Goal: Task Accomplishment & Management: Complete application form

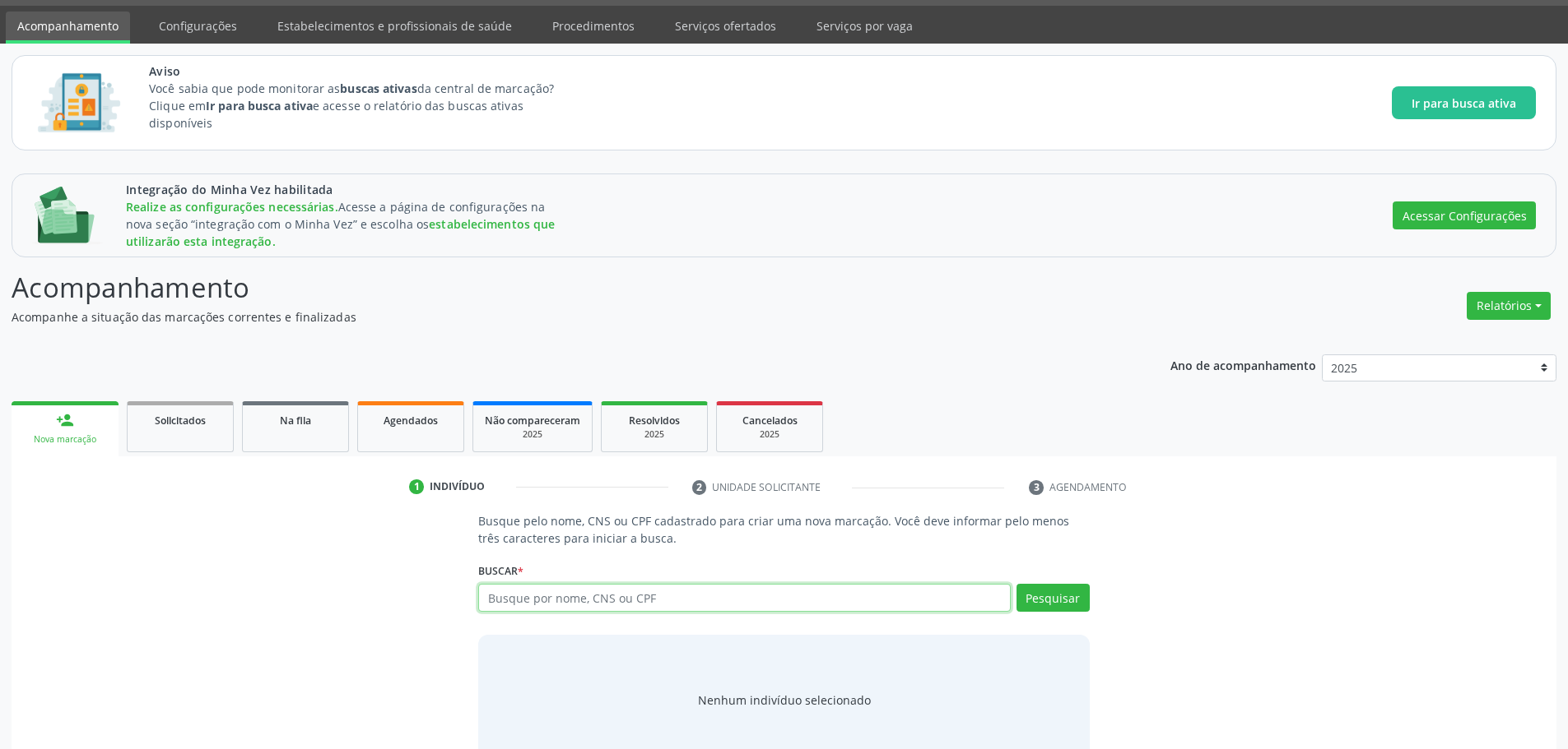
scroll to position [87, 0]
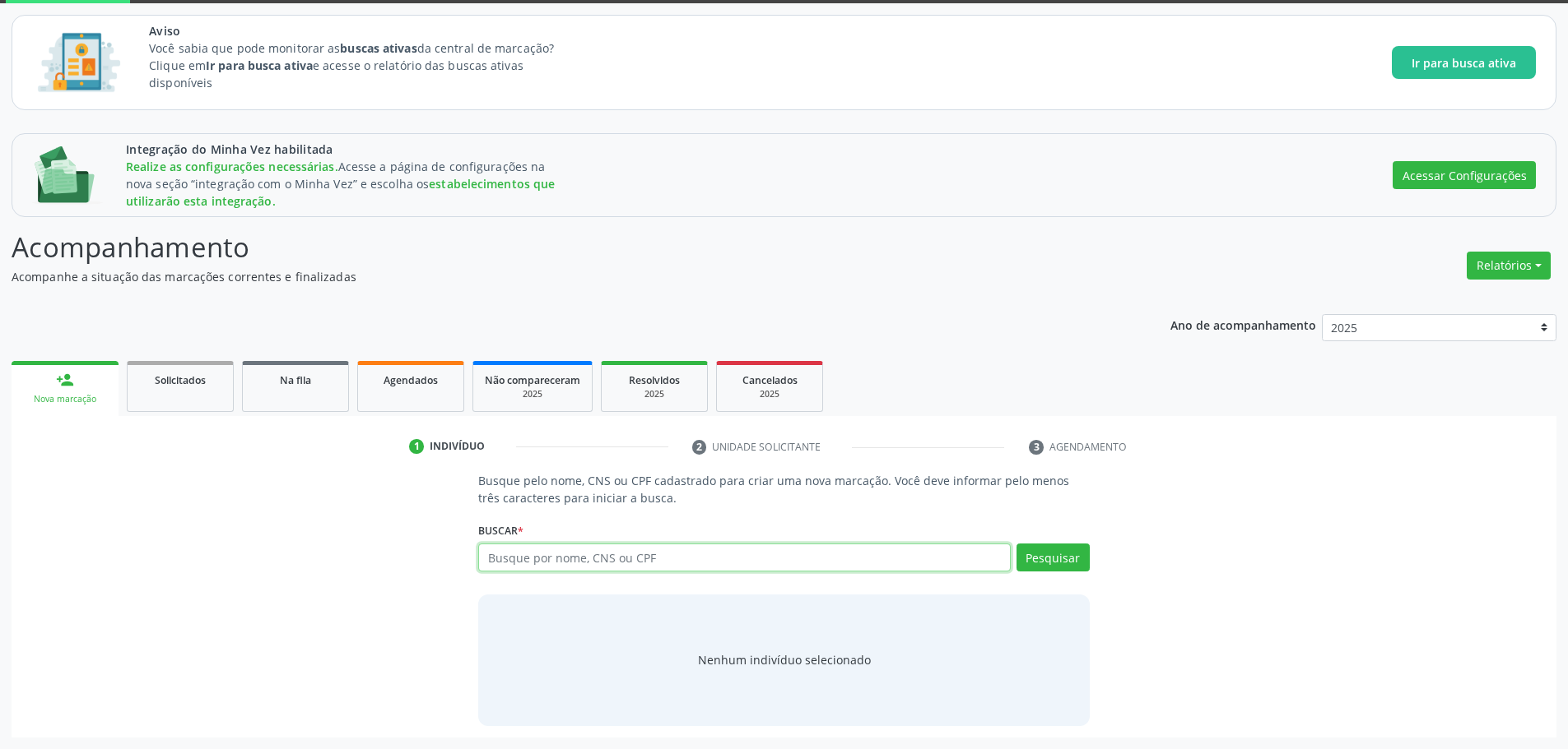
paste input "952 4186 5911 0001"
type input "952 4186 5911 0001"
click at [1042, 565] on button "Pesquisar" at bounding box center [1053, 557] width 73 height 28
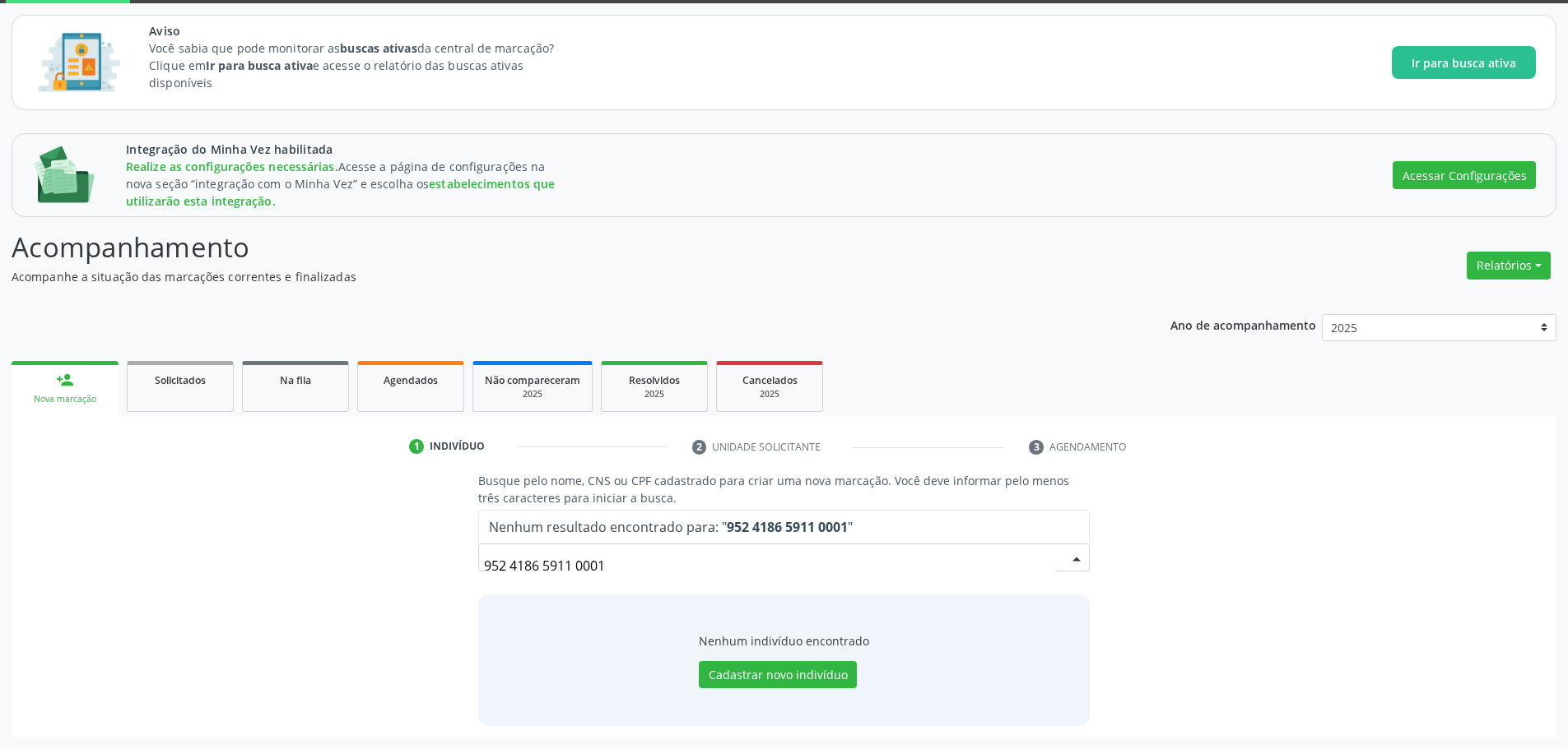
click at [1310, 594] on div "Busque pelo nome, CNS ou CPF cadastrado para criar uma nova marcação. Você deve…" at bounding box center [784, 598] width 1521 height 253
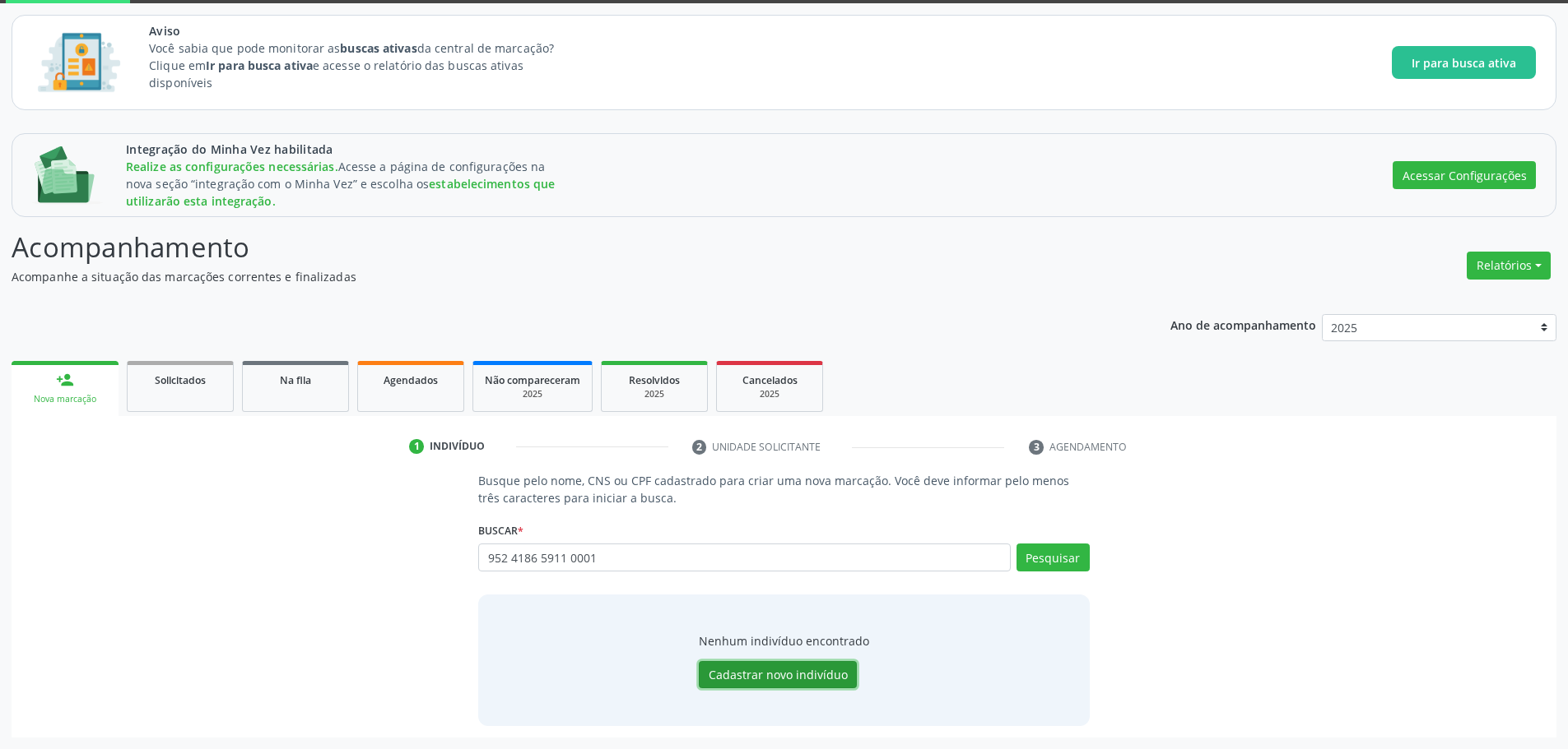
click at [801, 678] on button "Cadastrar novo indivíduo" at bounding box center [777, 675] width 158 height 28
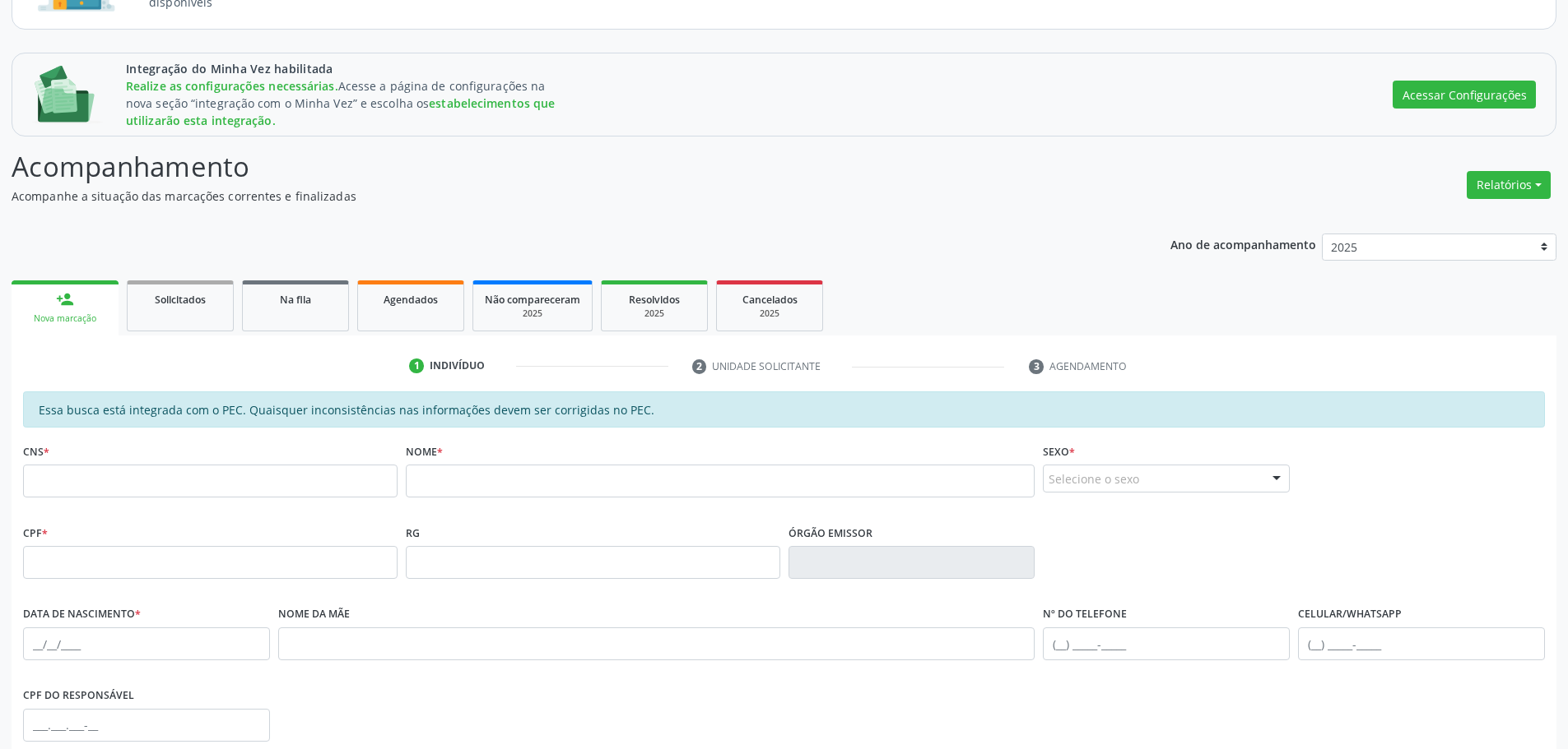
scroll to position [392, 0]
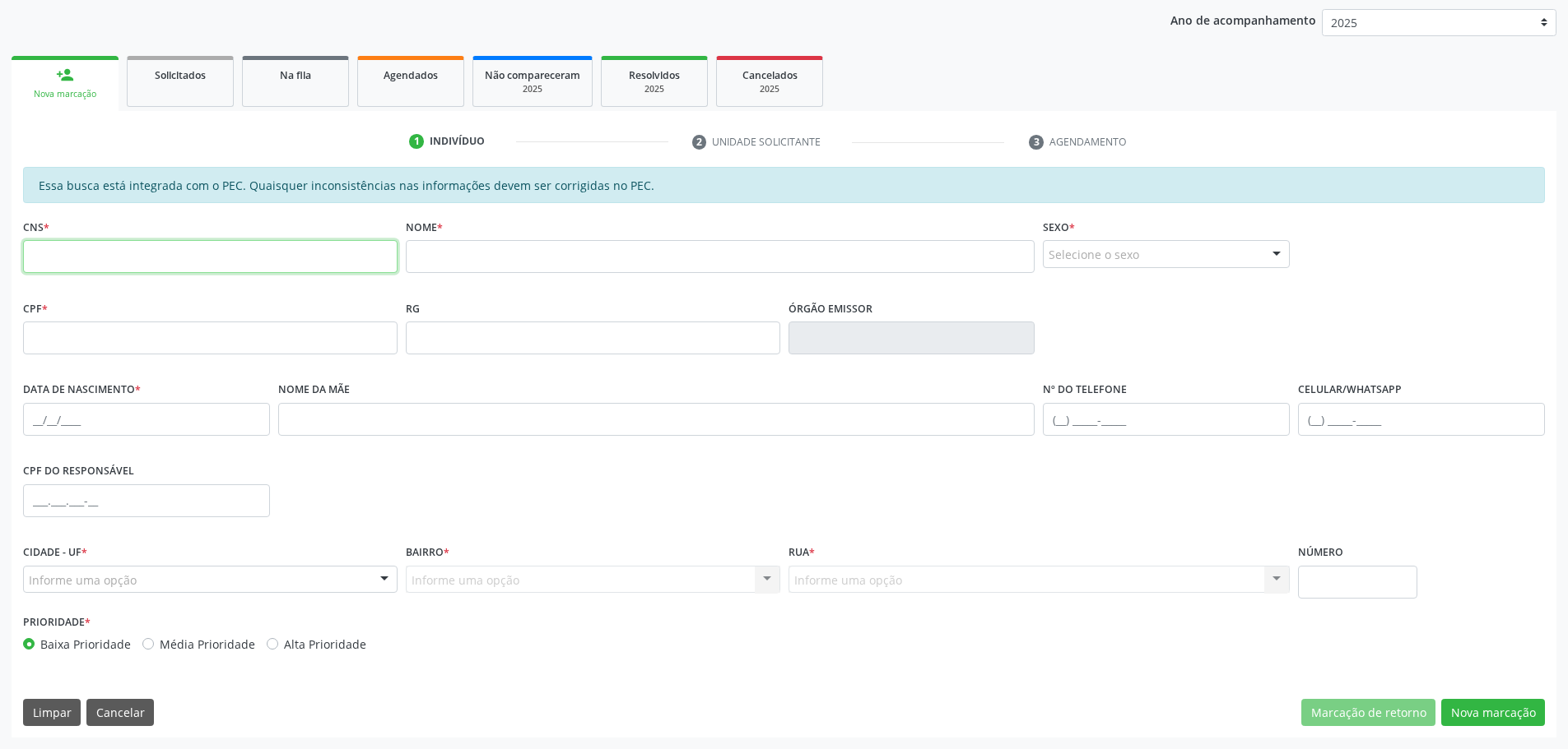
click at [184, 244] on input "text" at bounding box center [210, 257] width 374 height 33
paste input "952 4186 5911 0001"
type input "952 4186 5911 0001"
click at [322, 339] on input "text" at bounding box center [210, 338] width 374 height 33
paste input "102.987.264-32"
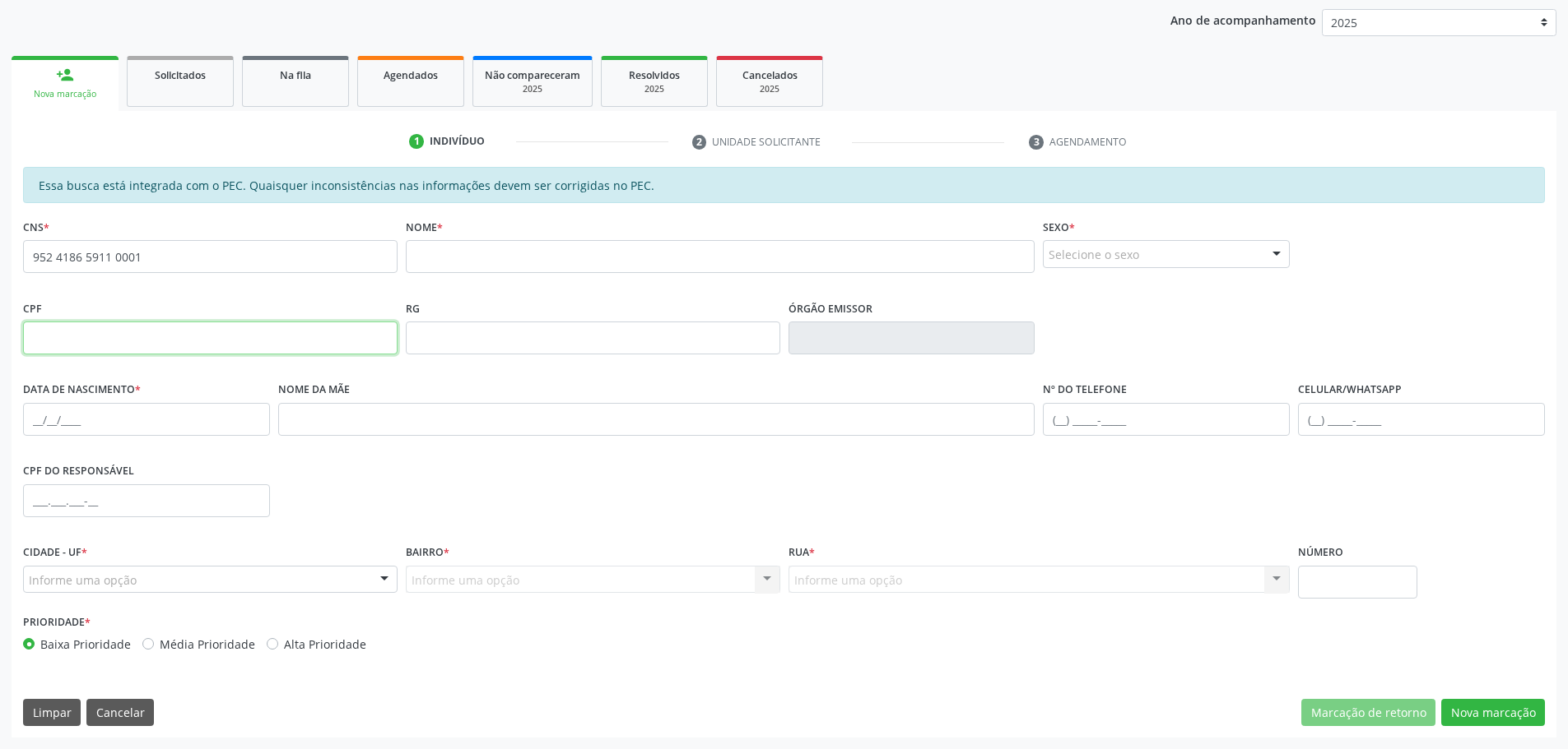
type input "102.987.264-32"
click at [503, 252] on input "text" at bounding box center [720, 257] width 629 height 33
type input "[PERSON_NAME]"
click at [1109, 249] on div "Selecione o sexo" at bounding box center [1166, 254] width 247 height 28
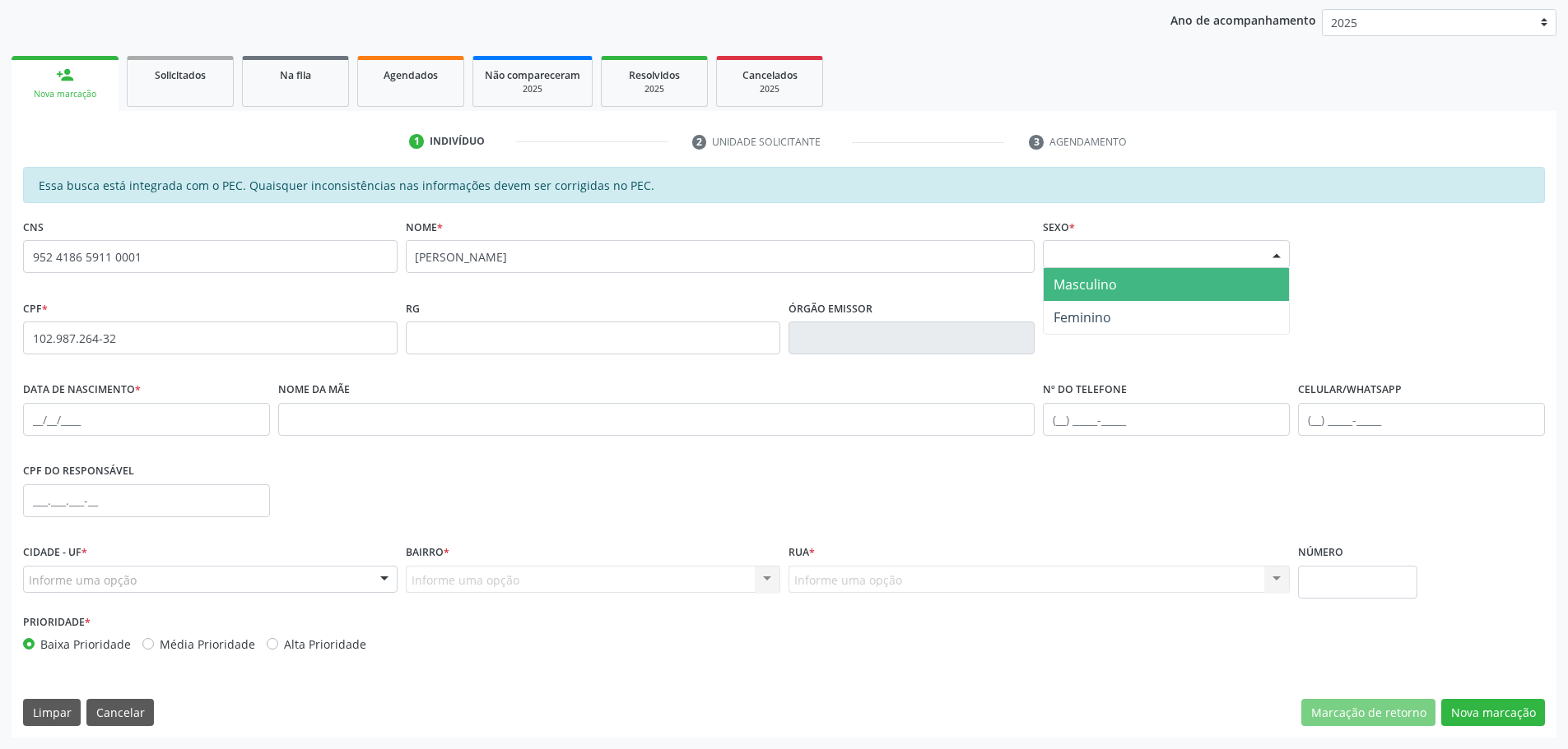
click at [1104, 288] on span "Masculino" at bounding box center [1085, 284] width 63 height 18
click at [43, 421] on input "text" at bounding box center [147, 419] width 247 height 33
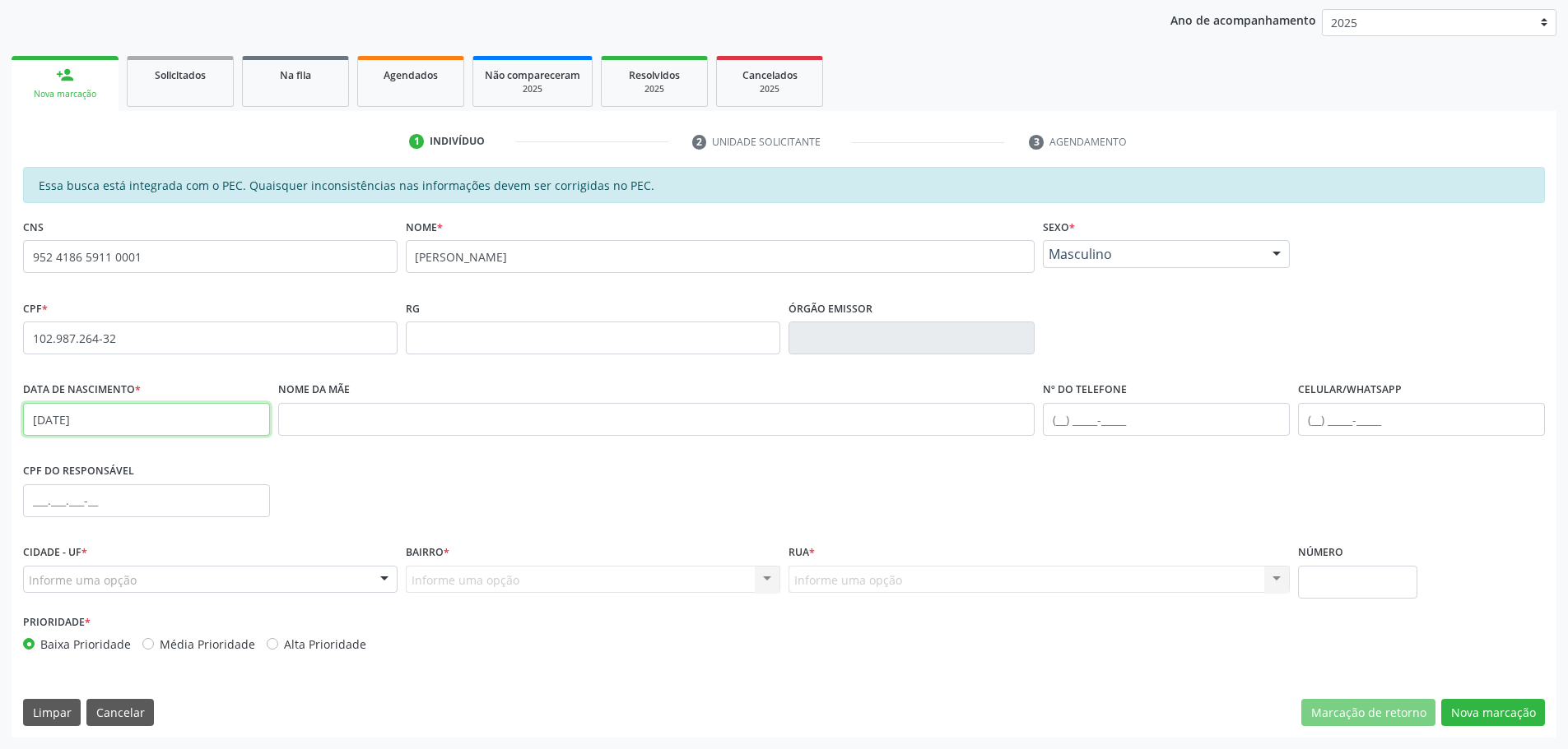
type input "[DATE]"
click at [461, 467] on div "CPF do responsável" at bounding box center [784, 499] width 1530 height 81
click at [280, 580] on div "Informe uma opção" at bounding box center [210, 580] width 374 height 28
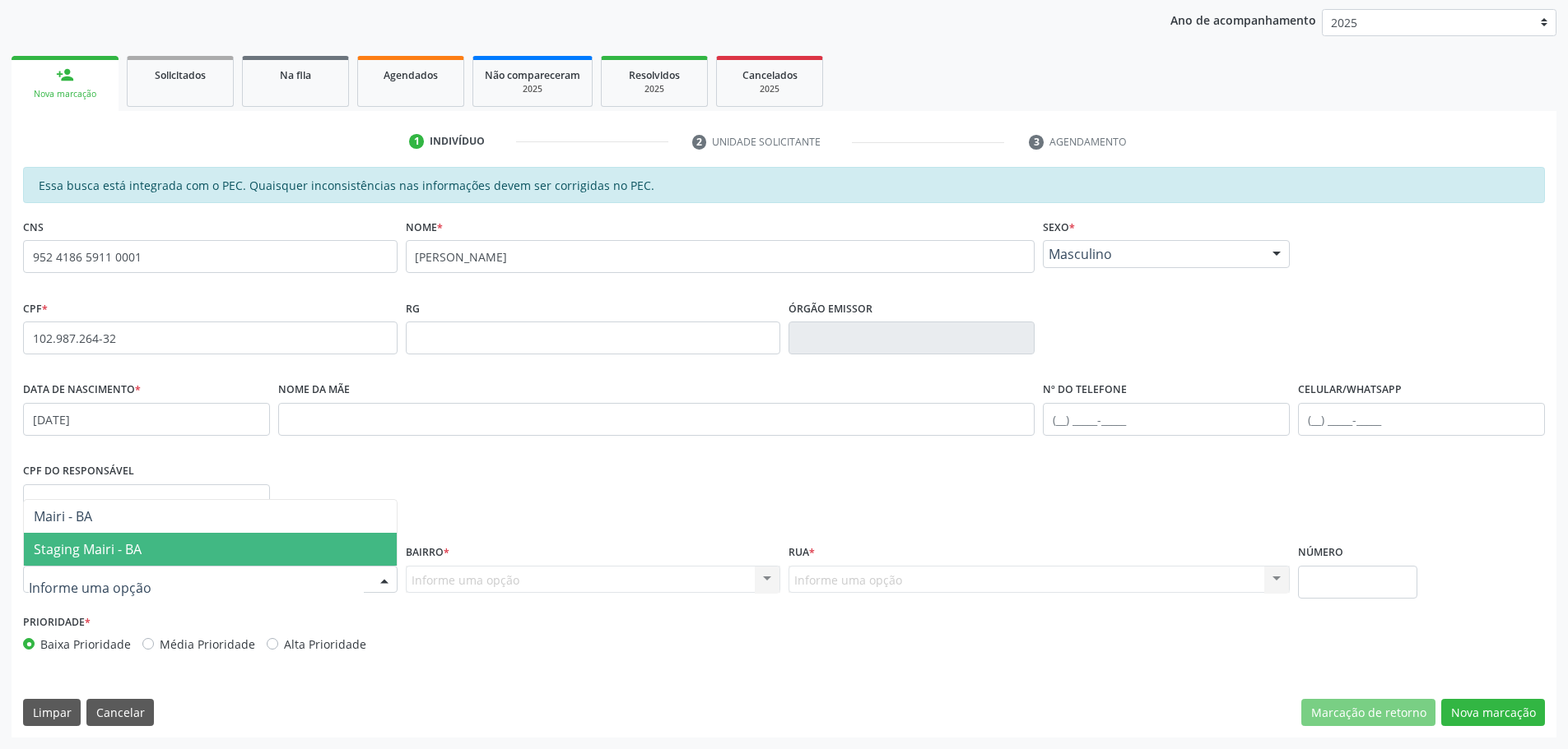
click at [232, 550] on span "Staging Mairi - BA" at bounding box center [210, 549] width 373 height 33
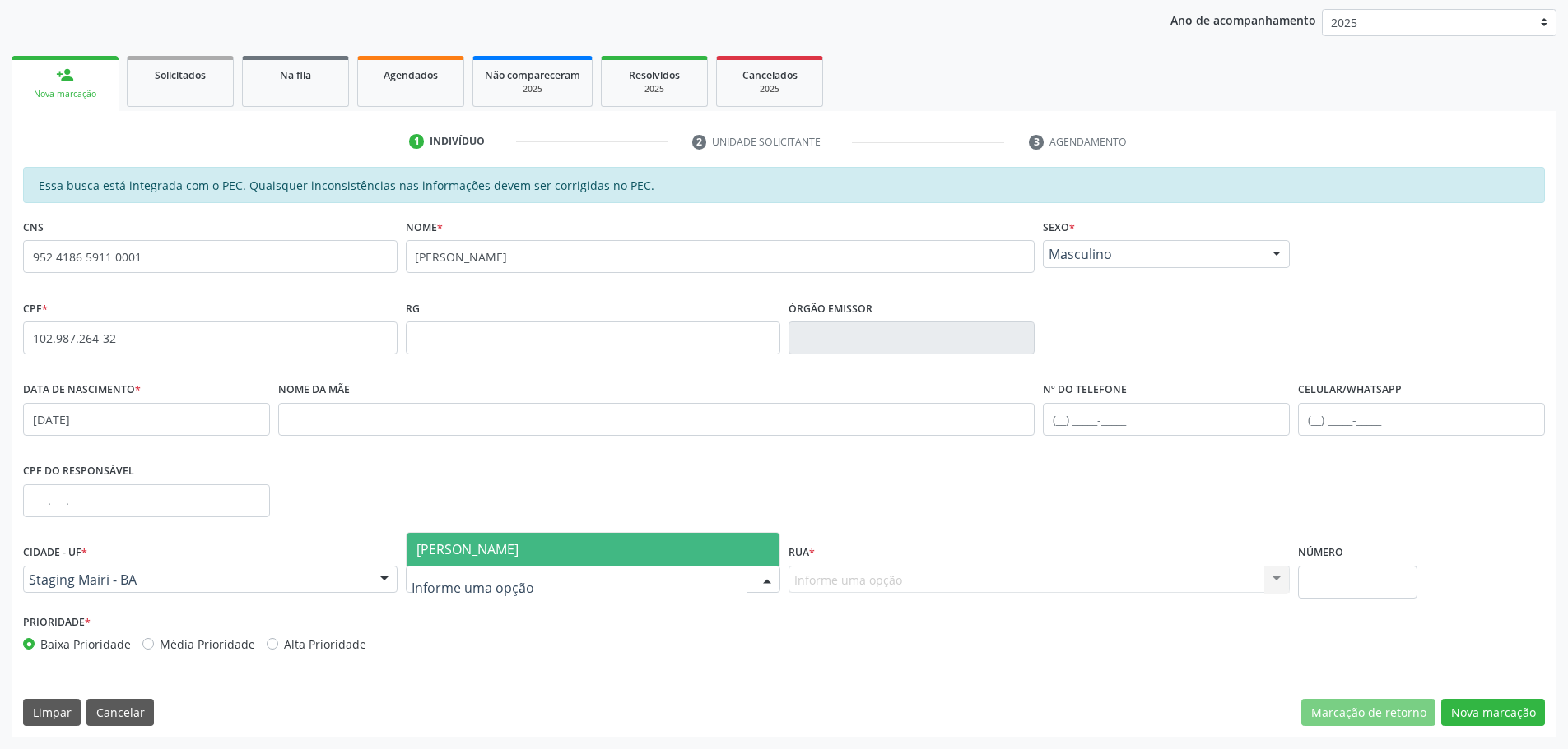
click at [490, 551] on span "[PERSON_NAME]" at bounding box center [468, 549] width 102 height 18
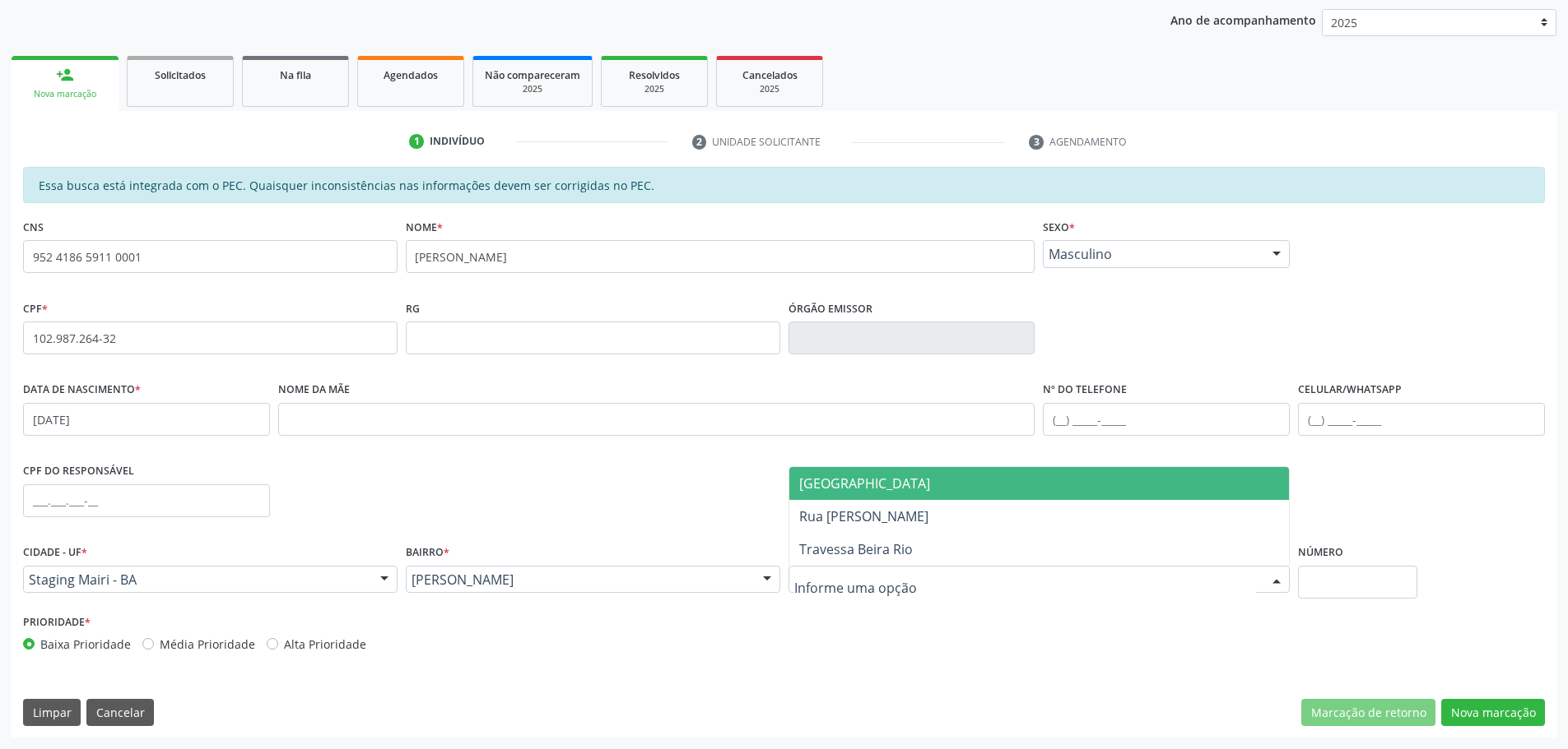
click at [960, 584] on div at bounding box center [1039, 580] width 502 height 28
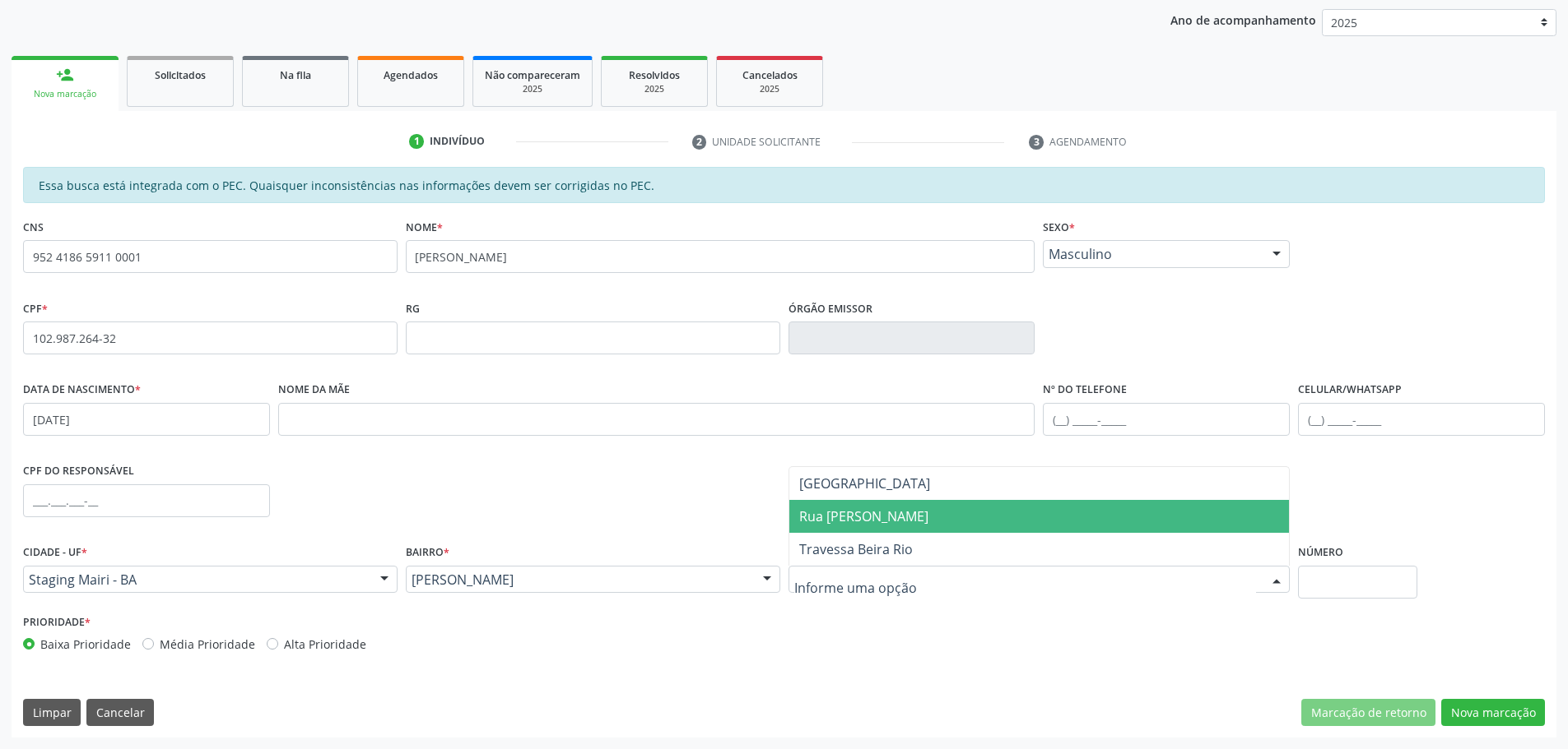
click at [916, 517] on span "Rua [PERSON_NAME]" at bounding box center [1039, 517] width 500 height 33
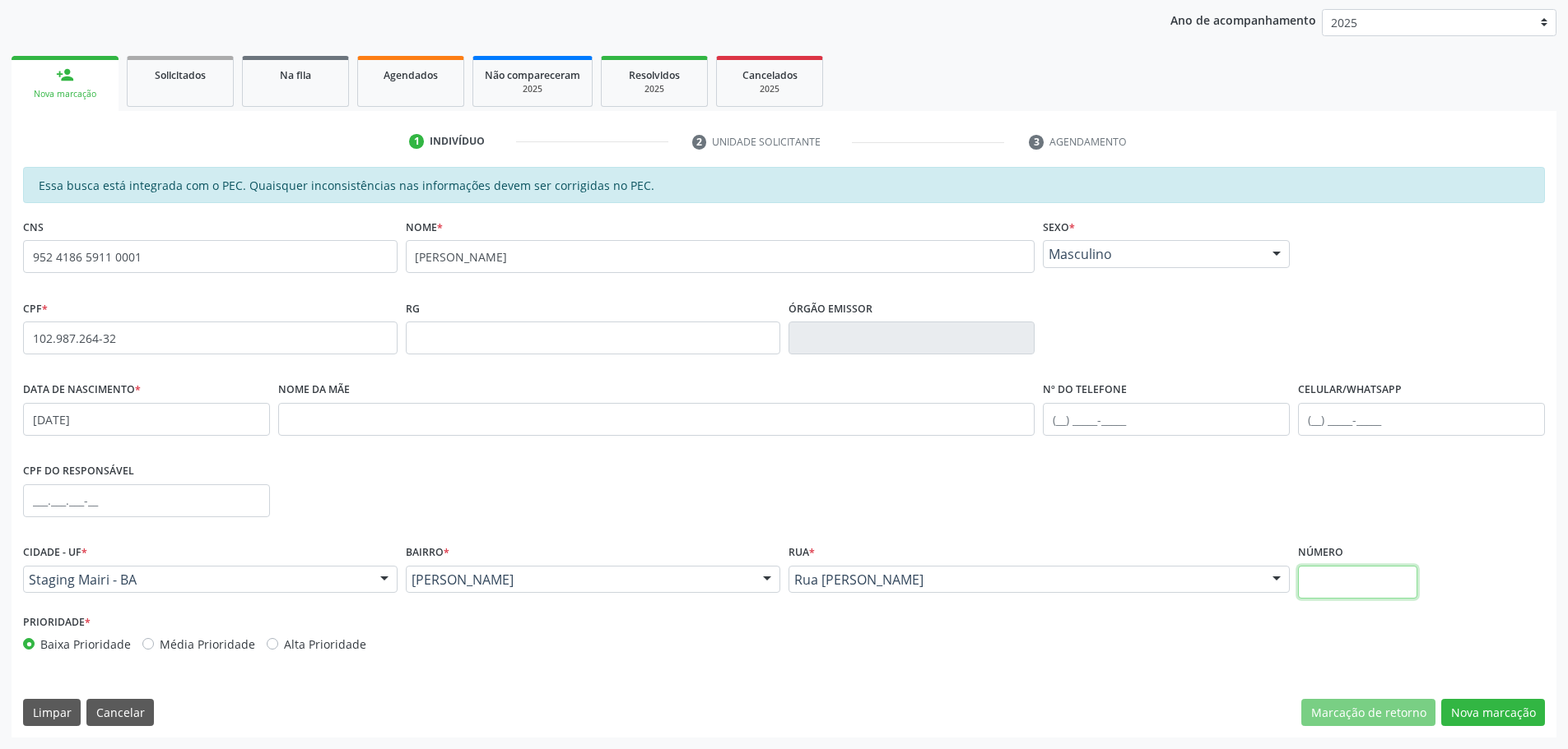
click at [1317, 587] on input "text" at bounding box center [1357, 582] width 119 height 33
type input "150"
click at [1497, 722] on button "Nova marcação" at bounding box center [1493, 713] width 104 height 28
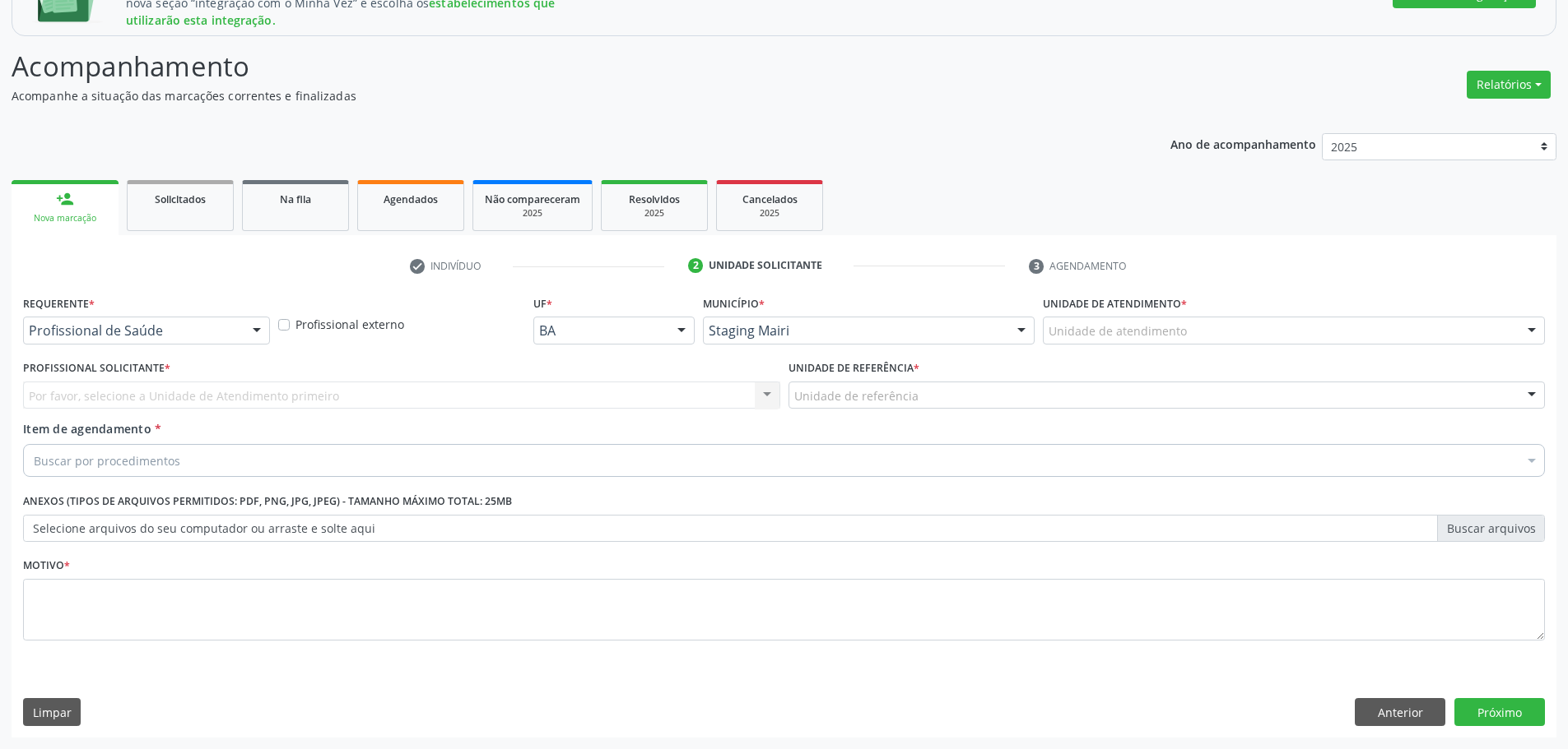
scroll to position [268, 0]
drag, startPoint x: 1300, startPoint y: 316, endPoint x: 1299, endPoint y: 328, distance: 12.0
click at [1301, 317] on div "Unidade de atendimento * Unidade de atendimento Nenhum resultado encontrado par…" at bounding box center [1293, 317] width 502 height 53
click at [1299, 328] on div at bounding box center [1293, 331] width 502 height 28
click at [1281, 277] on ul "check Indivíduo 2 Unidade solicitante 3 Agendamento" at bounding box center [783, 265] width 1545 height 27
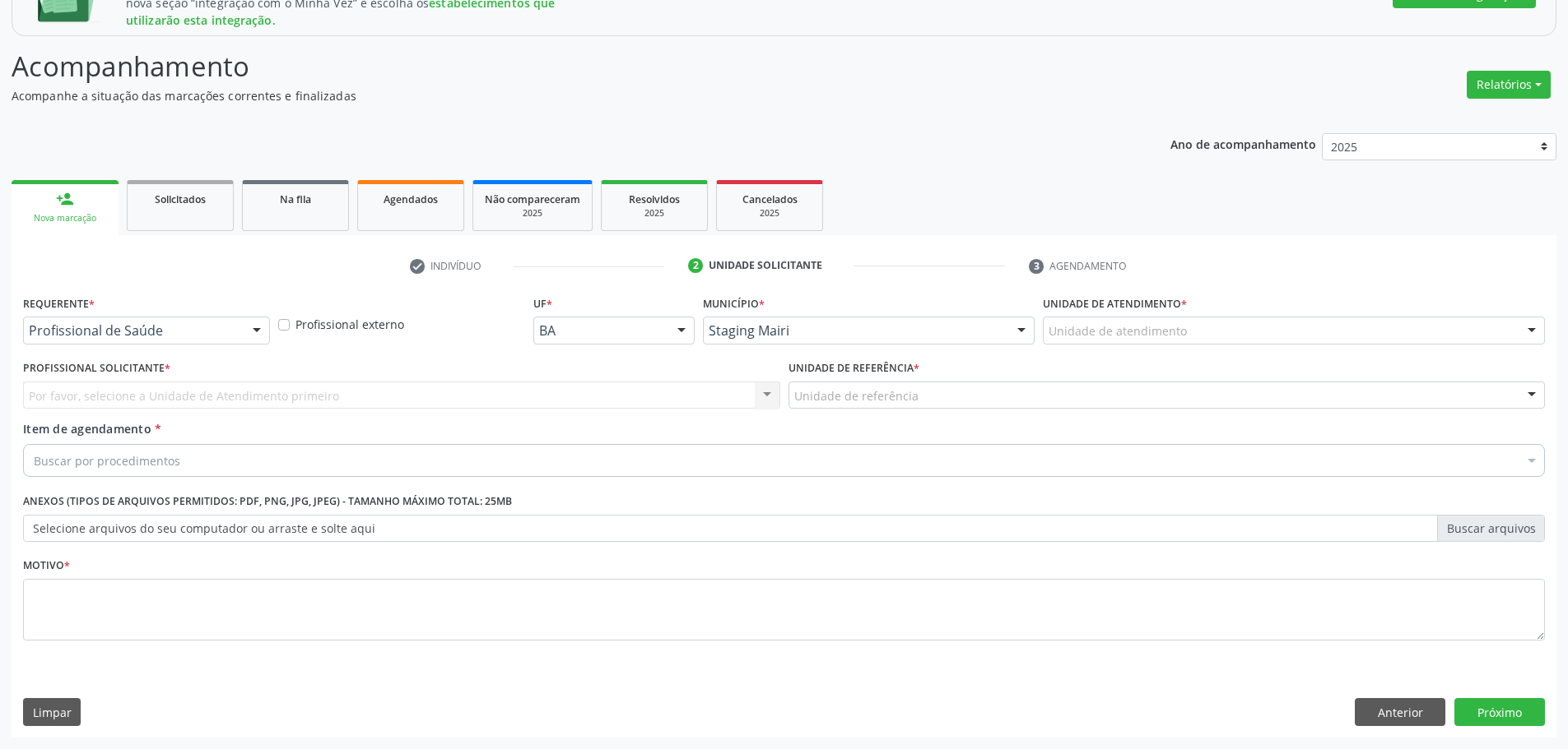
click at [1264, 317] on div "Unidade de atendimento" at bounding box center [1293, 331] width 502 height 28
click at [1277, 314] on div "Unidade de atendimento * Unidade de atendimento Nenhum resultado encontrado par…" at bounding box center [1293, 317] width 502 height 53
click at [235, 390] on div "Por favor, selecione a Unidade de Atendimento primeiro Nenhum resultado encontr…" at bounding box center [402, 396] width 757 height 28
click at [1169, 341] on div "Unidade de atendimento" at bounding box center [1293, 331] width 502 height 28
click at [1221, 288] on div "check Indivíduo 2 Unidade solicitante 3 Agendamento Essa busca está integrada c…" at bounding box center [783, 495] width 1545 height 486
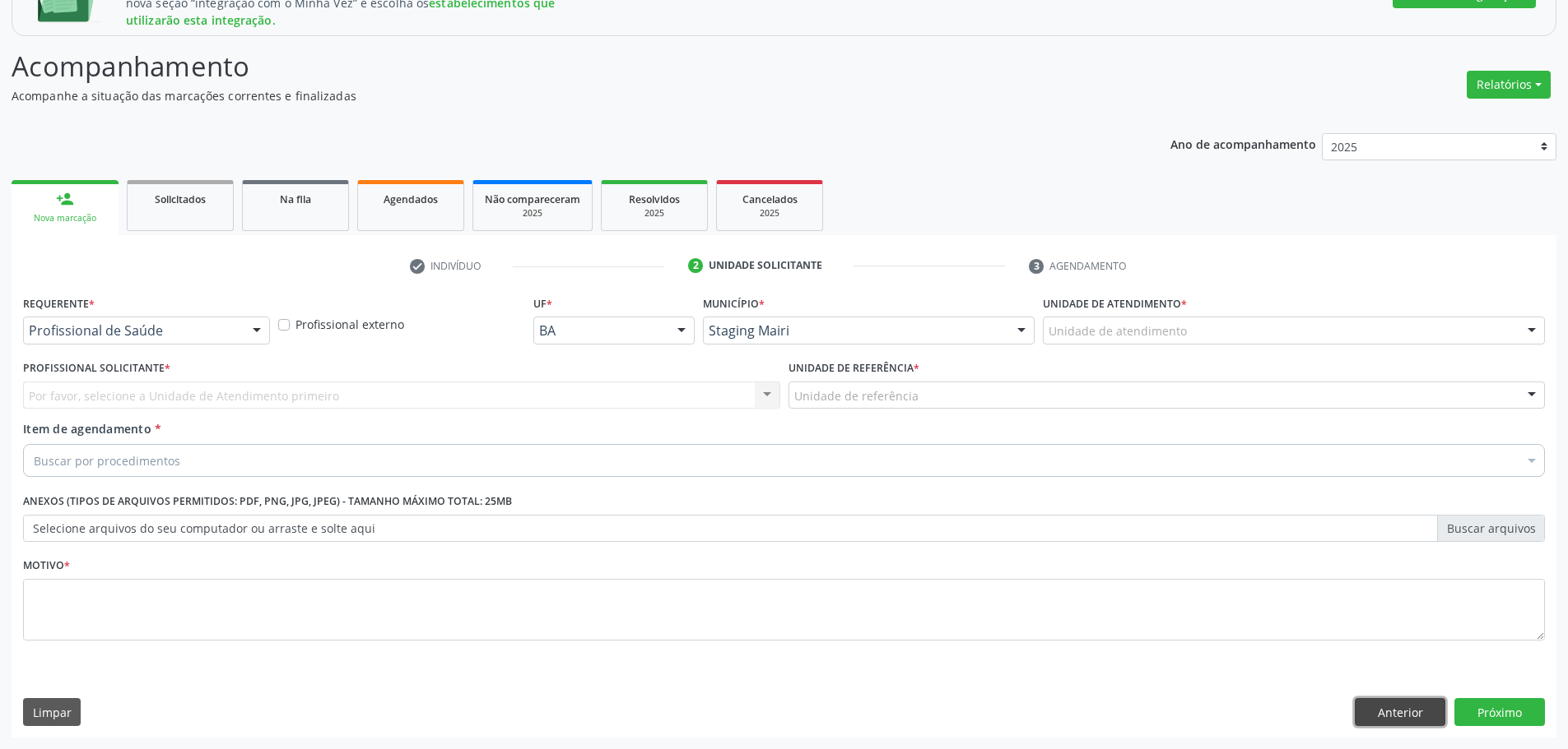
click at [1414, 700] on button "Anterior" at bounding box center [1399, 712] width 91 height 28
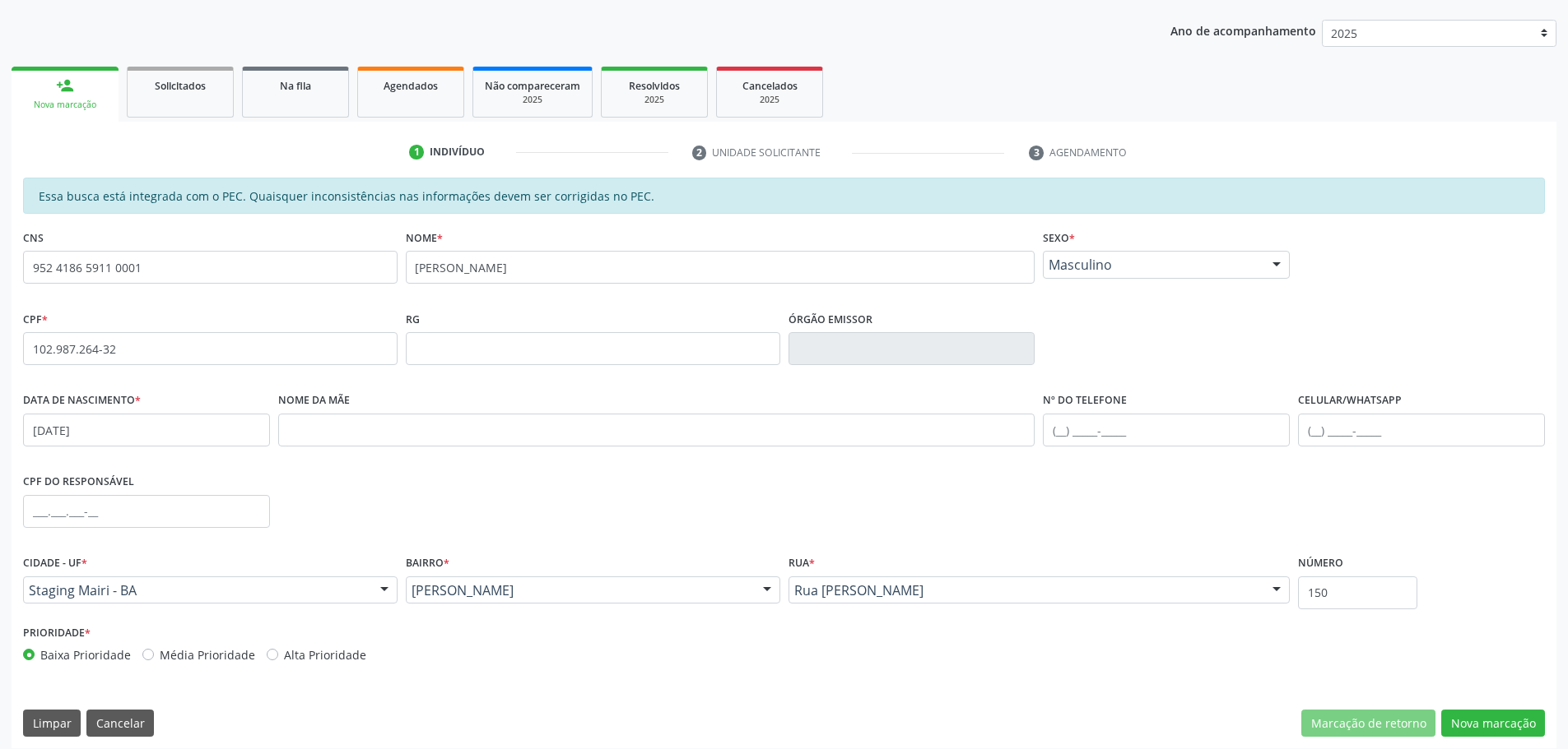
scroll to position [392, 0]
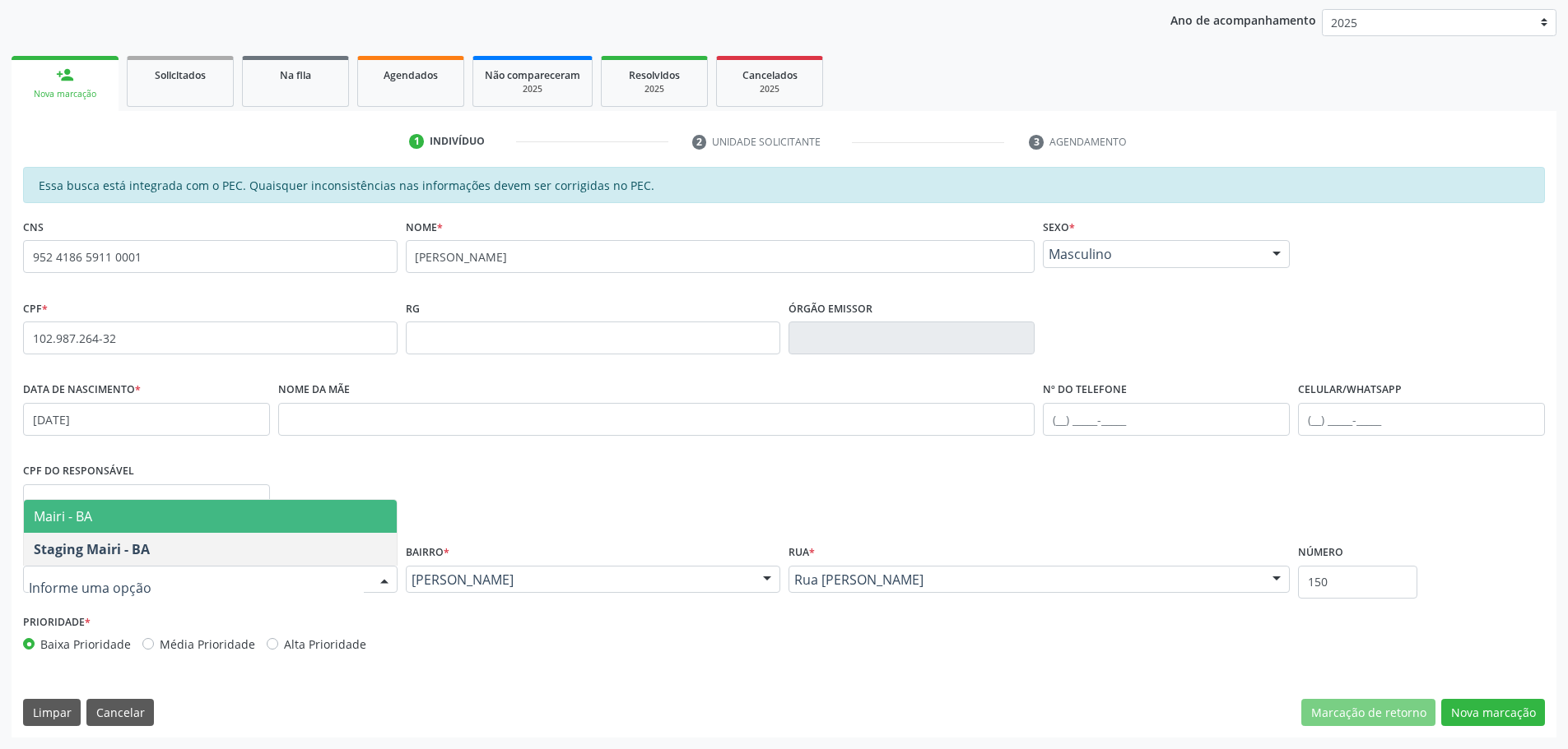
click at [240, 518] on span "Mairi - BA" at bounding box center [210, 517] width 373 height 33
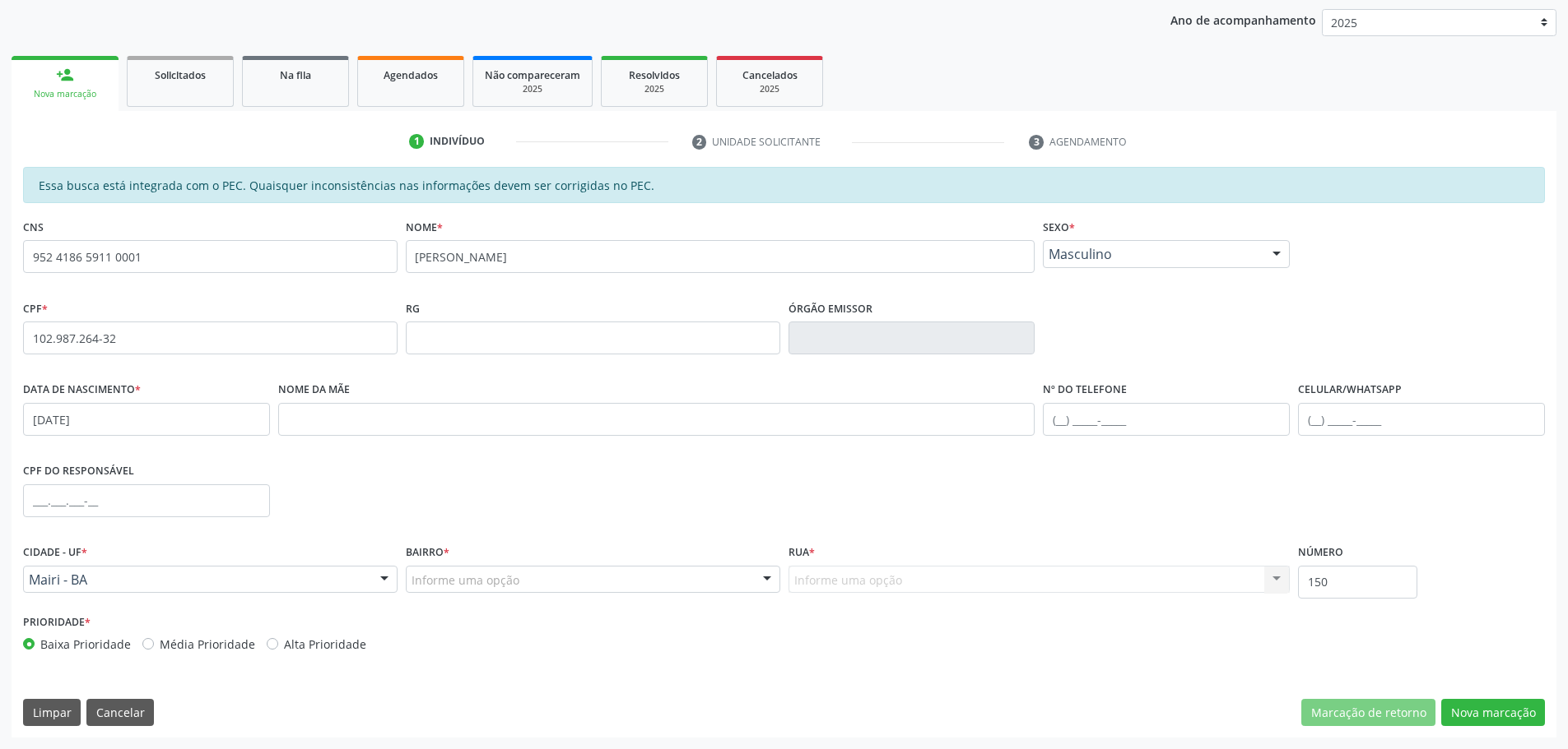
click at [636, 563] on div "Bairro * Informe uma opção Pov Barretos Manguinhas [GEOGRAPHIC_DATA] Aroeira [G…" at bounding box center [592, 566] width 374 height 53
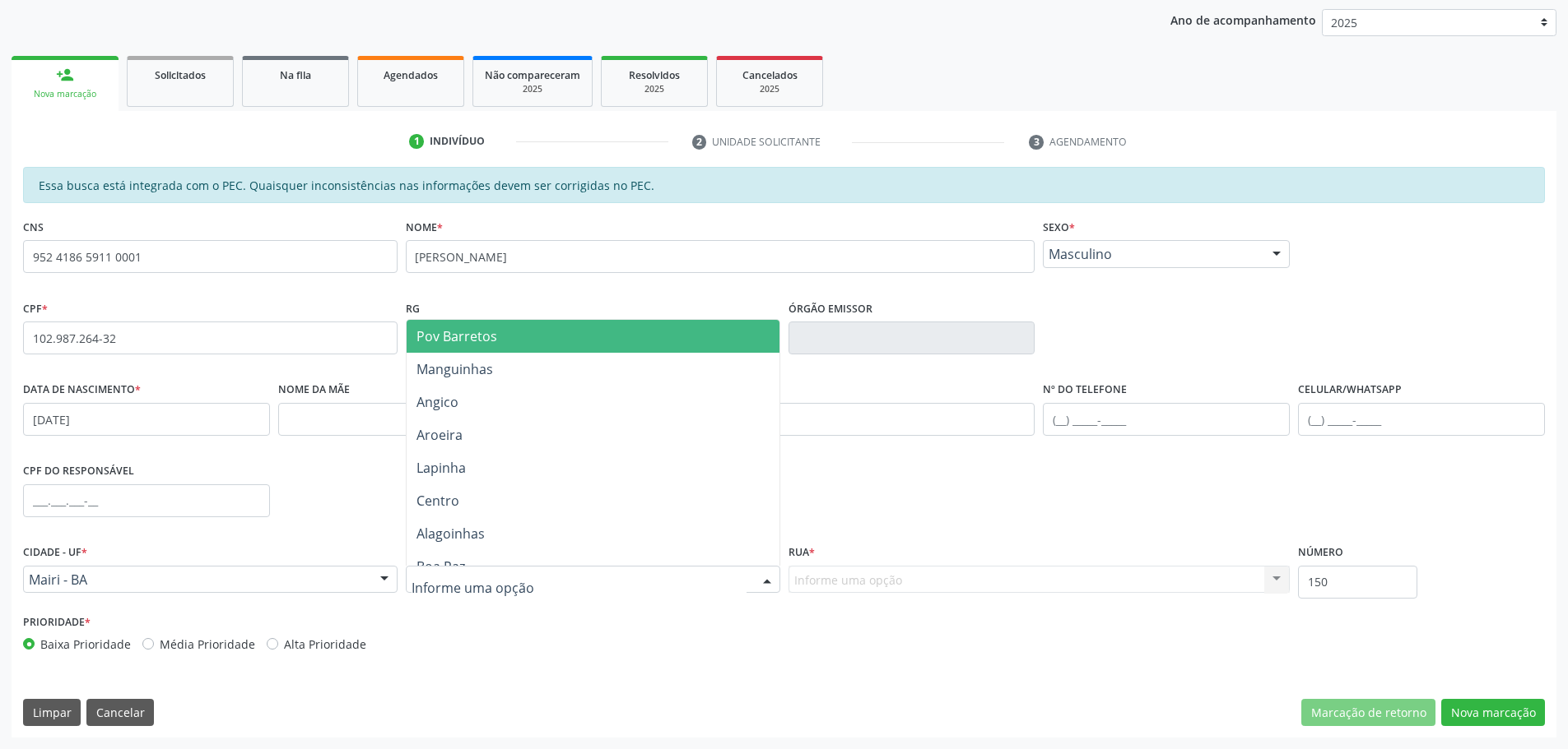
click at [625, 574] on div at bounding box center [592, 580] width 374 height 28
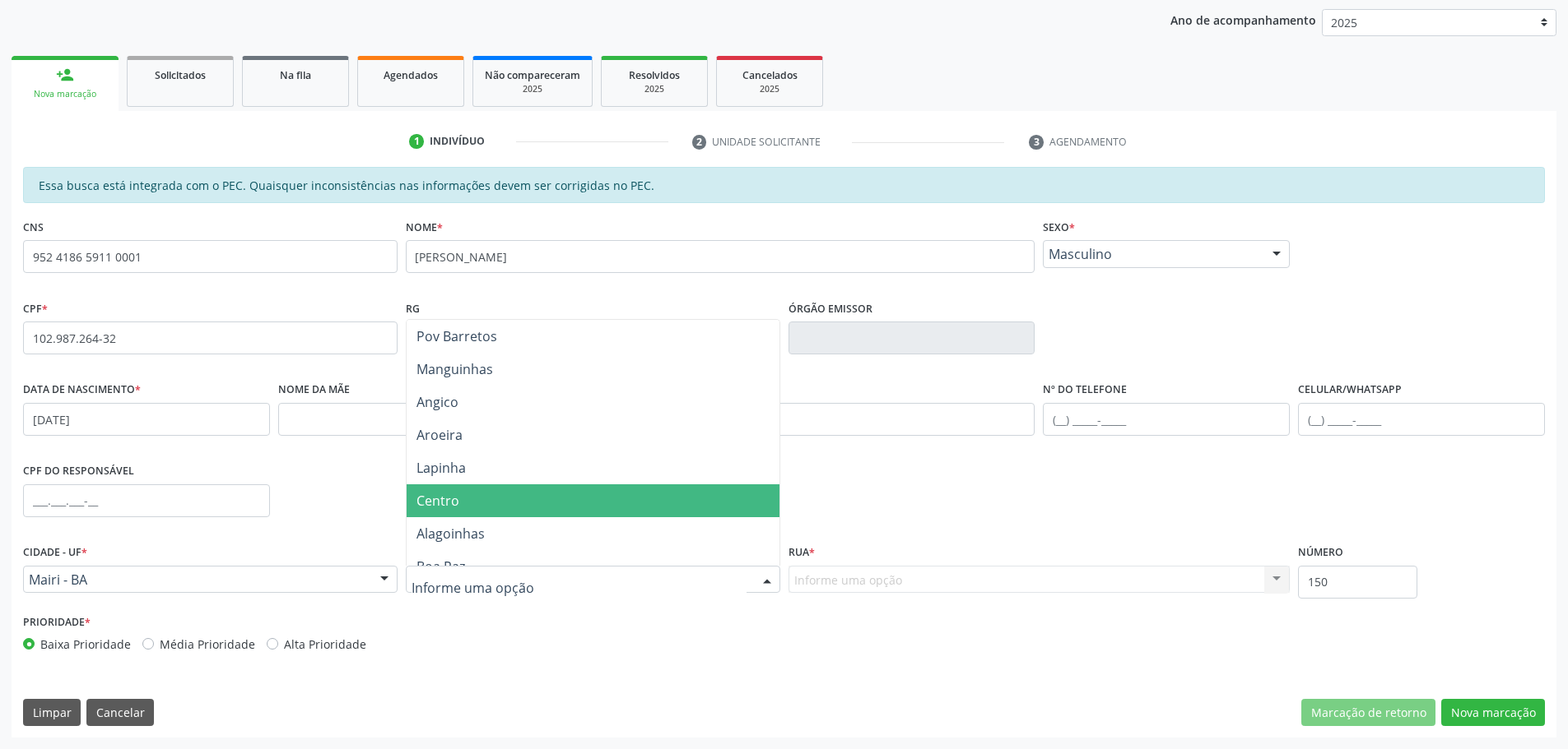
click at [555, 511] on span "Centro" at bounding box center [592, 501] width 373 height 33
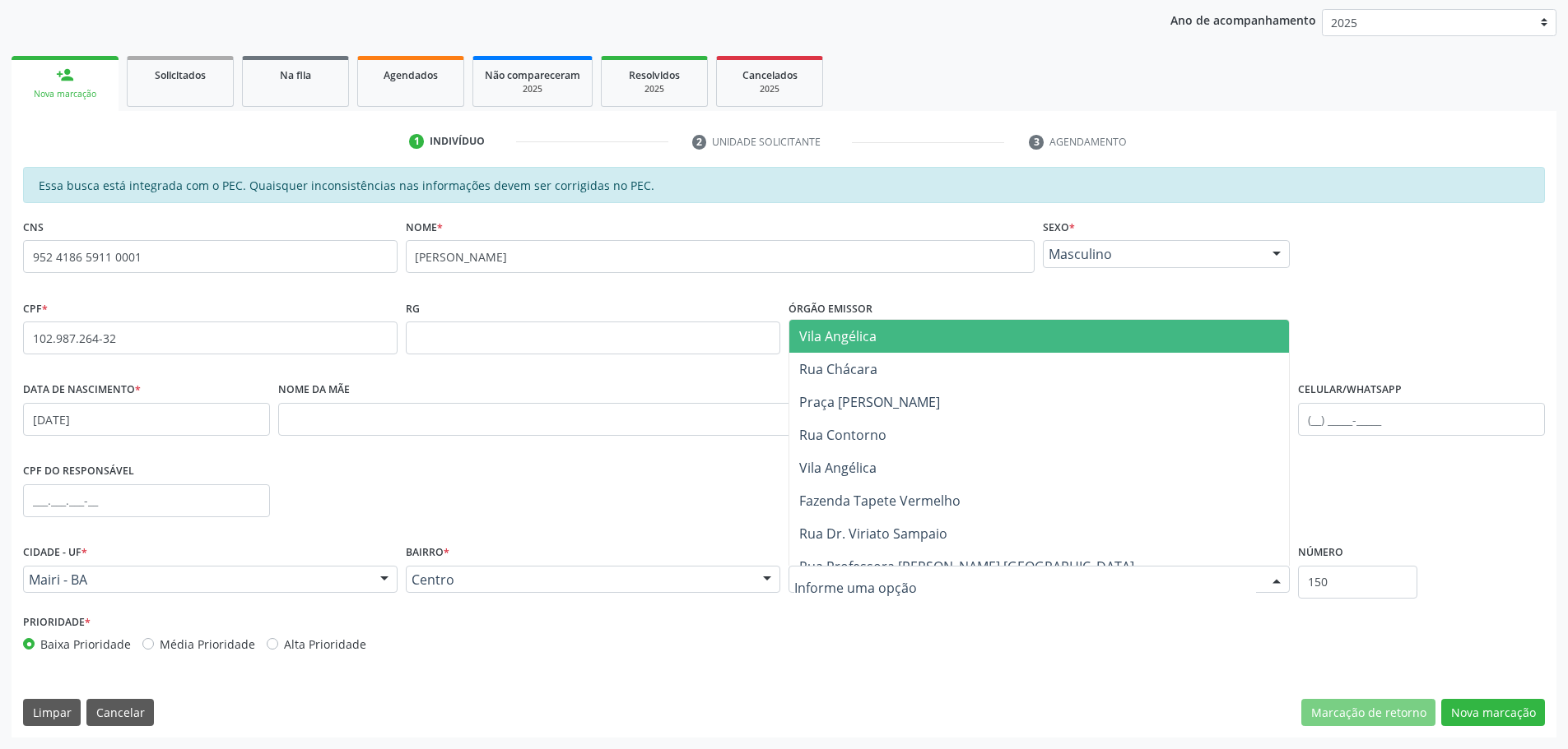
click at [1049, 588] on div at bounding box center [1039, 580] width 502 height 28
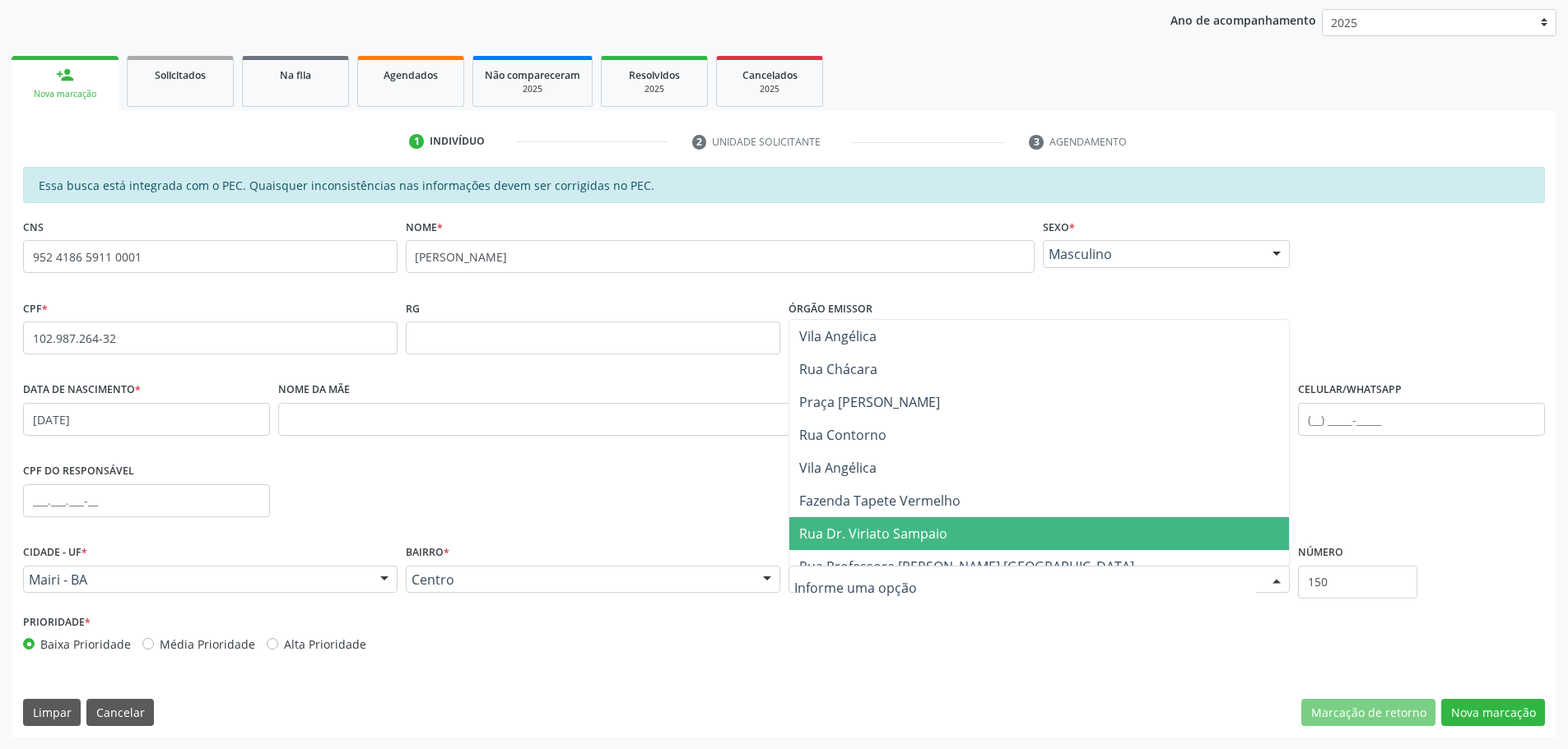
click at [957, 543] on span "Rua Dr. Viriato Sampaio" at bounding box center [1039, 534] width 500 height 33
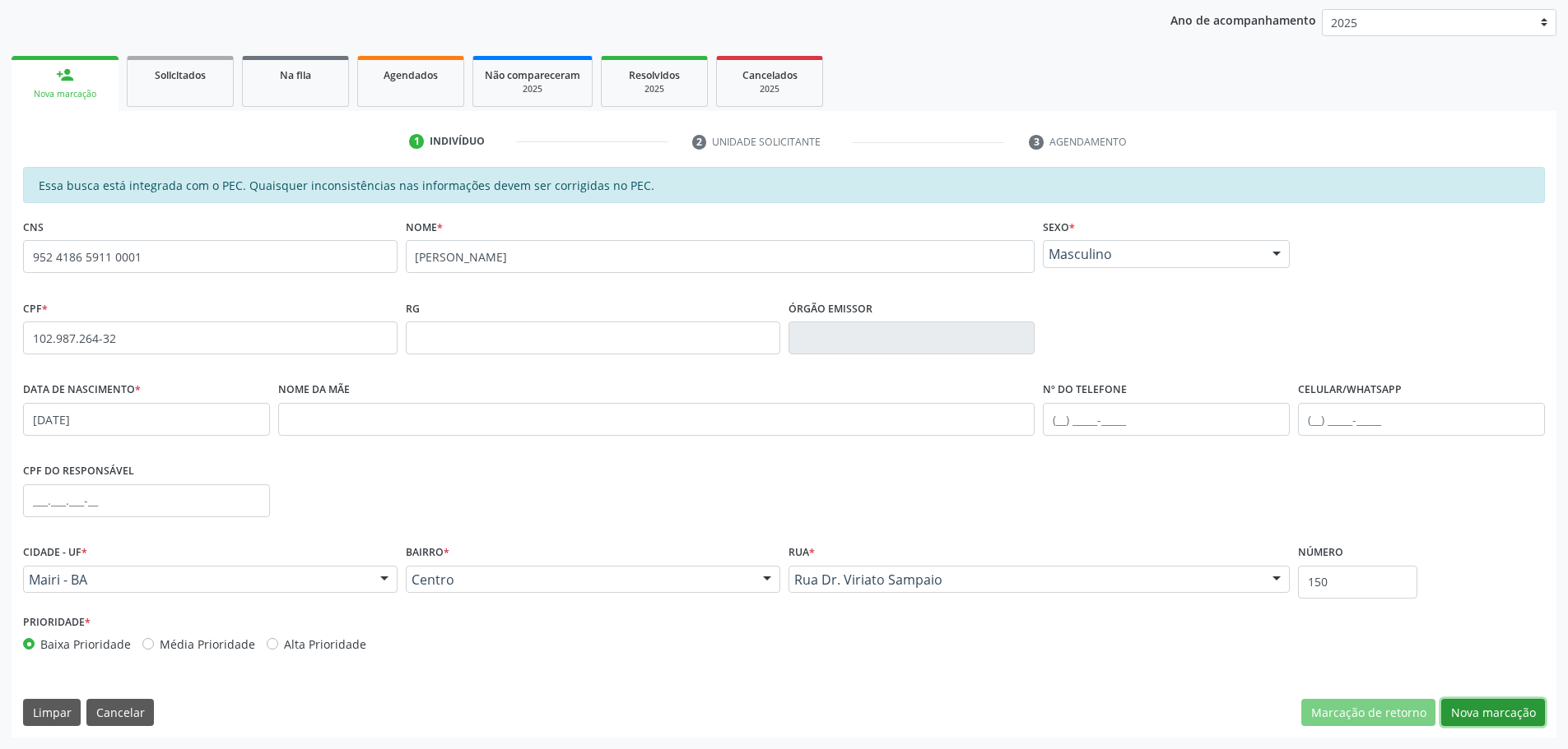
click at [1499, 717] on button "Nova marcação" at bounding box center [1493, 713] width 104 height 28
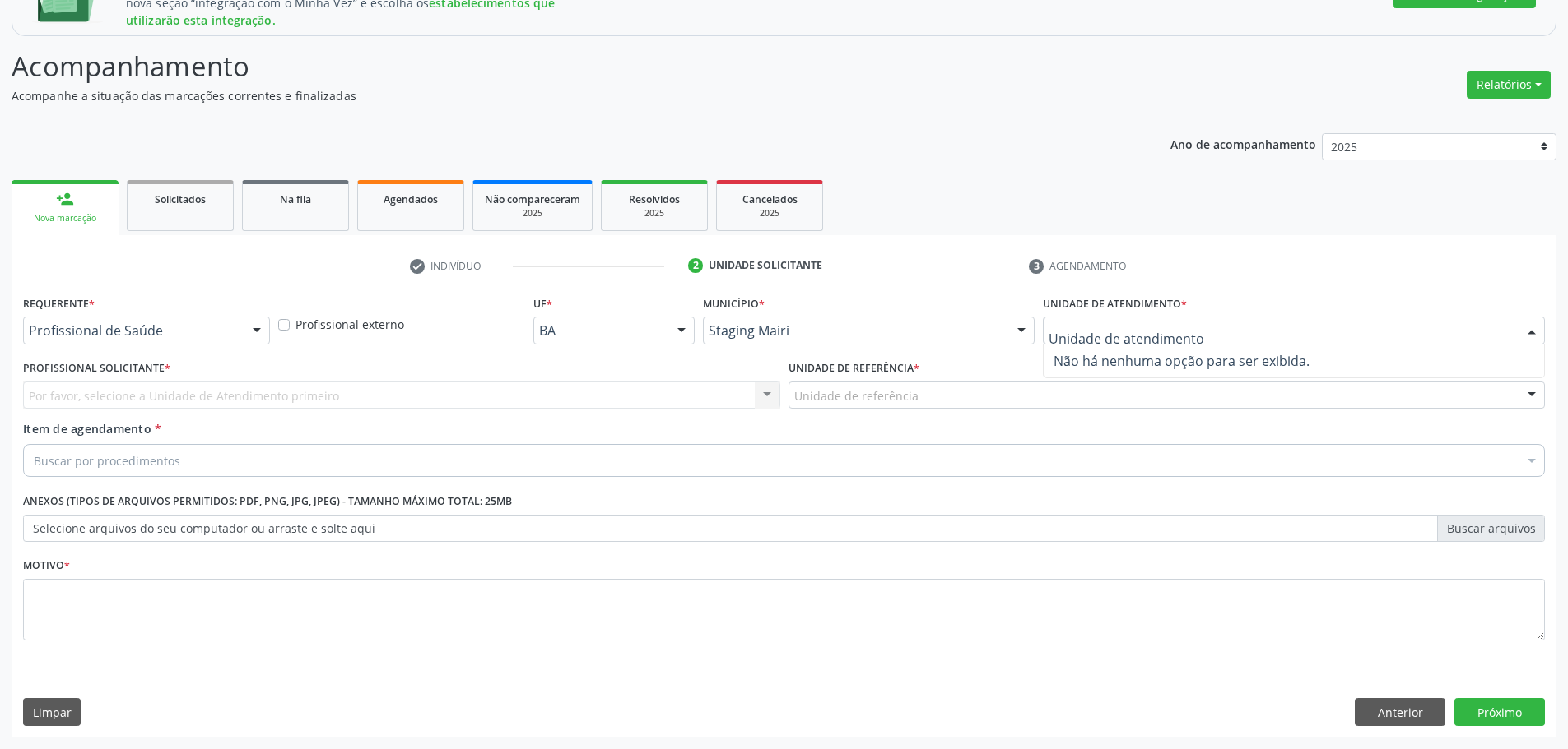
click at [1172, 332] on input "text" at bounding box center [1279, 339] width 462 height 33
click at [1411, 728] on div "Requerente * Profissional de Saúde Profissional de Saúde Paciente Nenhum result…" at bounding box center [783, 514] width 1545 height 447
click at [1407, 721] on button "Anterior" at bounding box center [1399, 712] width 91 height 28
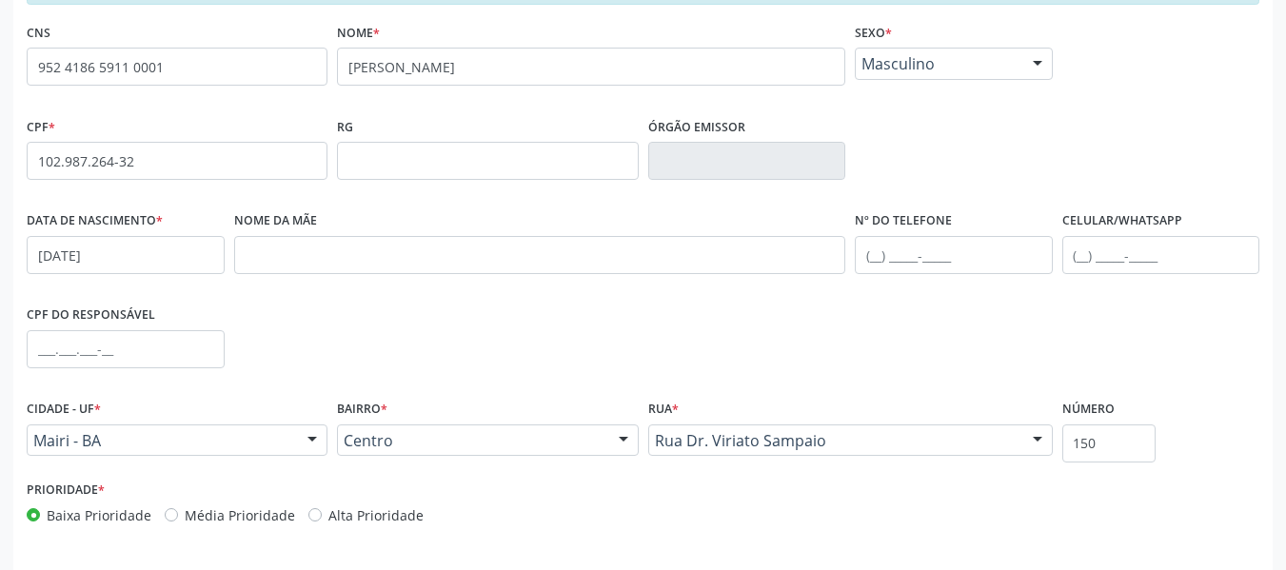
scroll to position [751, 0]
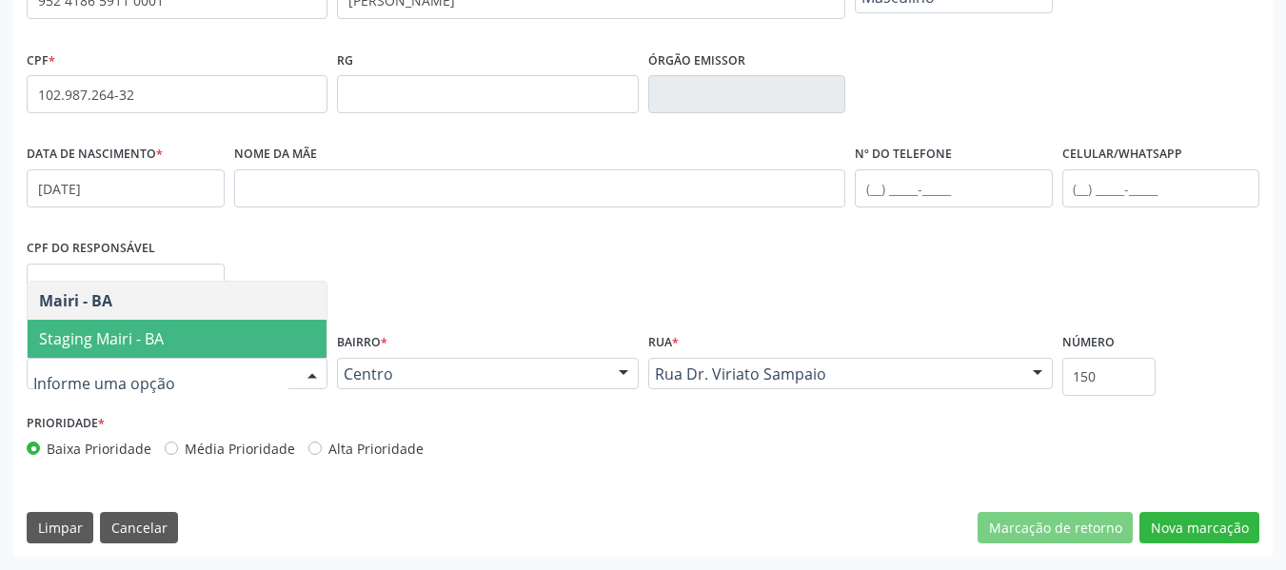
click at [249, 345] on span "Staging Mairi - BA" at bounding box center [177, 339] width 299 height 38
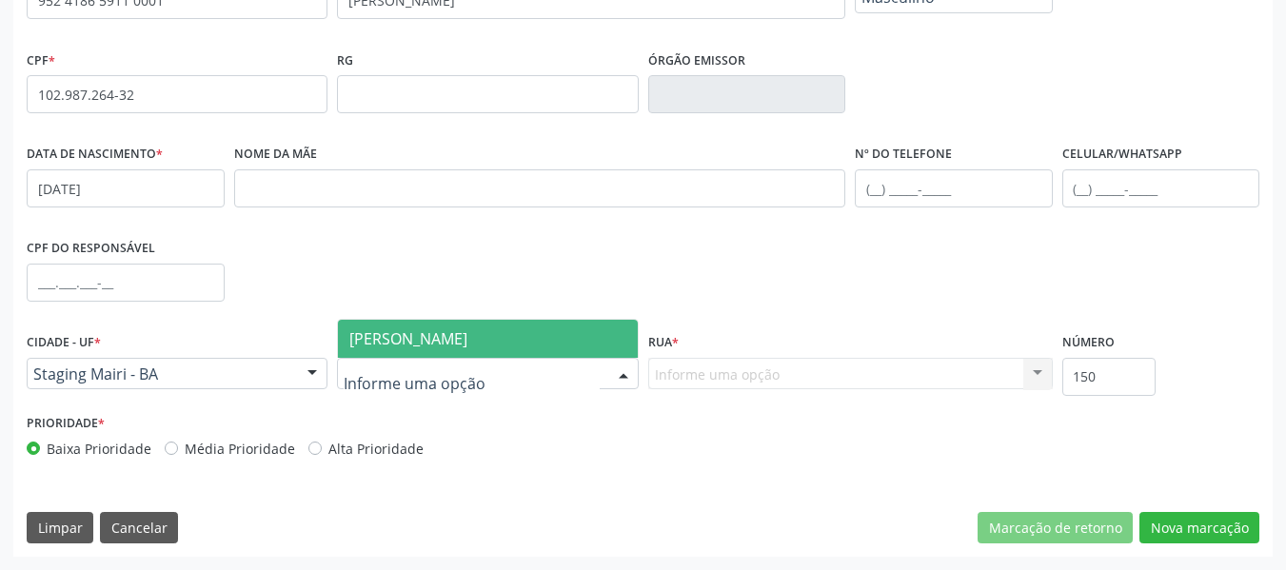
click at [449, 325] on span "[PERSON_NAME]" at bounding box center [487, 339] width 299 height 38
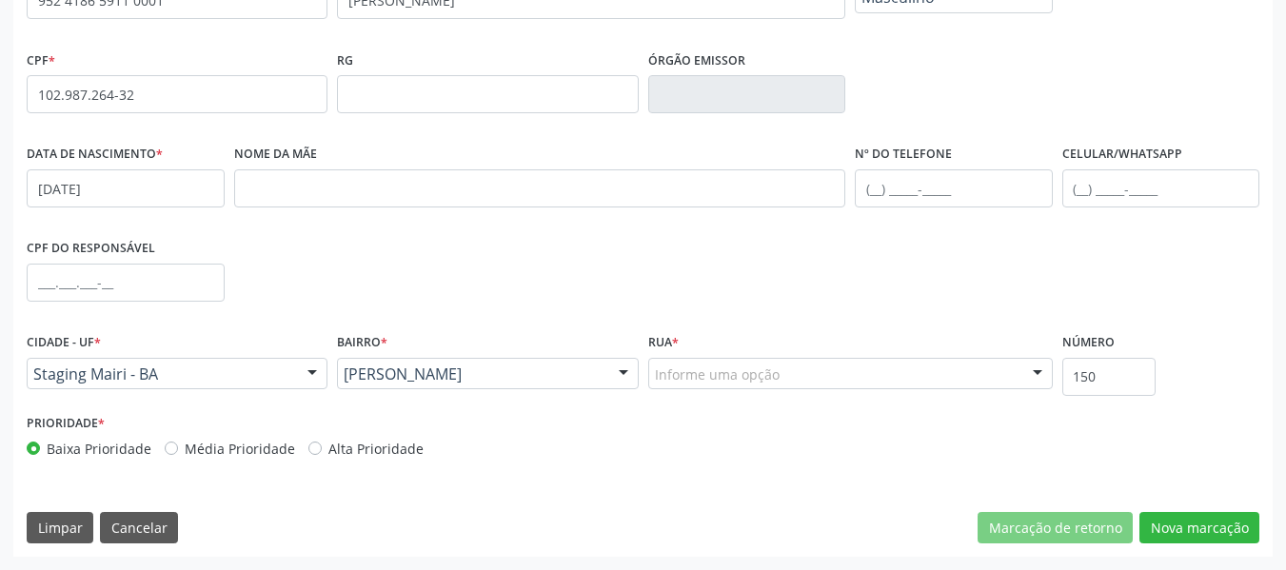
click at [713, 360] on div "Informe uma opção" at bounding box center [850, 374] width 405 height 32
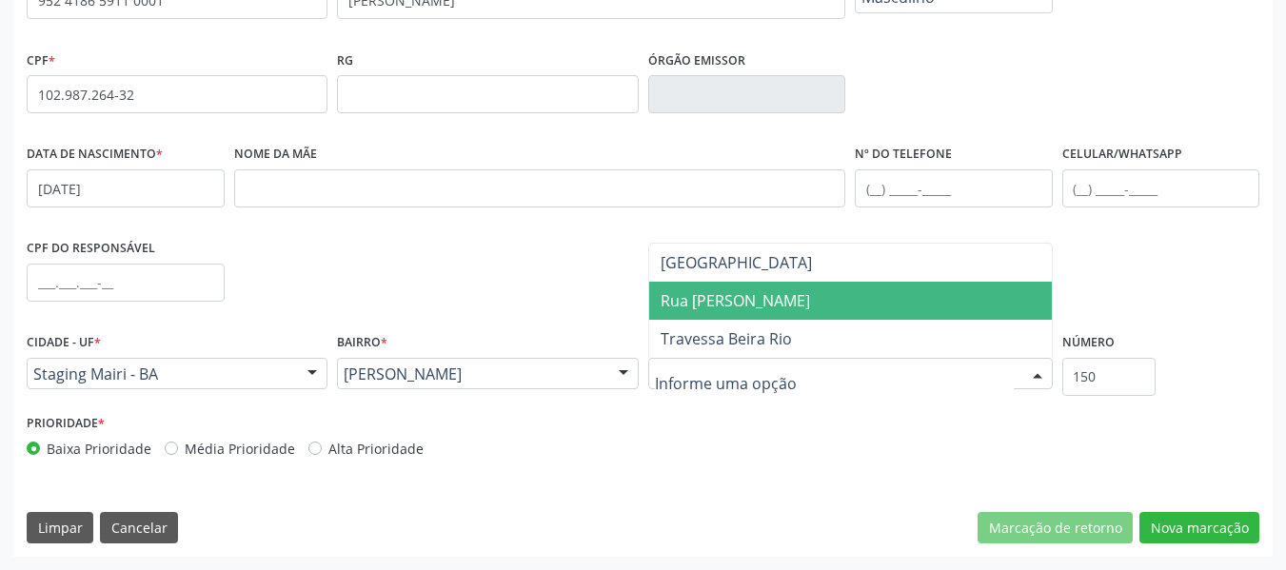
click at [714, 309] on span "Rua [PERSON_NAME]" at bounding box center [735, 300] width 149 height 21
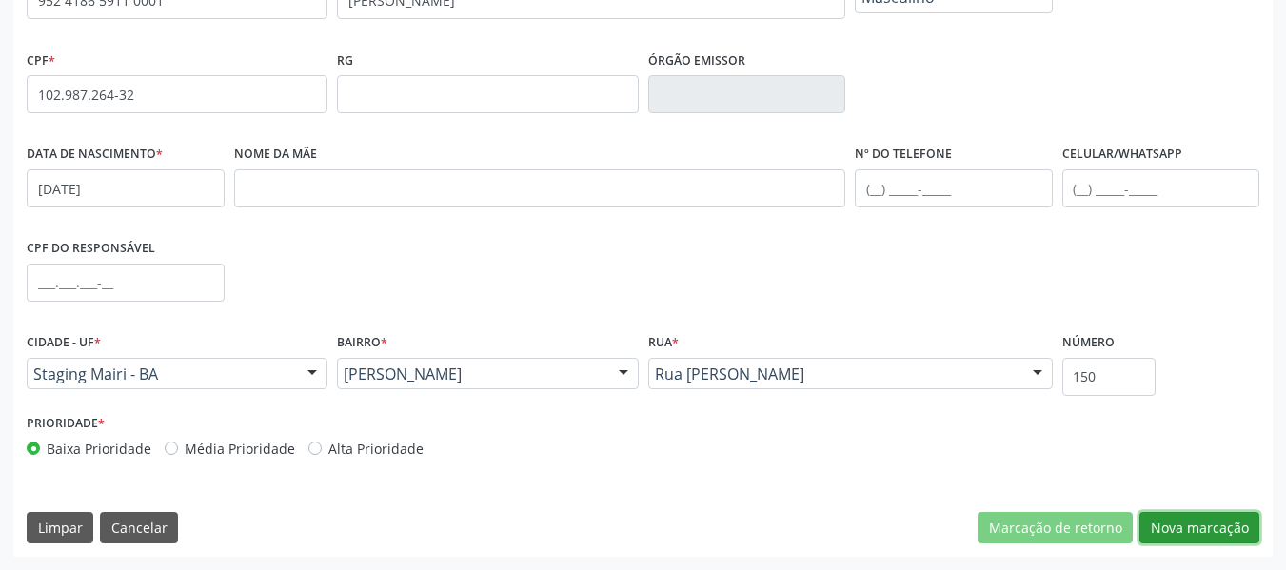
click at [1180, 523] on button "Nova marcação" at bounding box center [1200, 528] width 120 height 32
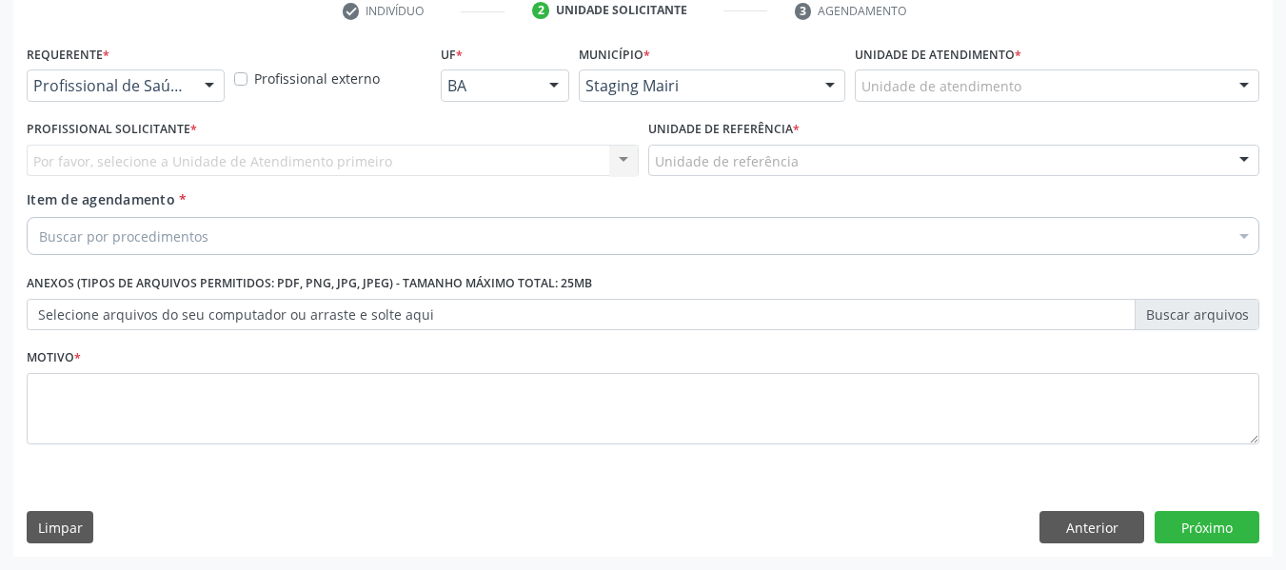
scroll to position [607, 0]
click at [1170, 80] on div at bounding box center [1057, 85] width 405 height 32
click at [732, 18] on div "2 Unidade solicitante" at bounding box center [649, 10] width 235 height 17
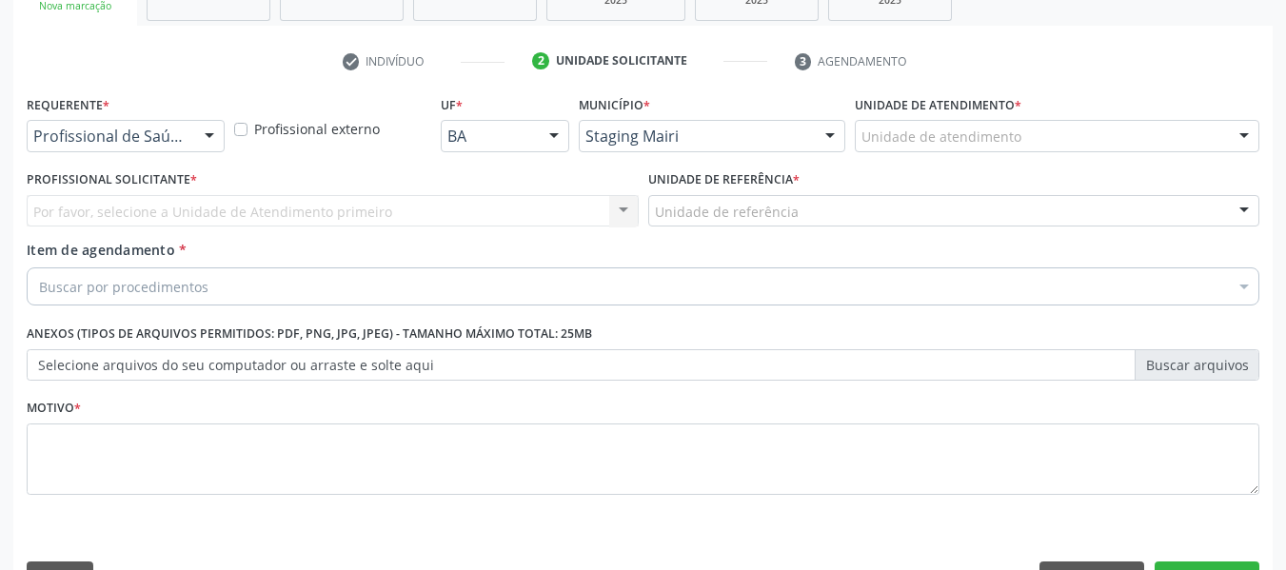
scroll to position [556, 0]
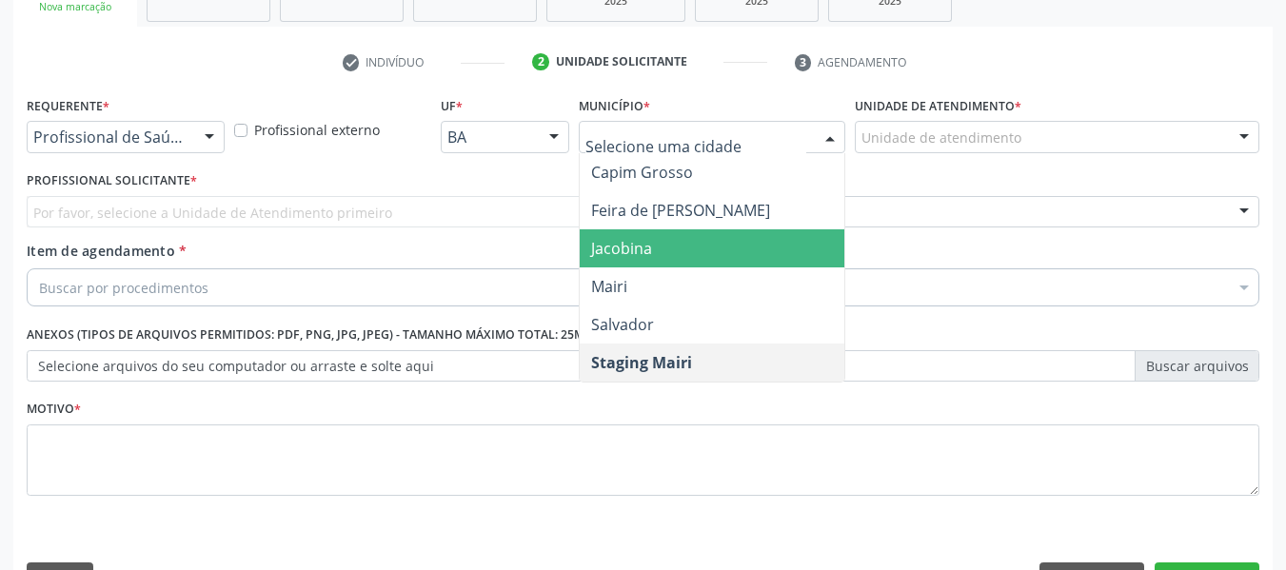
click at [630, 260] on span "Jacobina" at bounding box center [712, 248] width 265 height 38
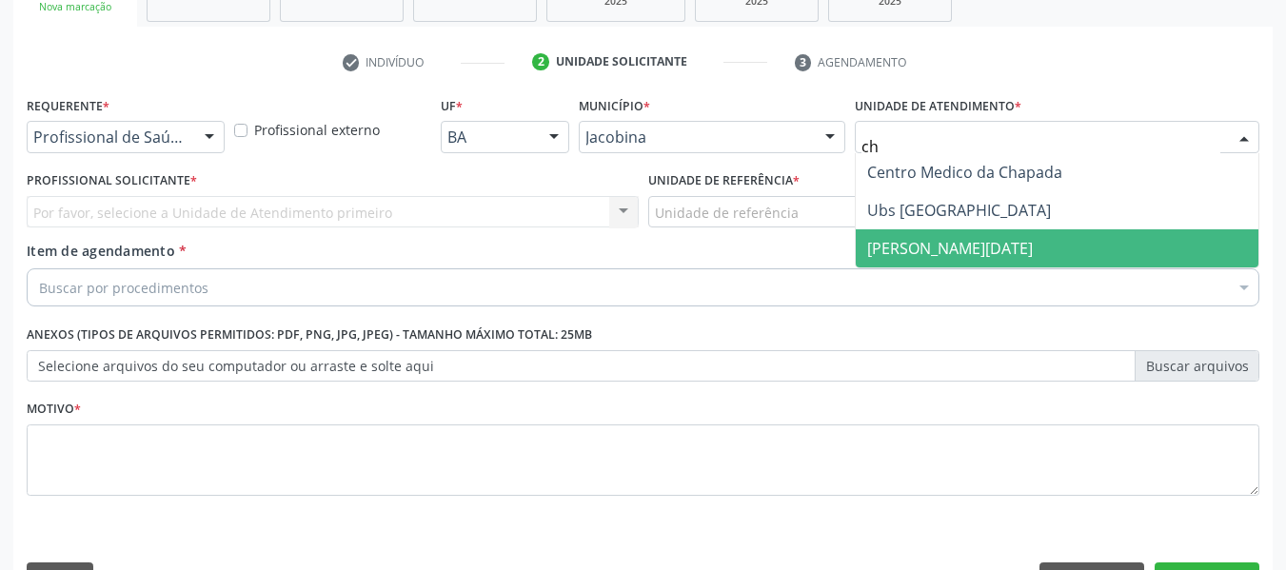
scroll to position [0, 0]
type input "cha"
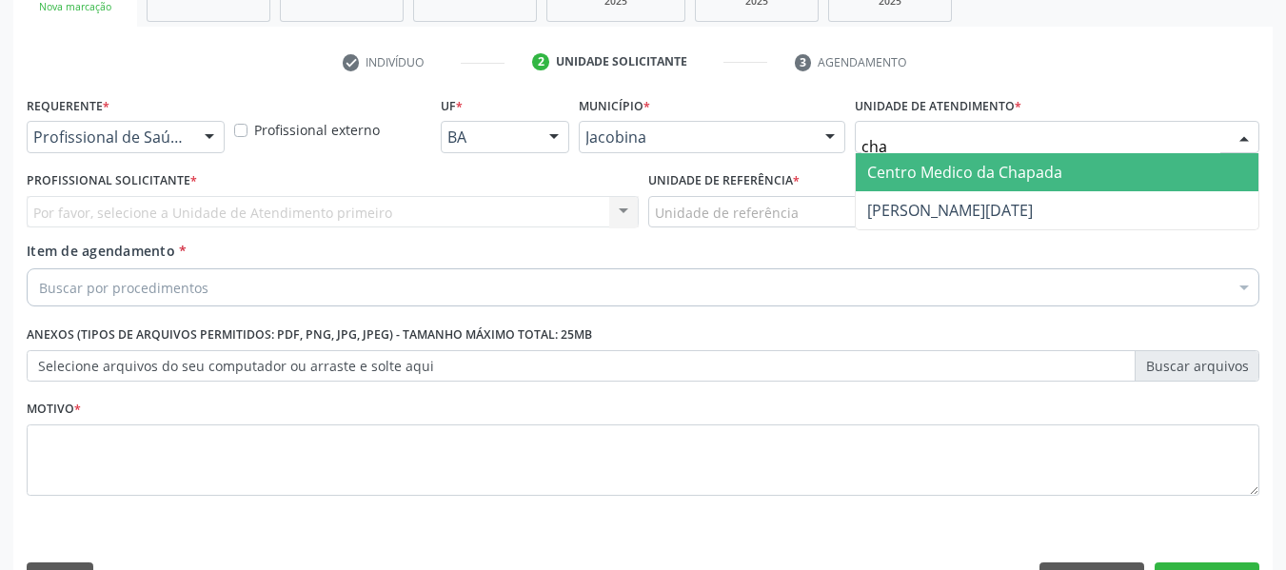
click at [955, 186] on span "Centro Medico da Chapada" at bounding box center [1057, 172] width 403 height 38
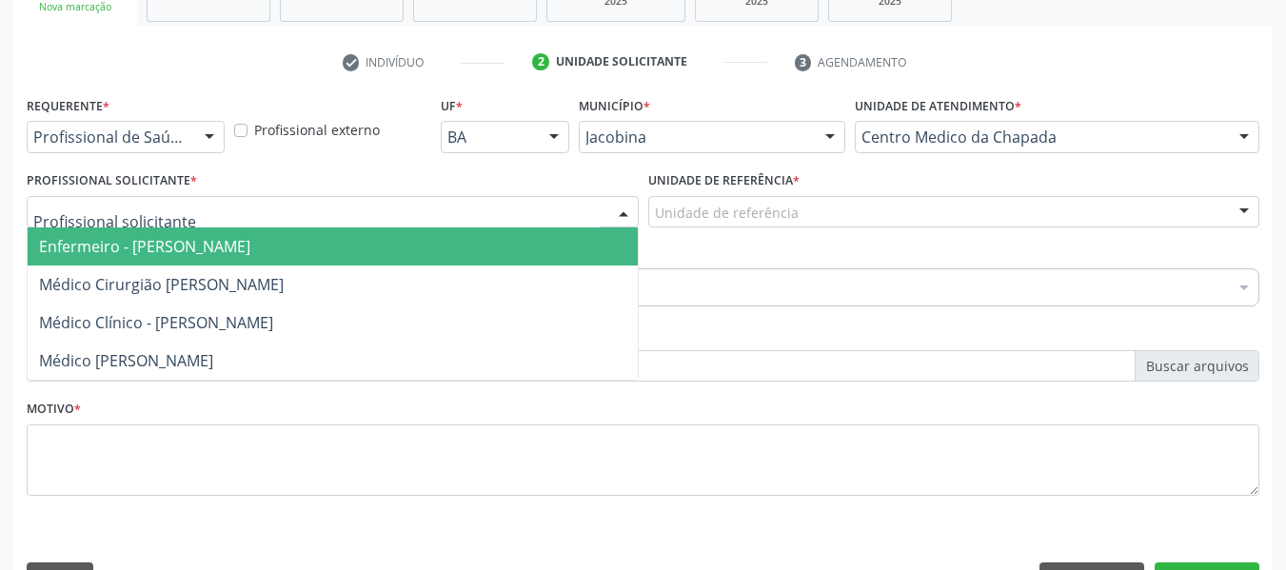
click at [605, 218] on div at bounding box center [333, 212] width 612 height 32
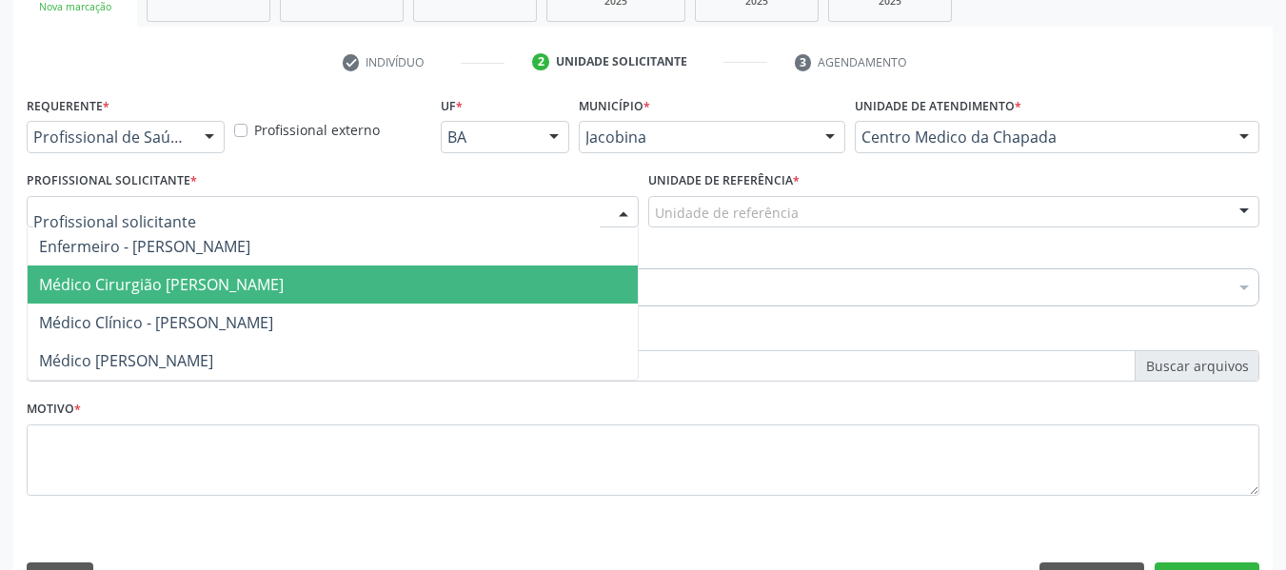
click at [506, 287] on span "Médico Cirurgião [PERSON_NAME]" at bounding box center [333, 285] width 610 height 38
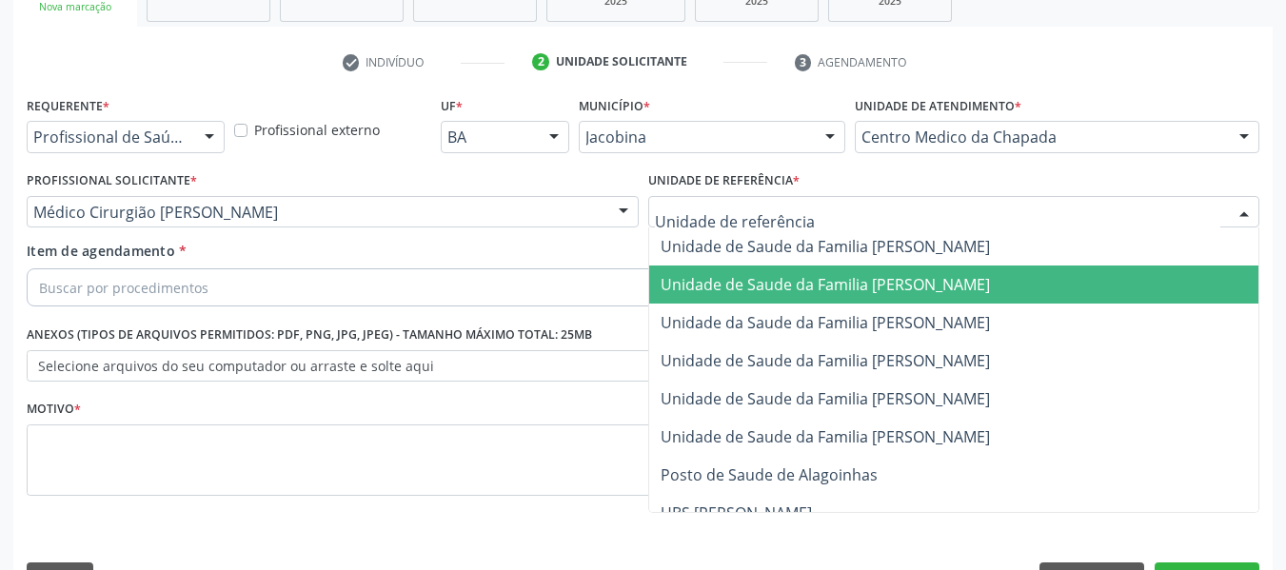
click at [734, 277] on span "Unidade de Saude da Familia [PERSON_NAME]" at bounding box center [825, 284] width 329 height 21
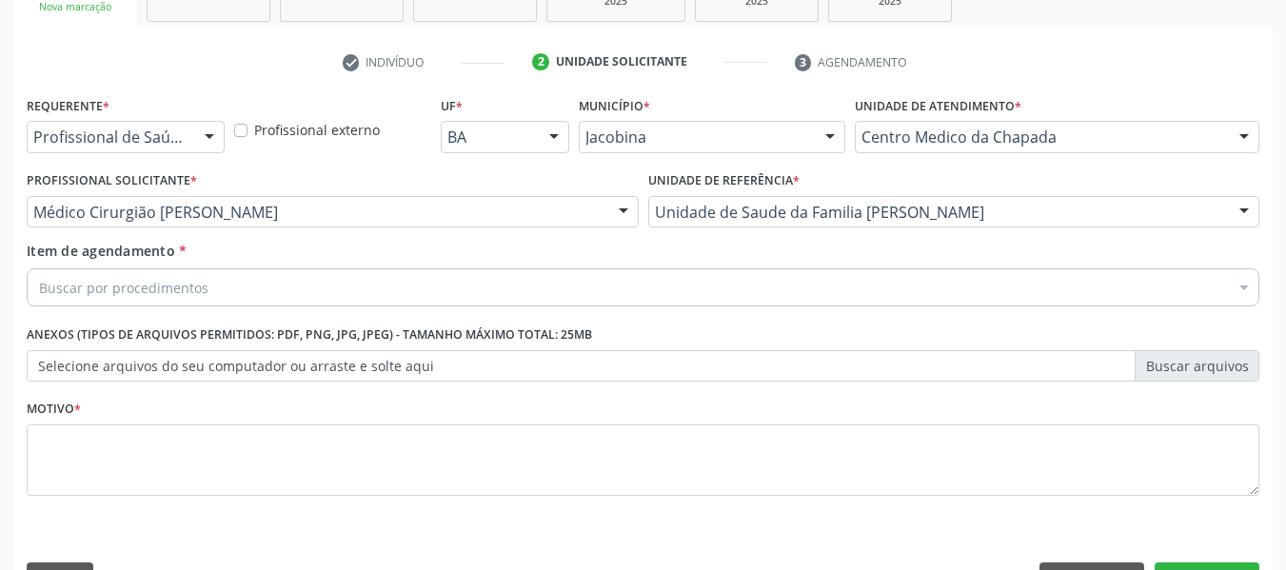
click at [636, 277] on div "Buscar por procedimentos" at bounding box center [643, 287] width 1233 height 38
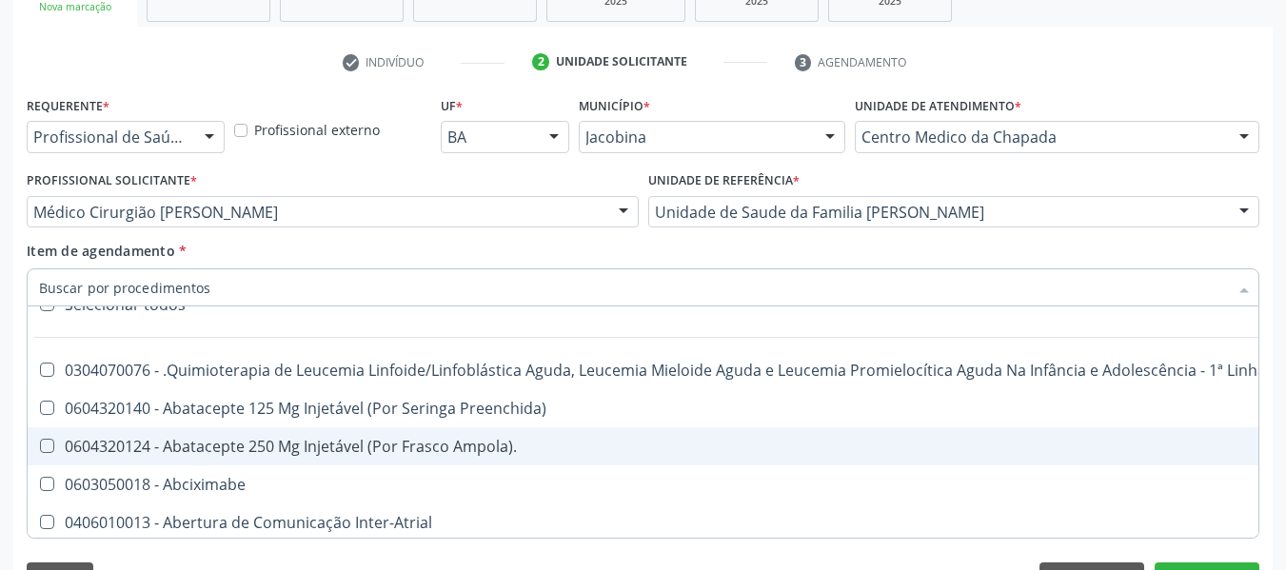
scroll to position [48, 0]
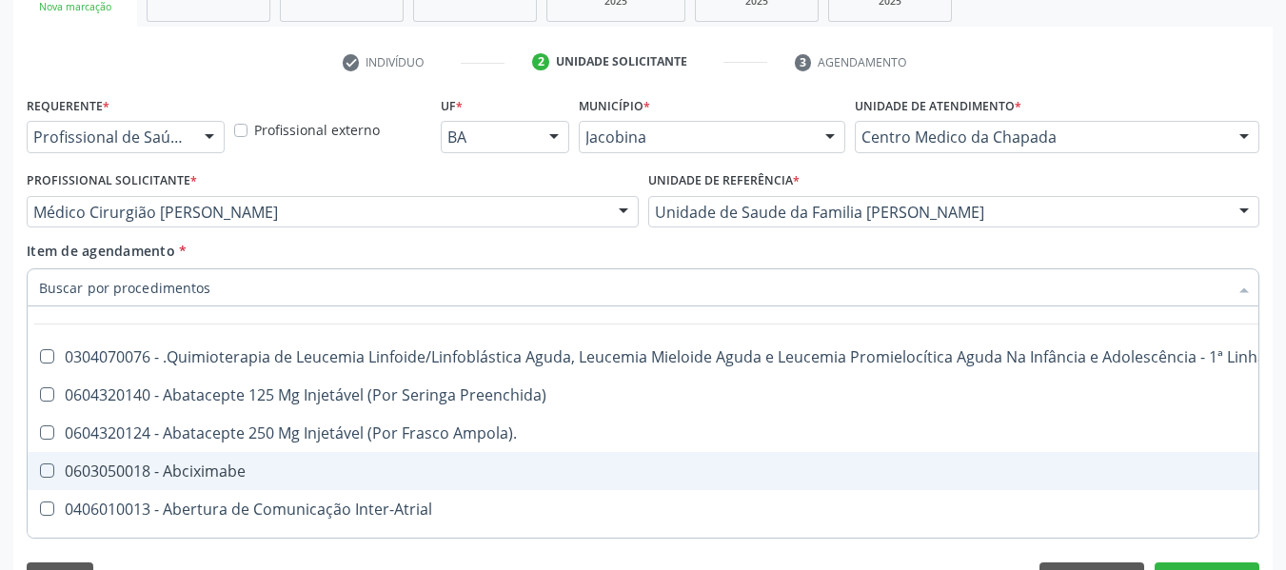
click at [444, 474] on div "0603050018 - Abciximabe" at bounding box center [780, 471] width 1482 height 15
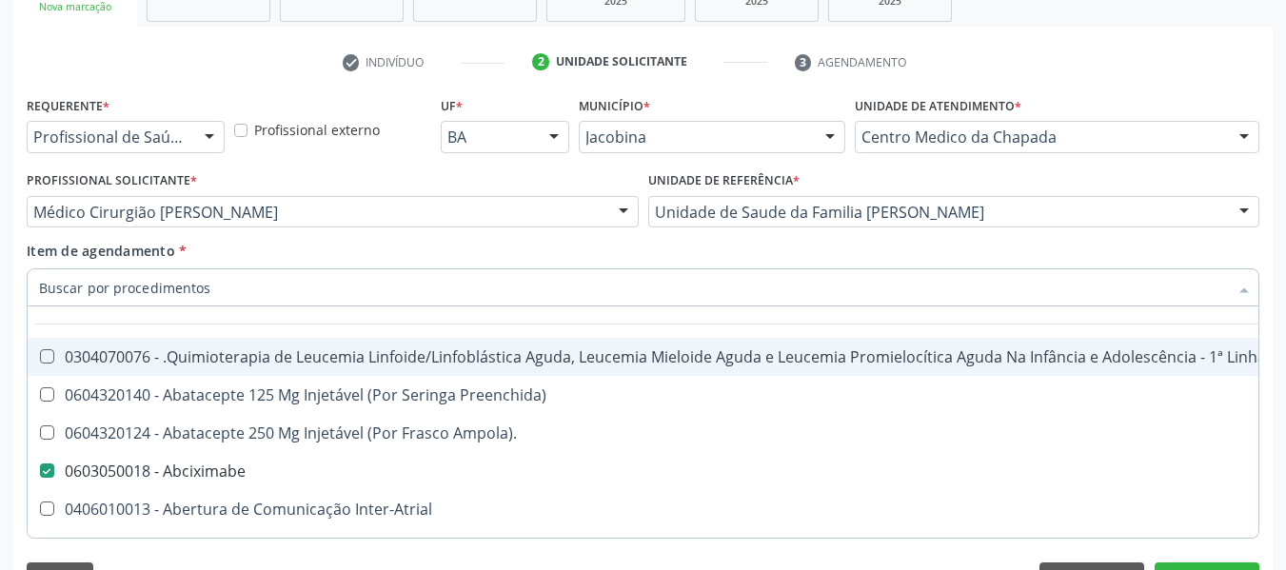
click at [686, 307] on div "Desfazer seleção" at bounding box center [780, 291] width 1505 height 38
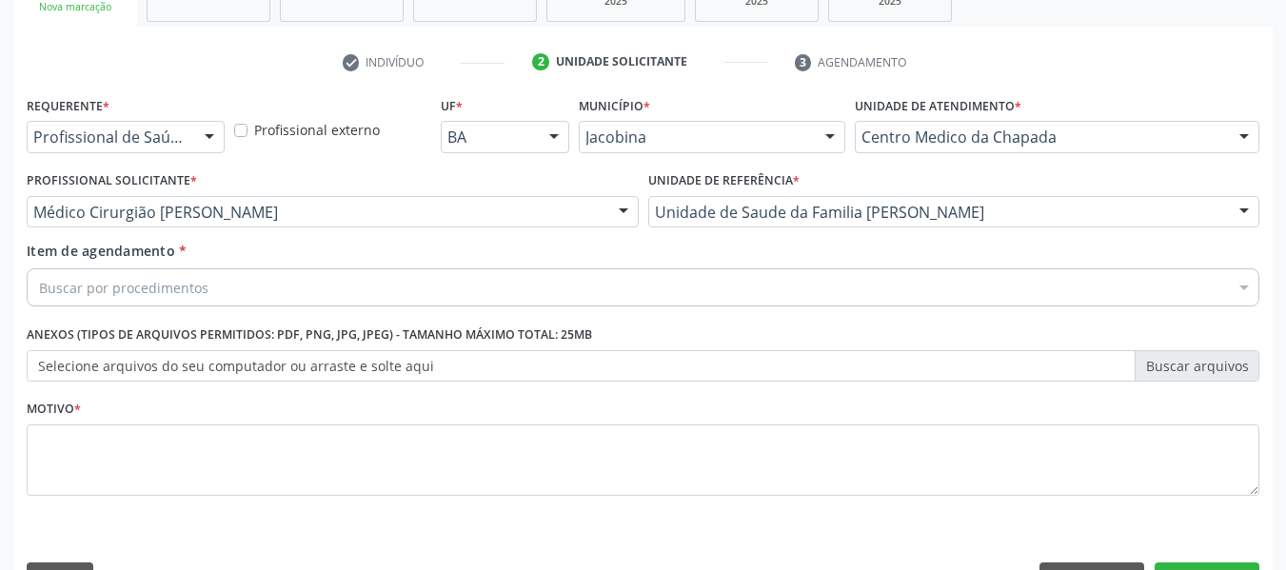
click at [723, 252] on div "Item de agendamento * Buscar por procedimentos Selecionar todos 0304070076 - .Q…" at bounding box center [643, 271] width 1233 height 60
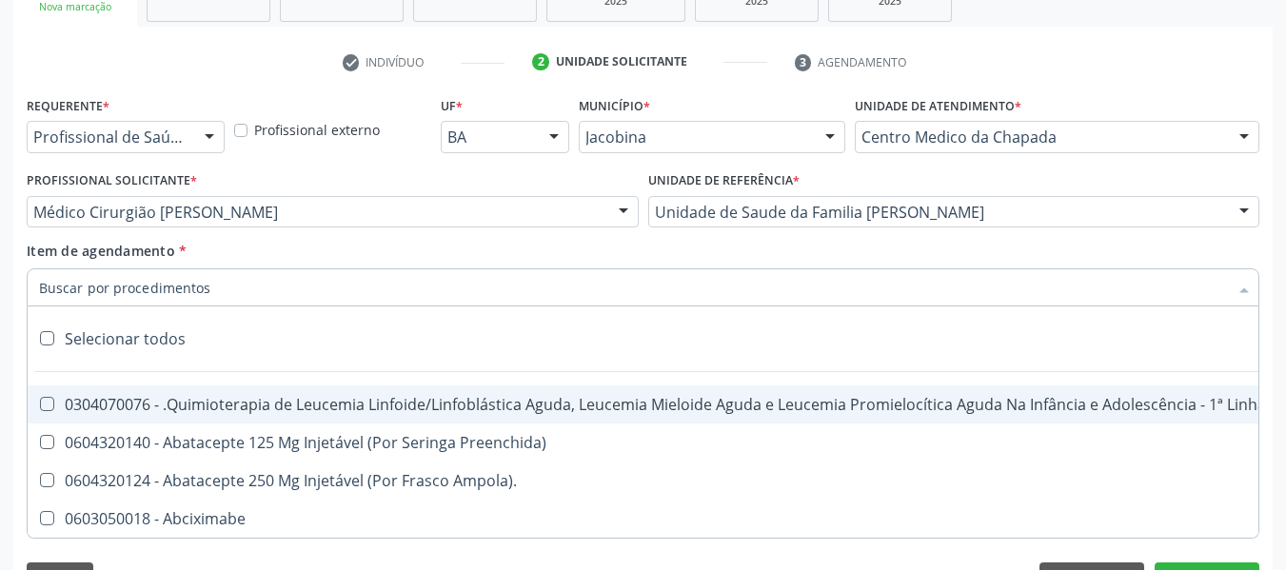
click at [749, 290] on div at bounding box center [643, 287] width 1233 height 38
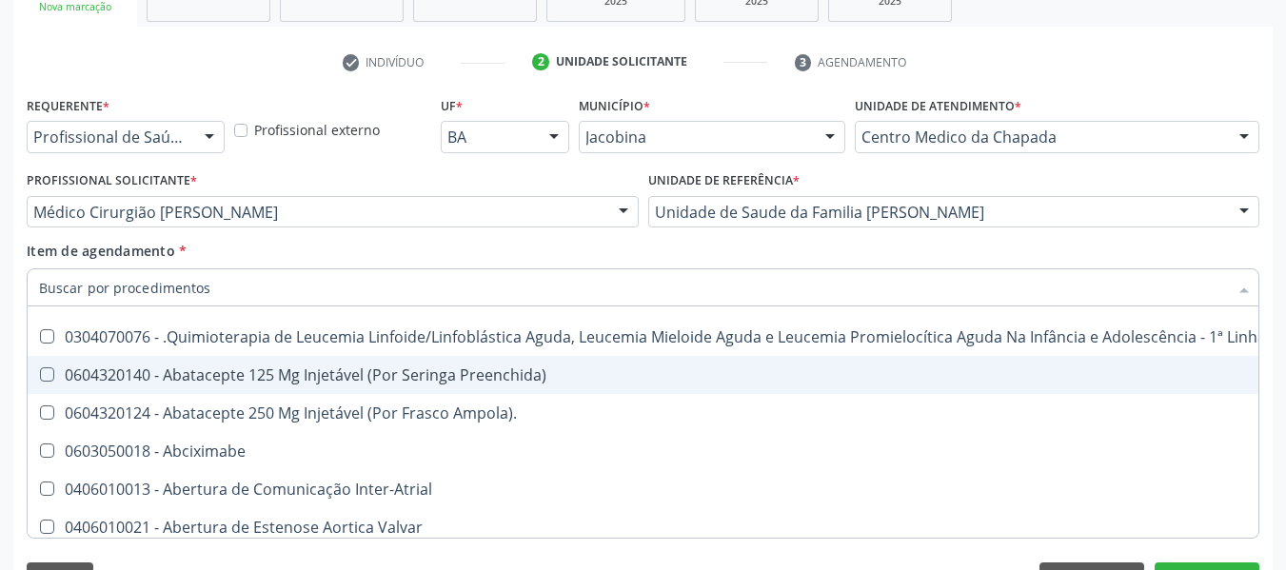
scroll to position [69, 0]
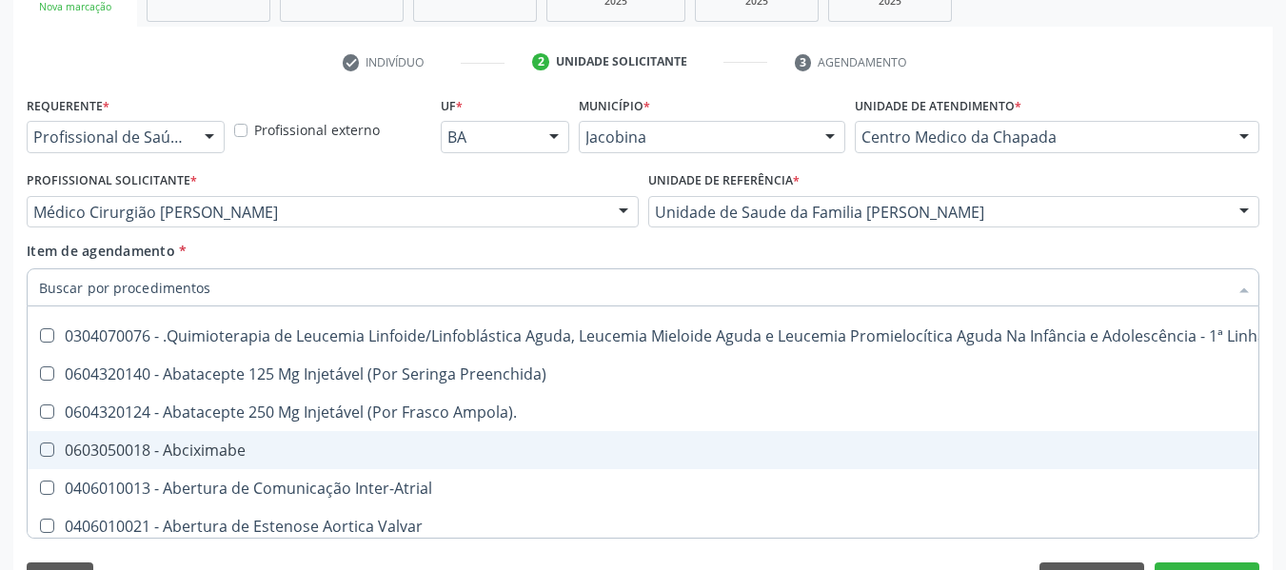
click at [673, 457] on div "0603050018 - Abciximabe" at bounding box center [780, 450] width 1482 height 15
checkbox Abciximabe "true"
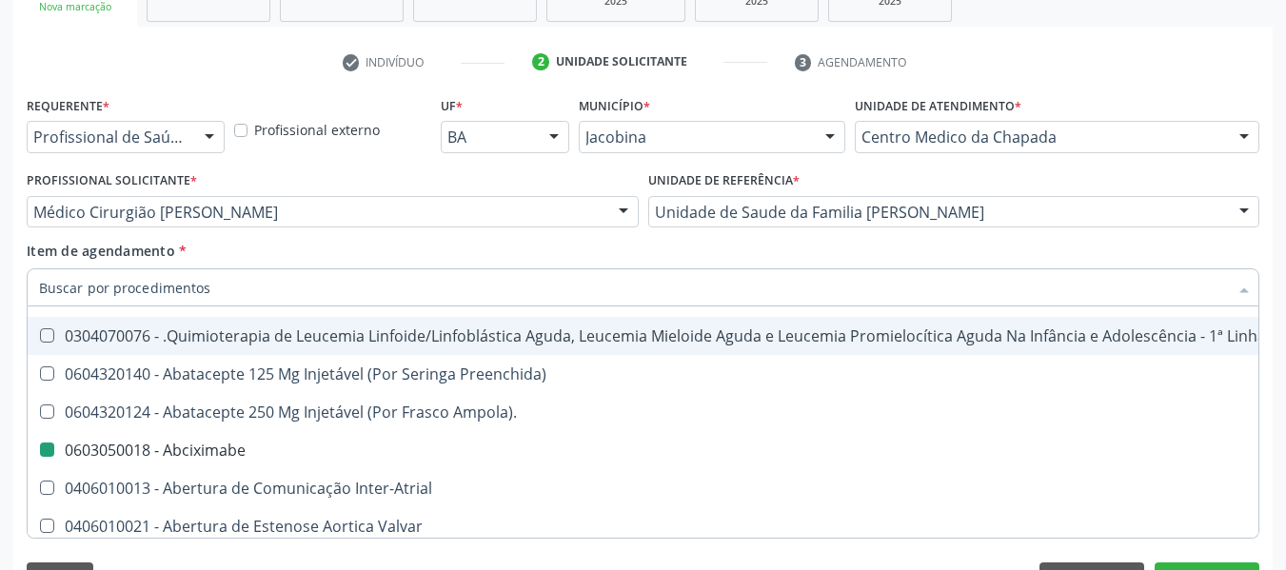
click at [711, 252] on div "Item de agendamento * Desfazer seleção 0304070076 - .Quimioterapia de Leucemia …" at bounding box center [643, 271] width 1233 height 60
checkbox Preenchida\) "true"
checkbox Abciximabe "false"
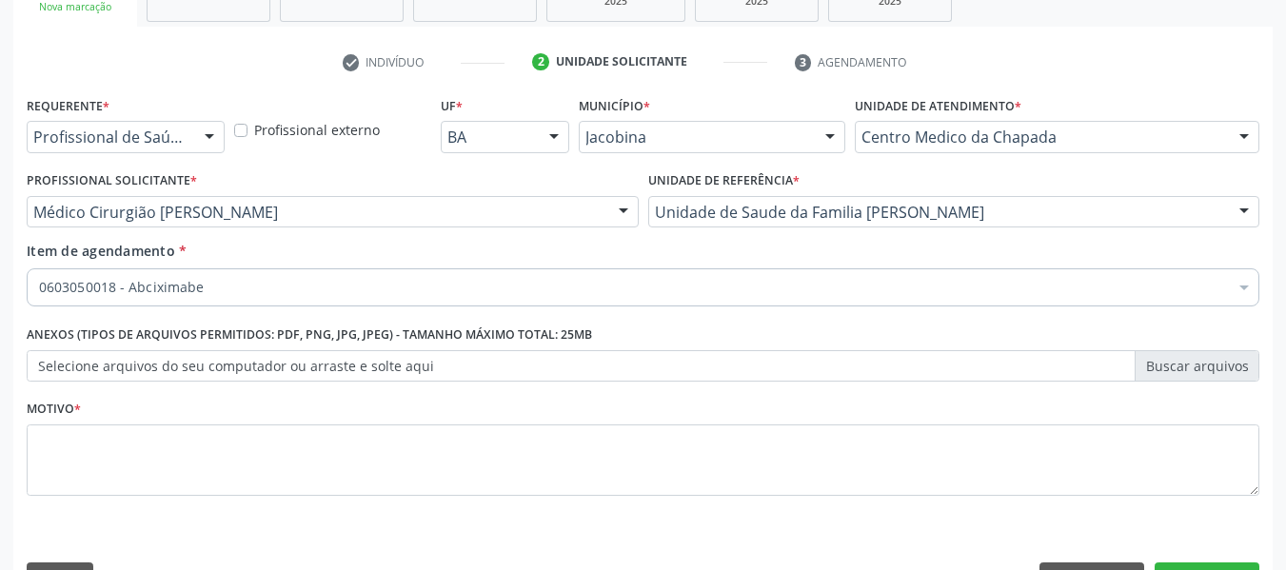
scroll to position [0, 0]
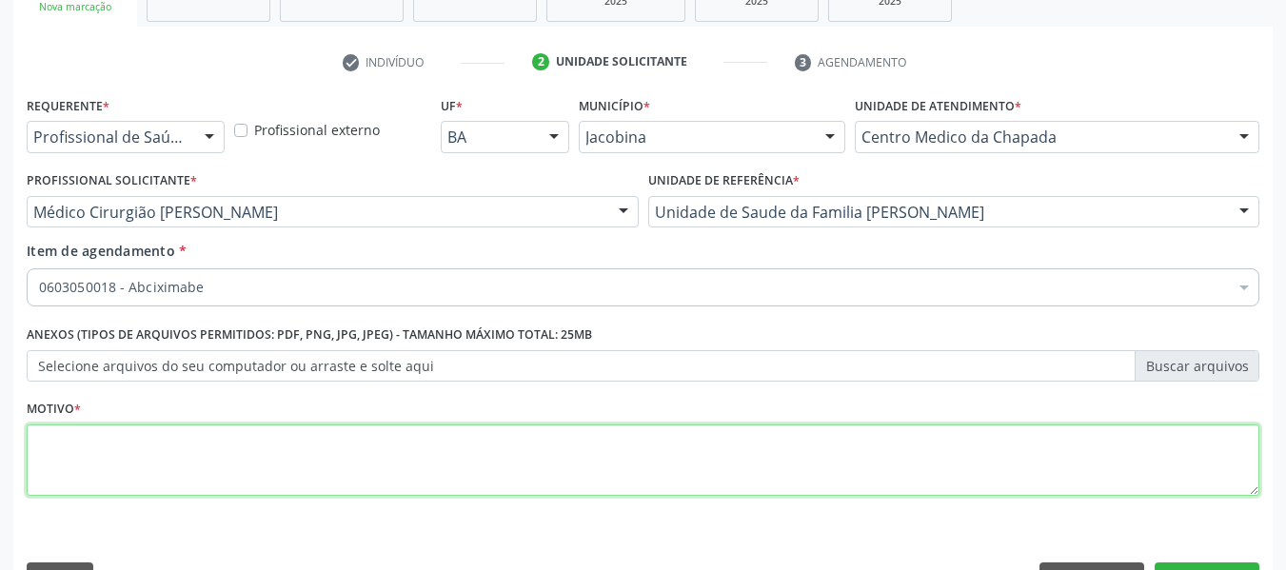
click at [647, 446] on textarea at bounding box center [643, 461] width 1233 height 72
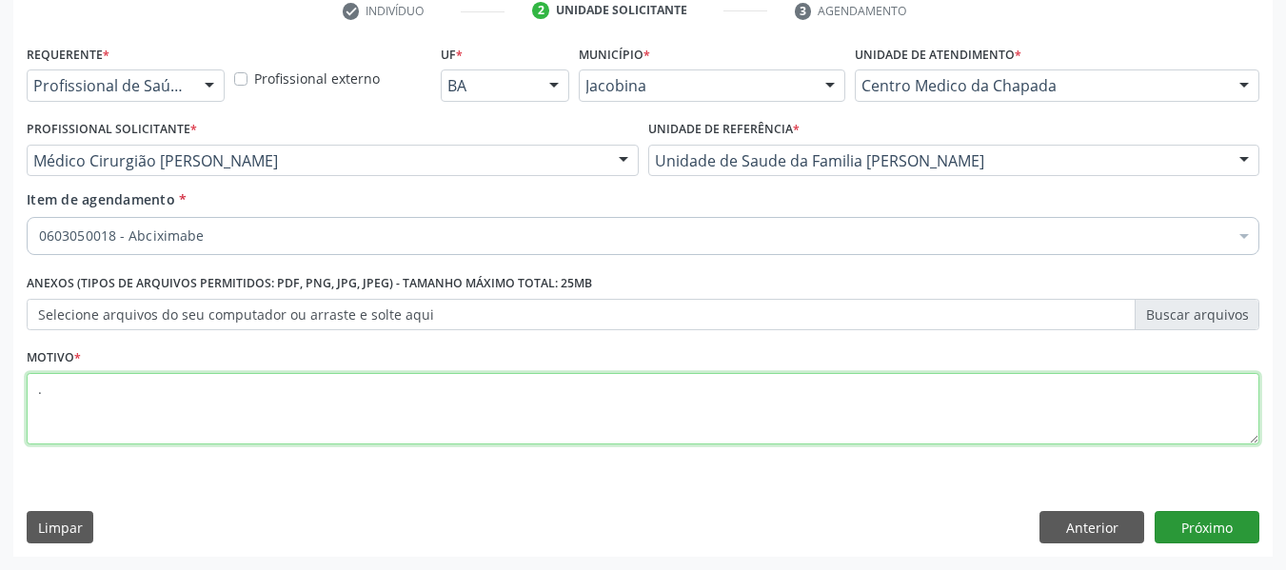
type textarea "."
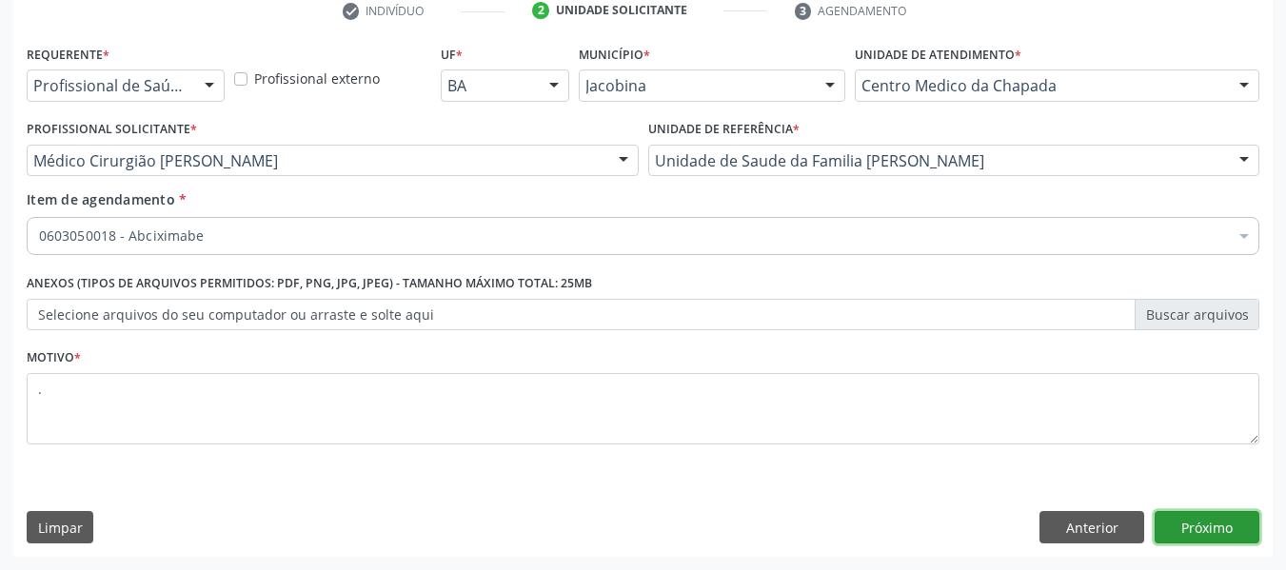
click at [1175, 513] on button "Próximo" at bounding box center [1207, 527] width 105 height 32
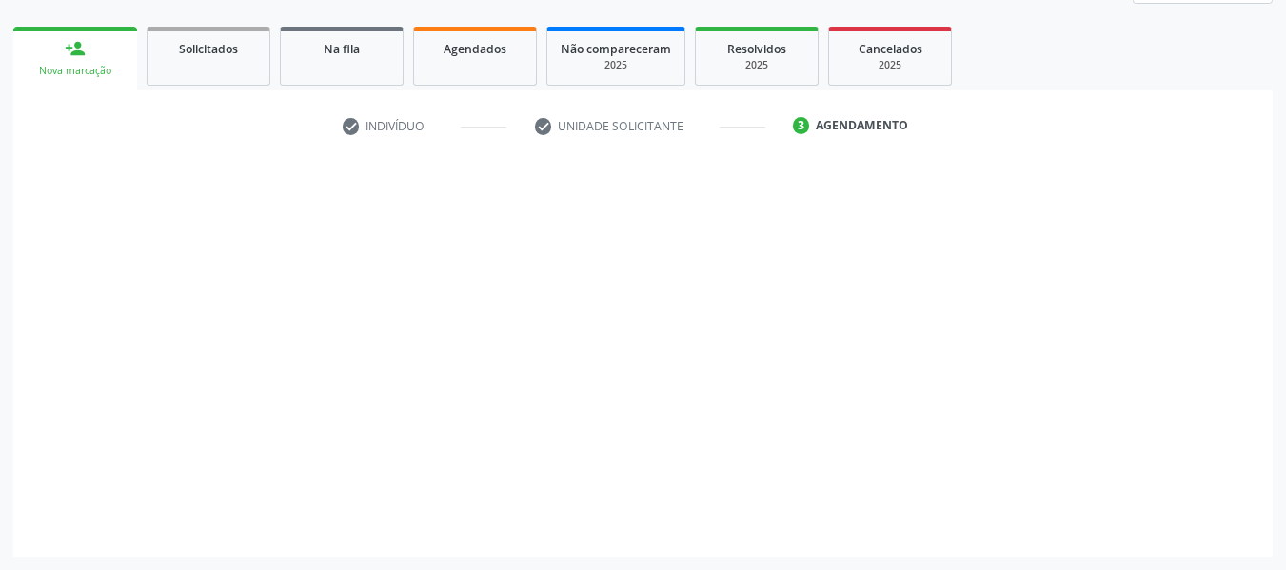
scroll to position [492, 0]
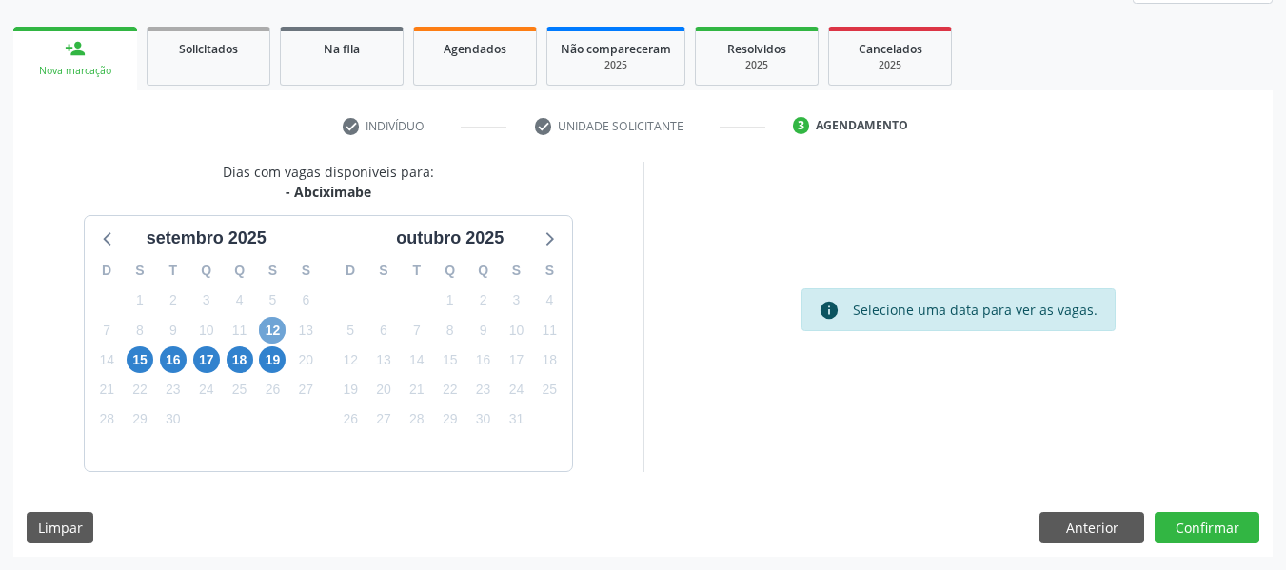
click at [270, 329] on span "12" at bounding box center [272, 330] width 27 height 27
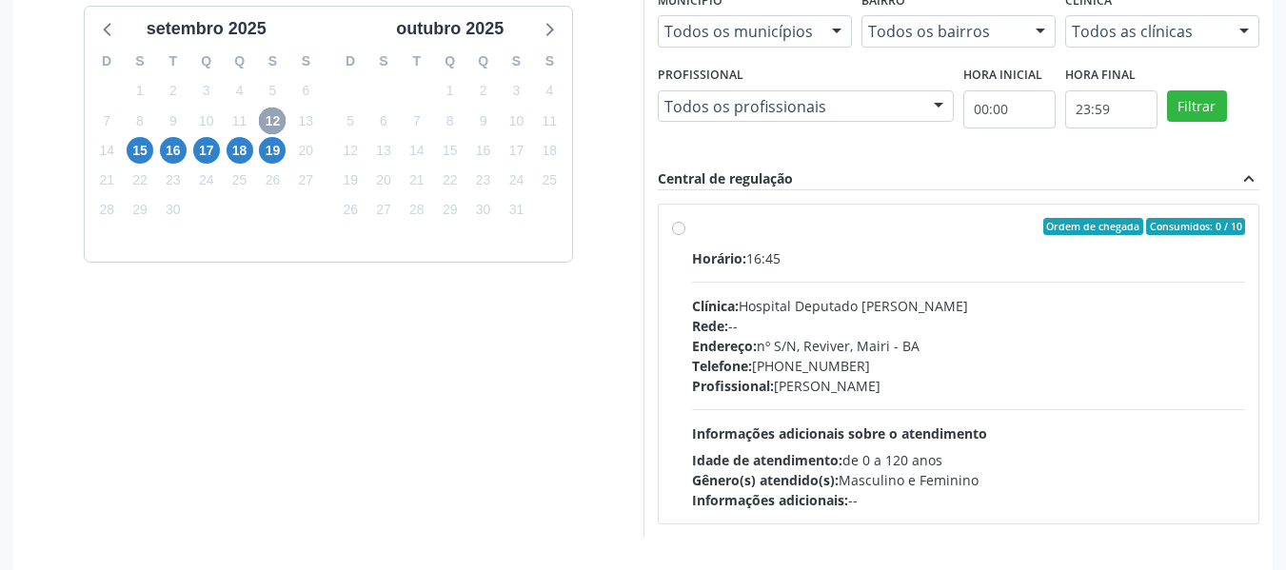
scroll to position [703, 0]
click at [980, 322] on div "Rede: --" at bounding box center [969, 325] width 554 height 20
click at [685, 234] on input "Ordem de chegada Consumidos: 0 / 10 Horário: 16:45 Clínica: Hospital Deputado […" at bounding box center [678, 225] width 13 height 17
radio input "true"
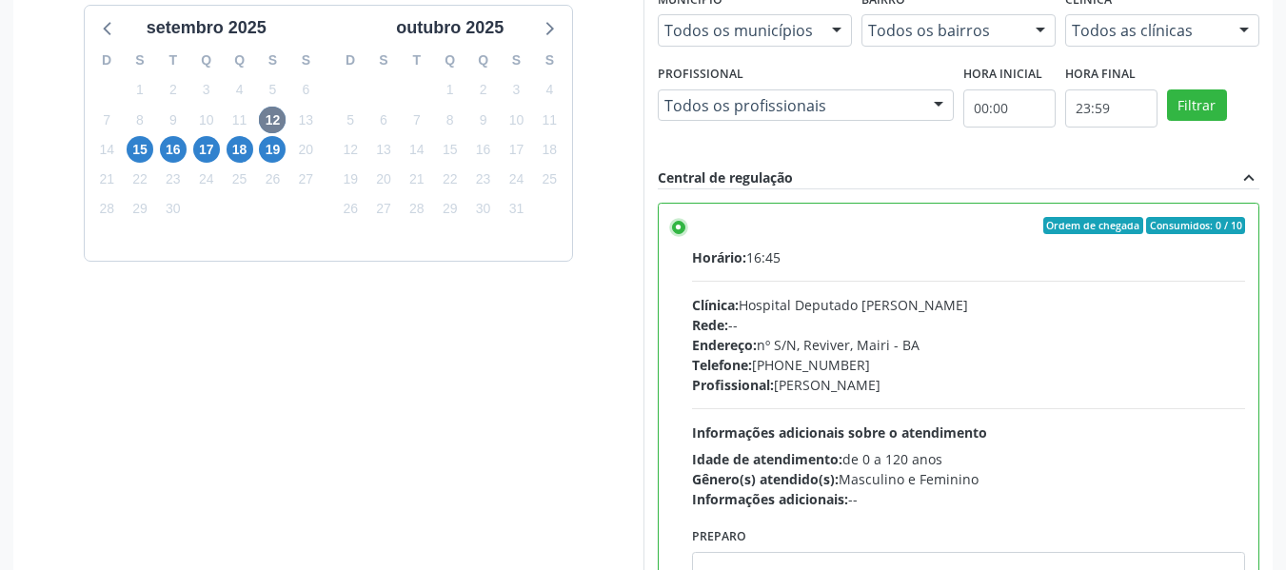
scroll to position [94, 0]
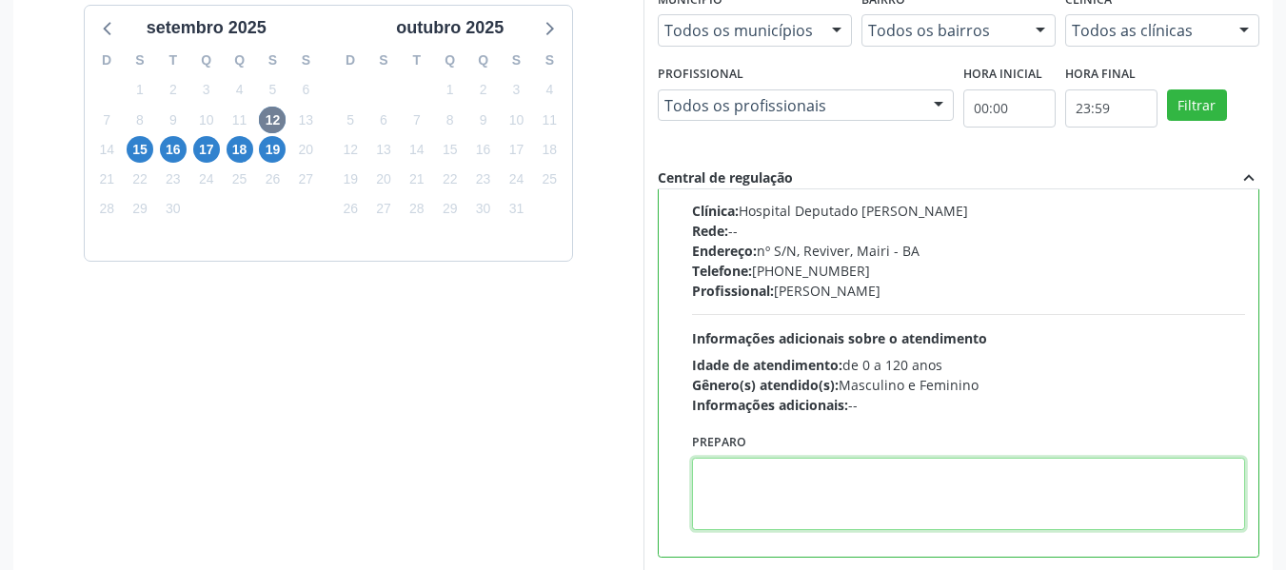
click at [1009, 487] on textarea at bounding box center [969, 494] width 554 height 72
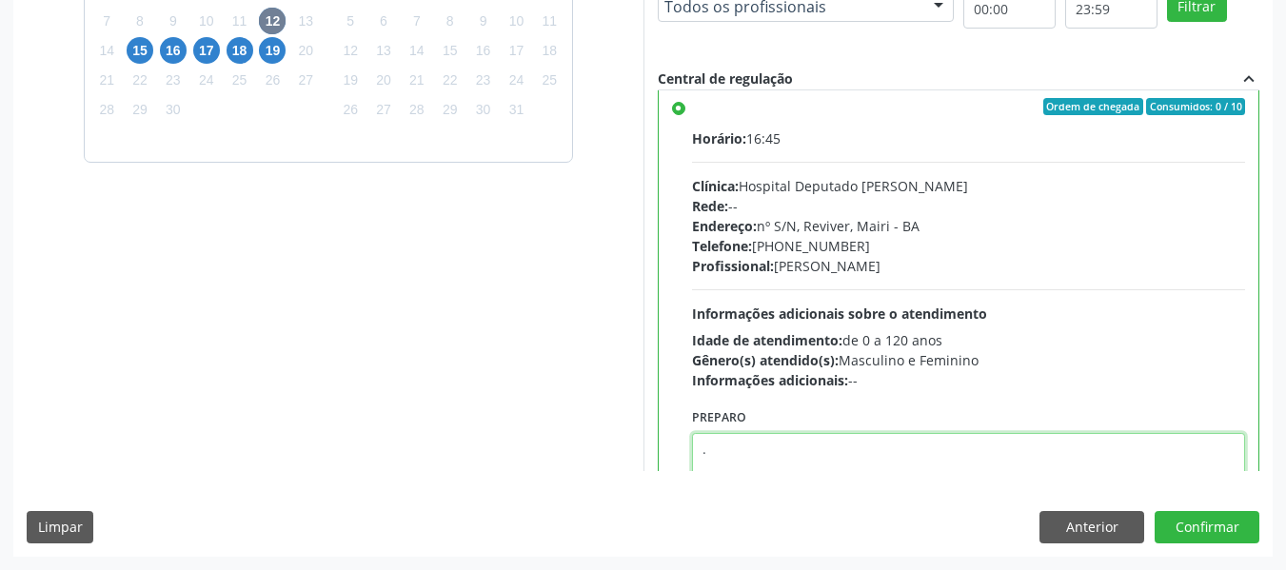
scroll to position [0, 0]
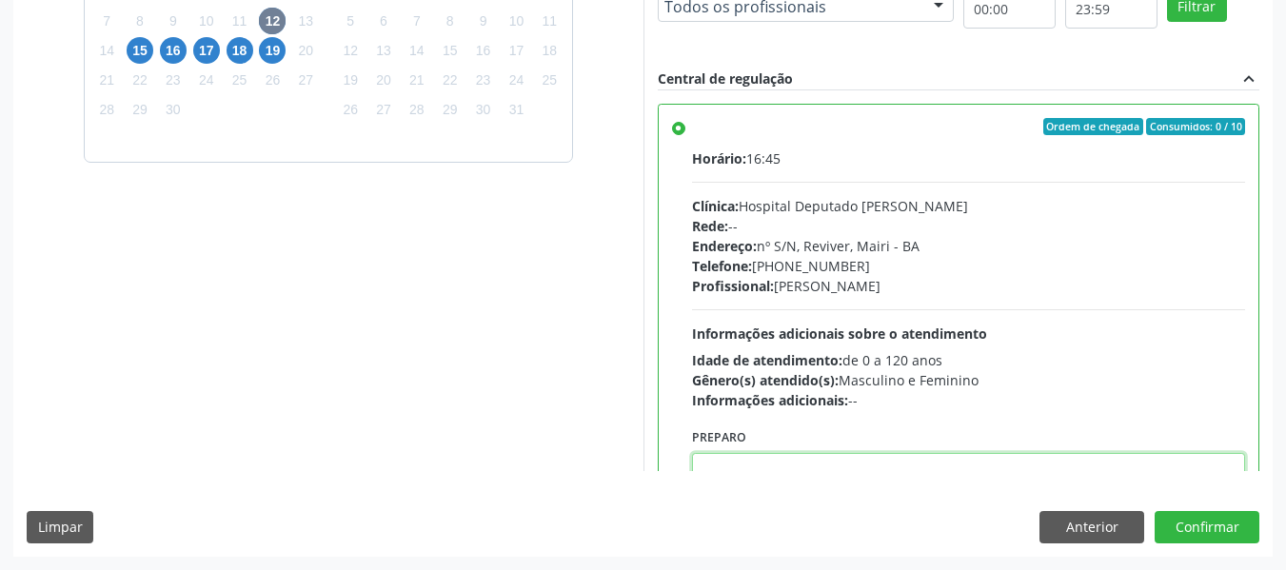
type textarea "."
click at [1268, 388] on div "Vagas para o dia [DATE] Município Todos os municípios Todos os municípios [GEOG…" at bounding box center [959, 161] width 630 height 619
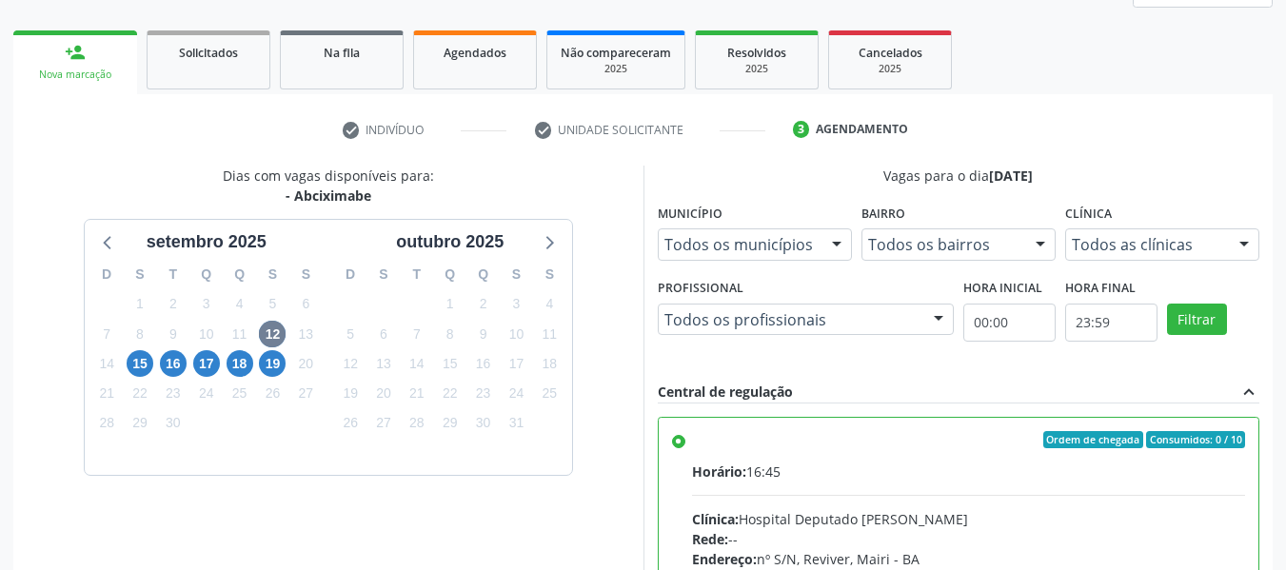
scroll to position [802, 0]
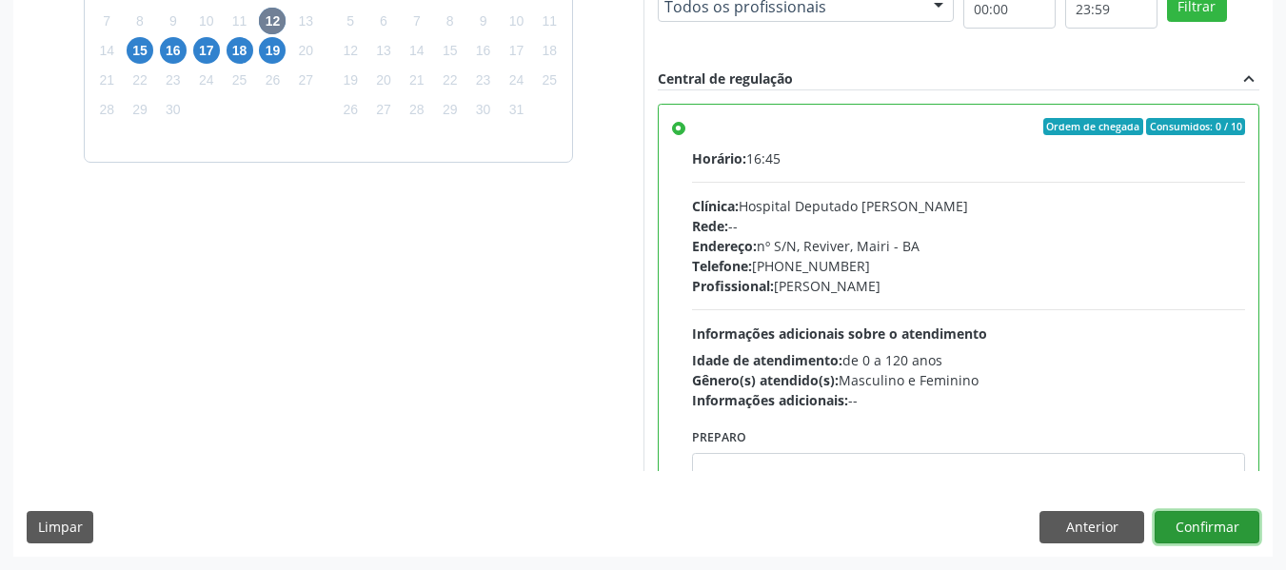
click at [1214, 539] on button "Confirmar" at bounding box center [1207, 527] width 105 height 32
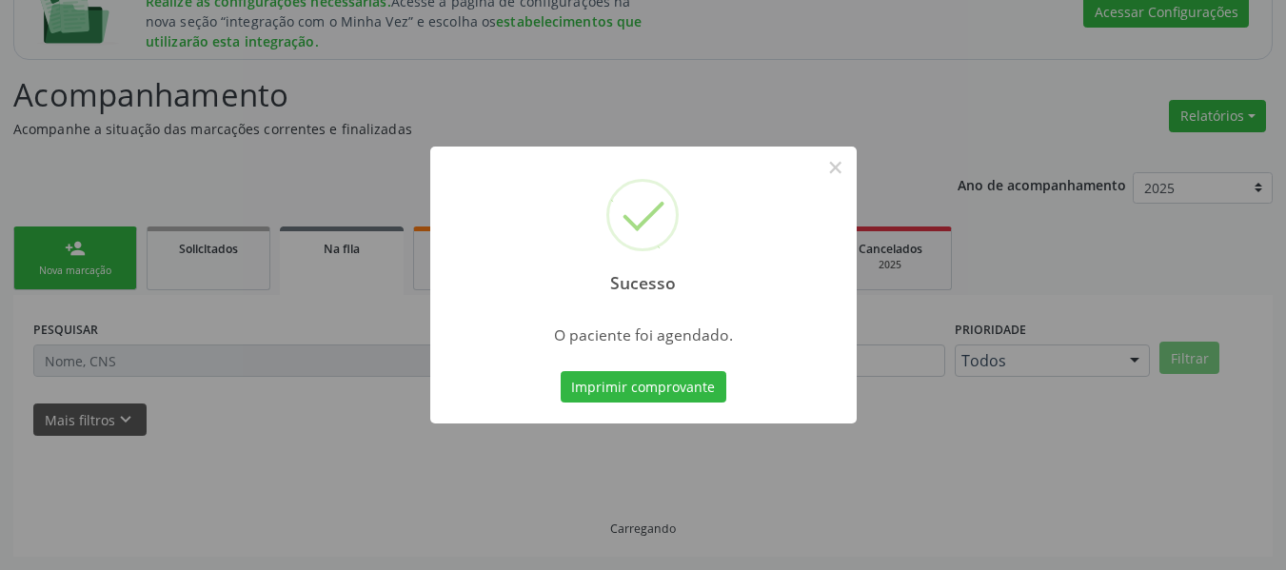
scroll to position [292, 0]
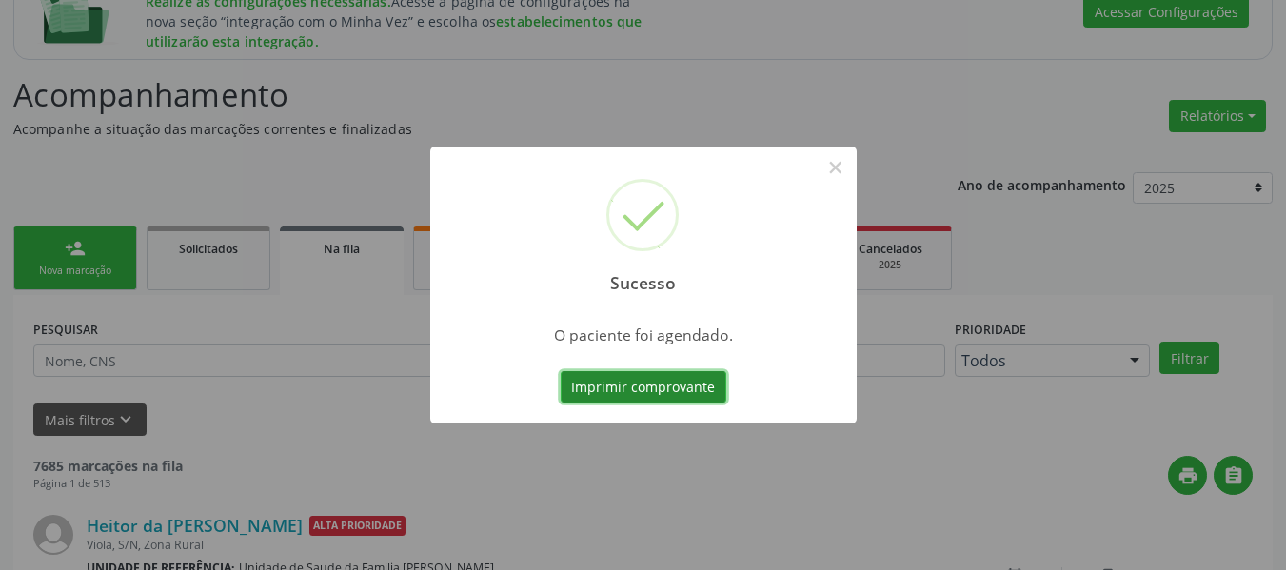
click at [681, 383] on button "Imprimir comprovante" at bounding box center [644, 387] width 166 height 32
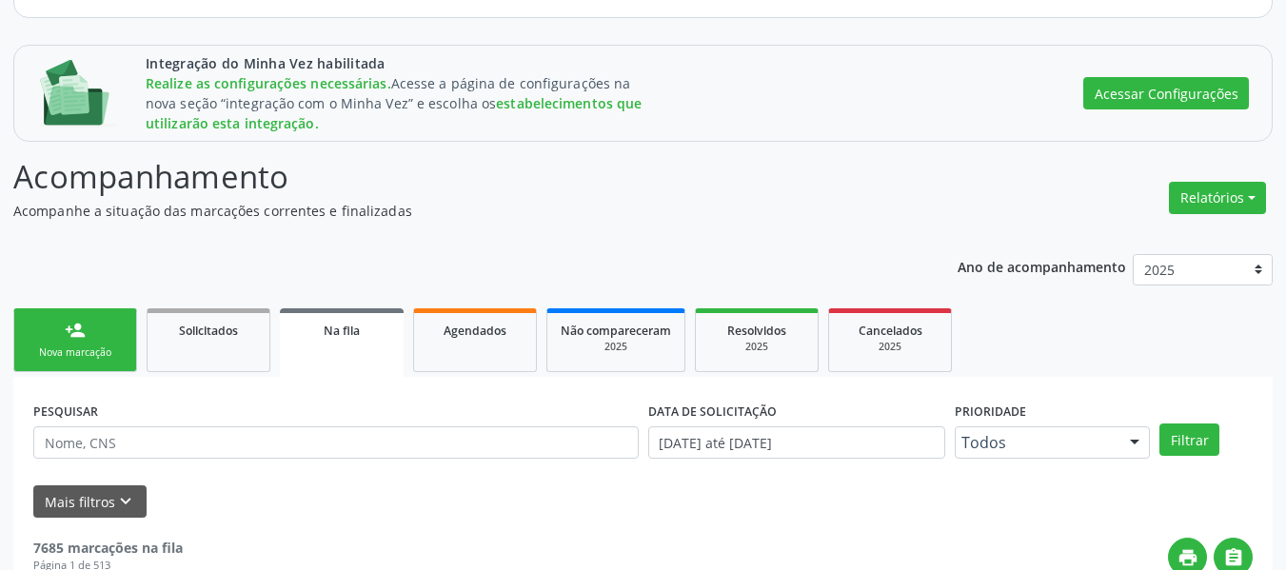
scroll to position [197, 0]
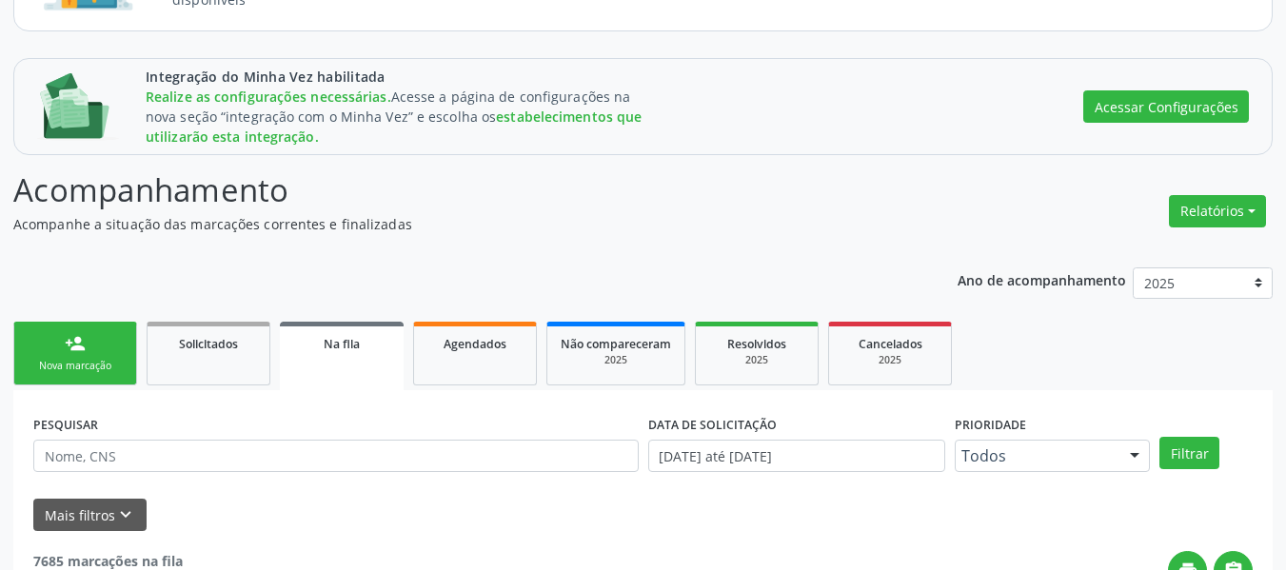
click at [87, 372] on div "Nova marcação" at bounding box center [75, 366] width 95 height 14
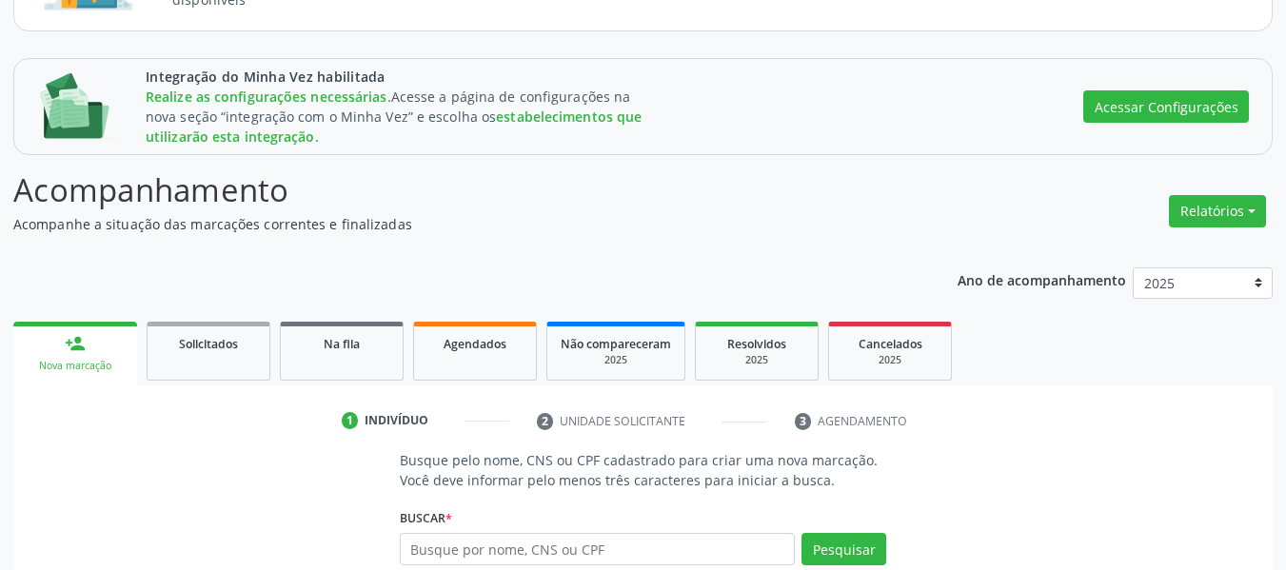
scroll to position [380, 0]
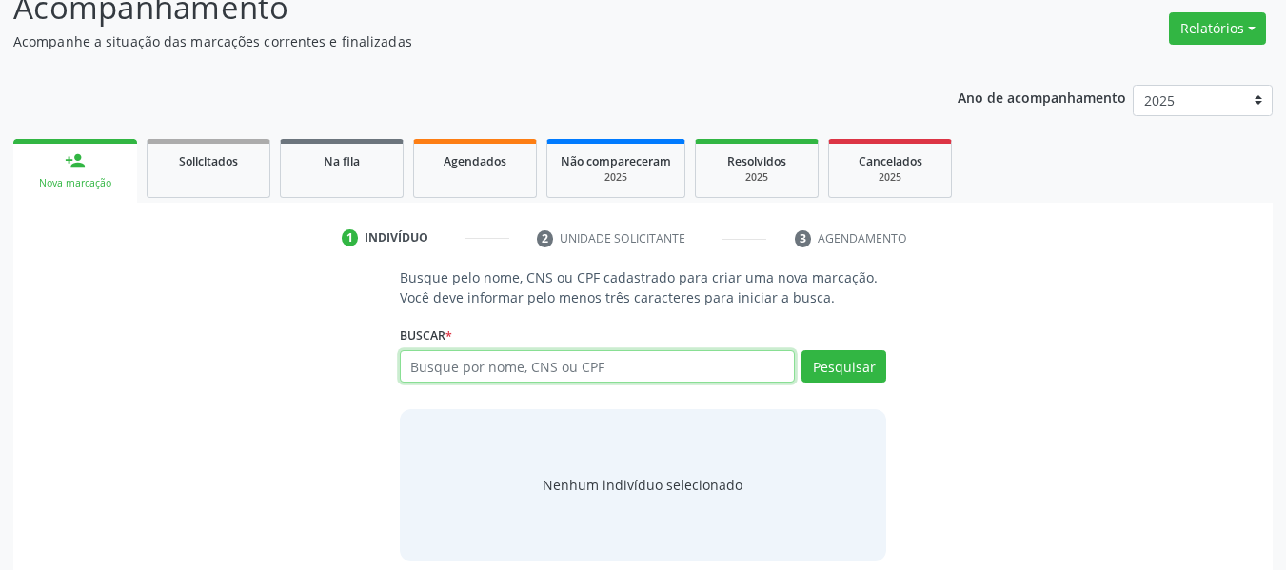
click at [461, 366] on input "text" at bounding box center [598, 366] width 396 height 32
paste input "102.987.264-32"
type input "102.987.264-32"
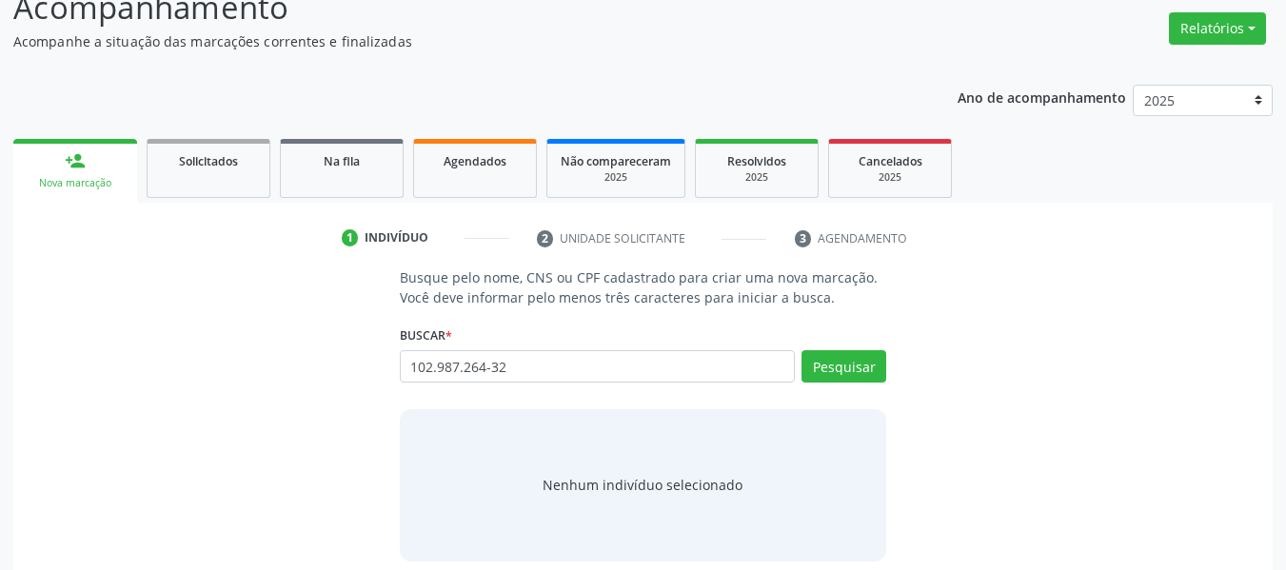
click at [345, 369] on div "Busque pelo nome, CNS ou CPF cadastrado para criar uma nova marcação. Você deve…" at bounding box center [643, 414] width 1233 height 293
click at [828, 354] on button "Pesquisar" at bounding box center [844, 366] width 85 height 32
type input "102.987.264-32"
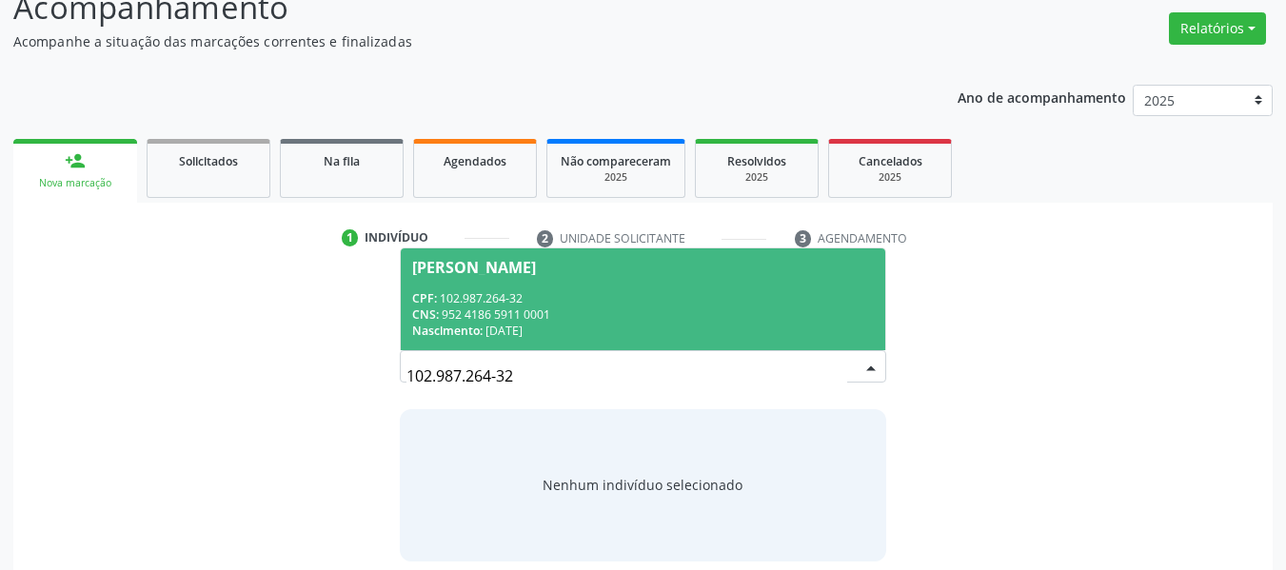
click at [638, 314] on div "CNS: 952 4186 5911 0001" at bounding box center [643, 315] width 463 height 16
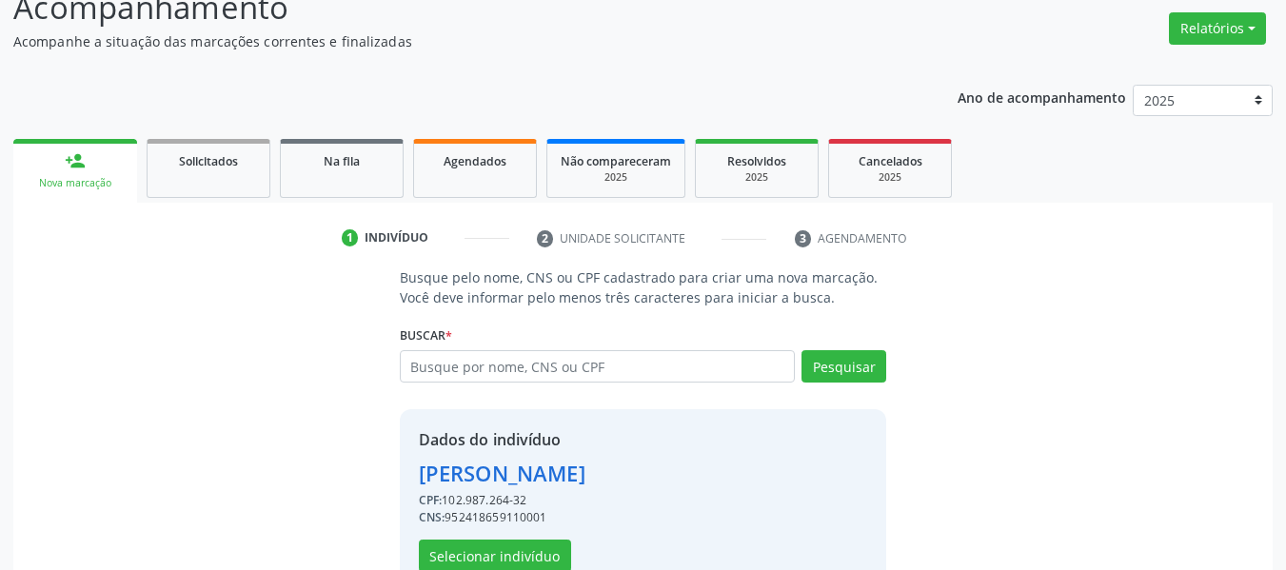
scroll to position [427, 0]
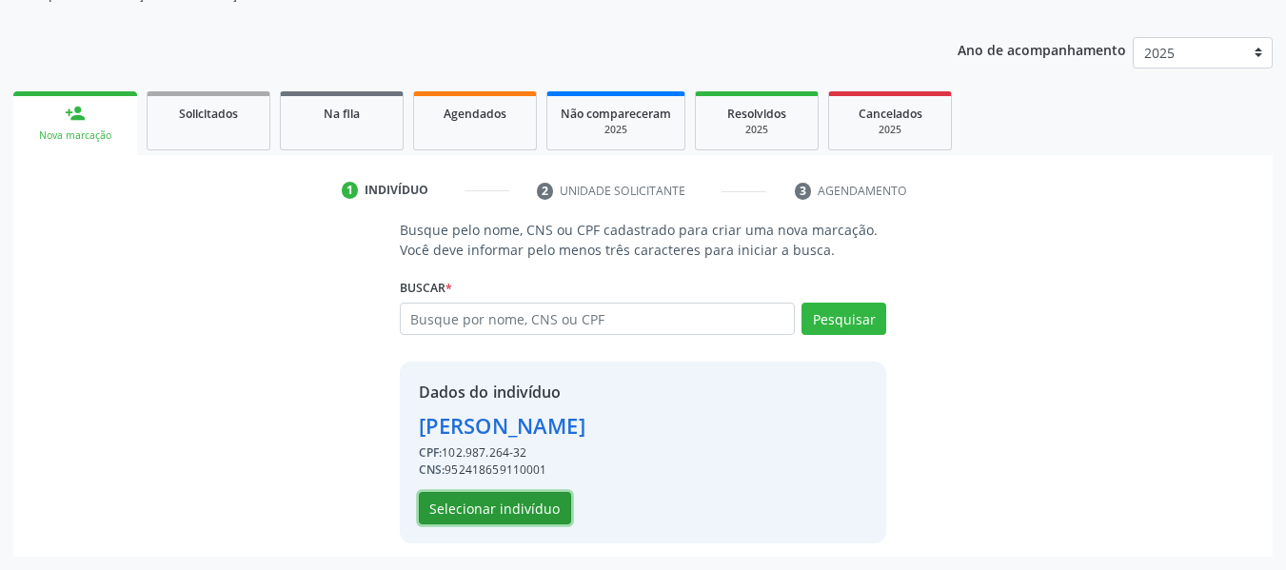
click at [519, 498] on button "Selecionar indivíduo" at bounding box center [495, 508] width 152 height 32
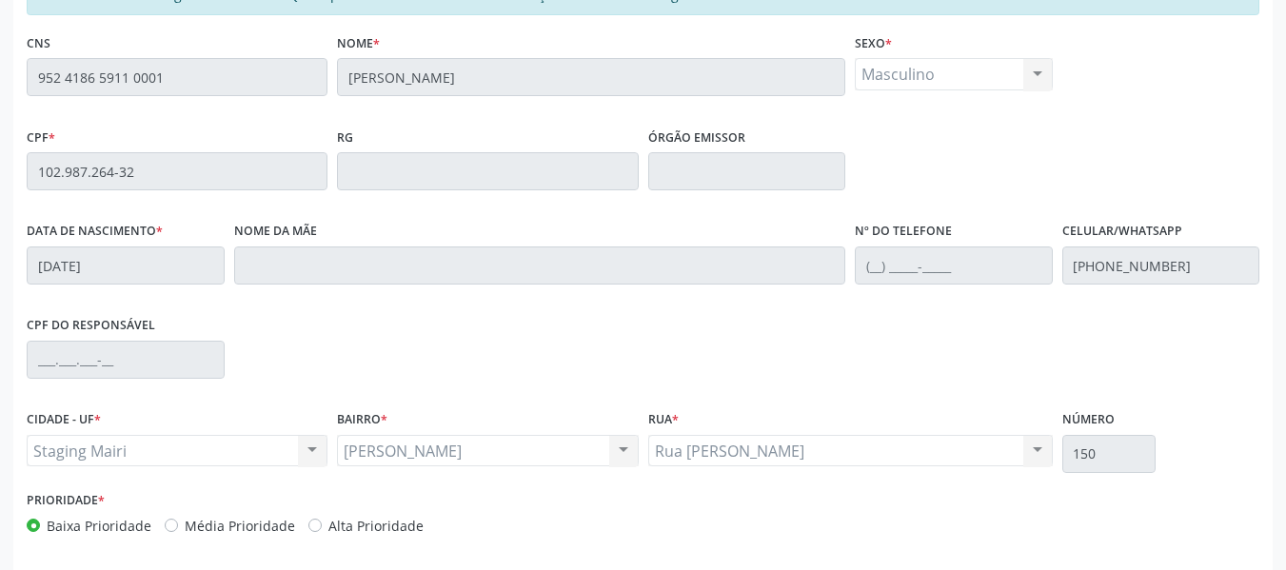
scroll to position [751, 0]
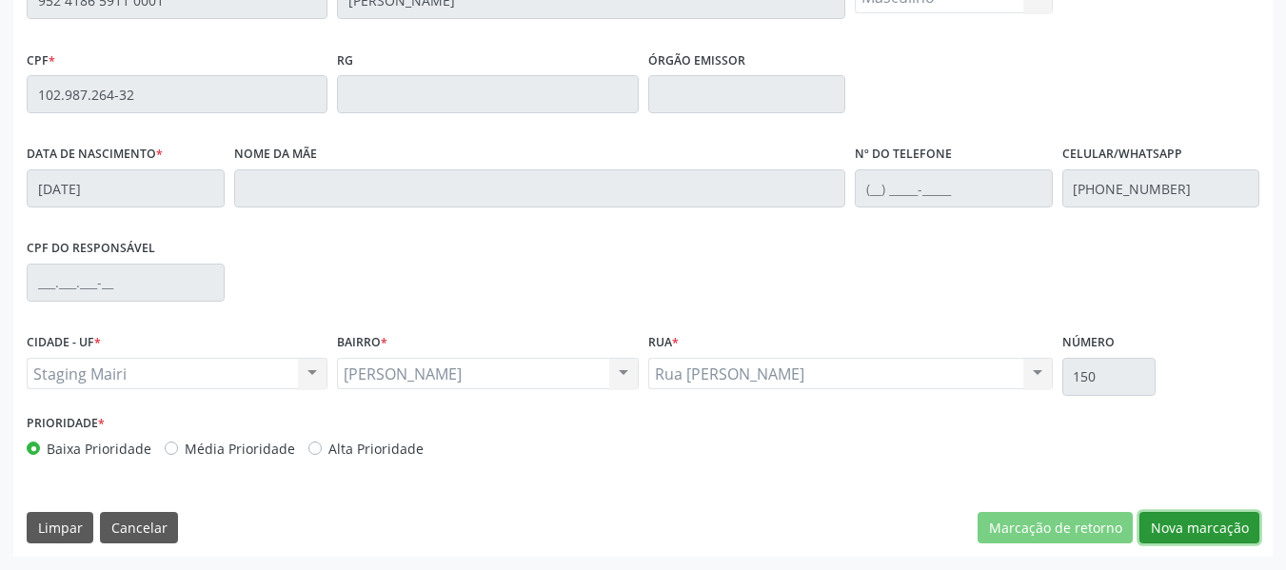
click at [1210, 516] on button "Nova marcação" at bounding box center [1200, 528] width 120 height 32
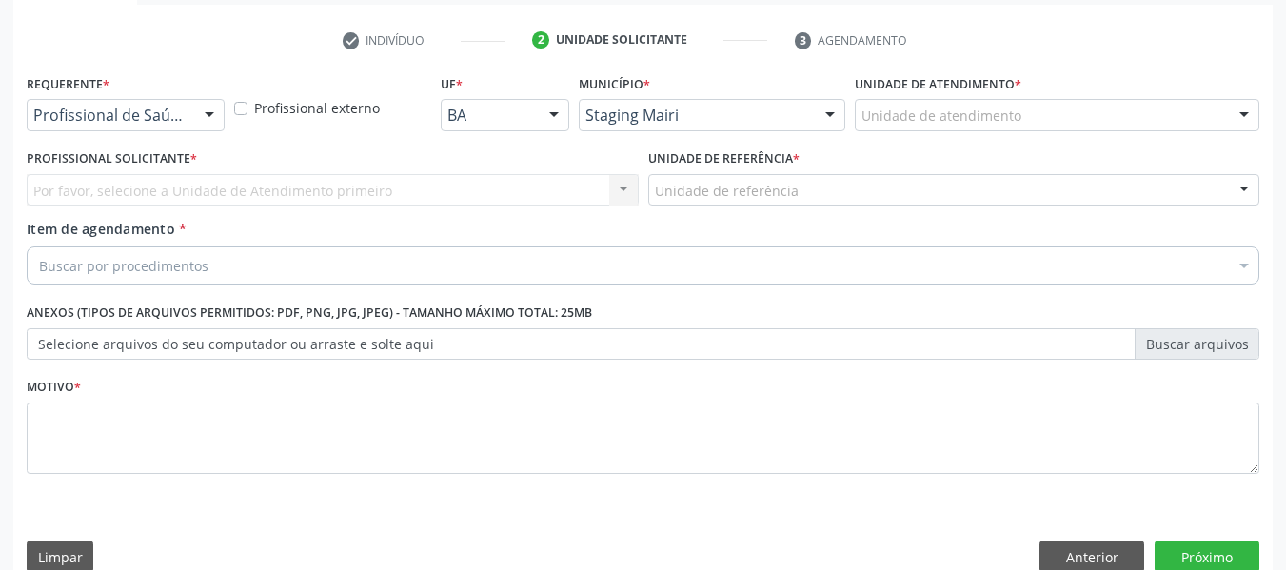
scroll to position [577, 0]
click at [821, 80] on div "Município * Staging Mairi Capim Grosso Feira de Santana Jacobina [GEOGRAPHIC_DA…" at bounding box center [712, 107] width 276 height 74
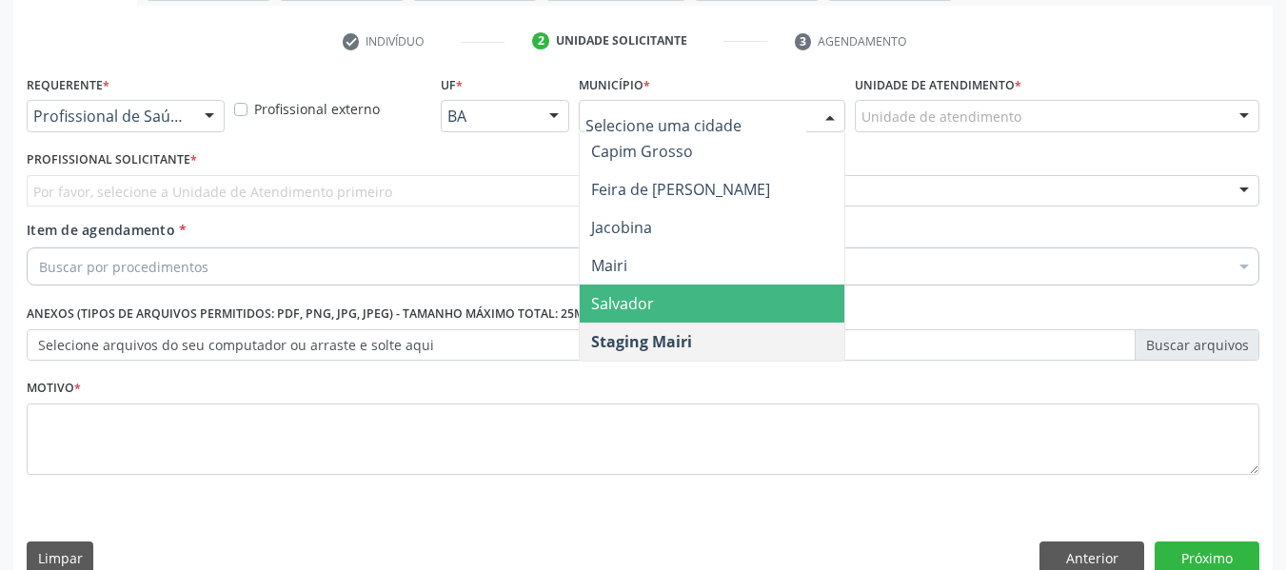
click at [609, 311] on span "Salvador" at bounding box center [622, 303] width 63 height 21
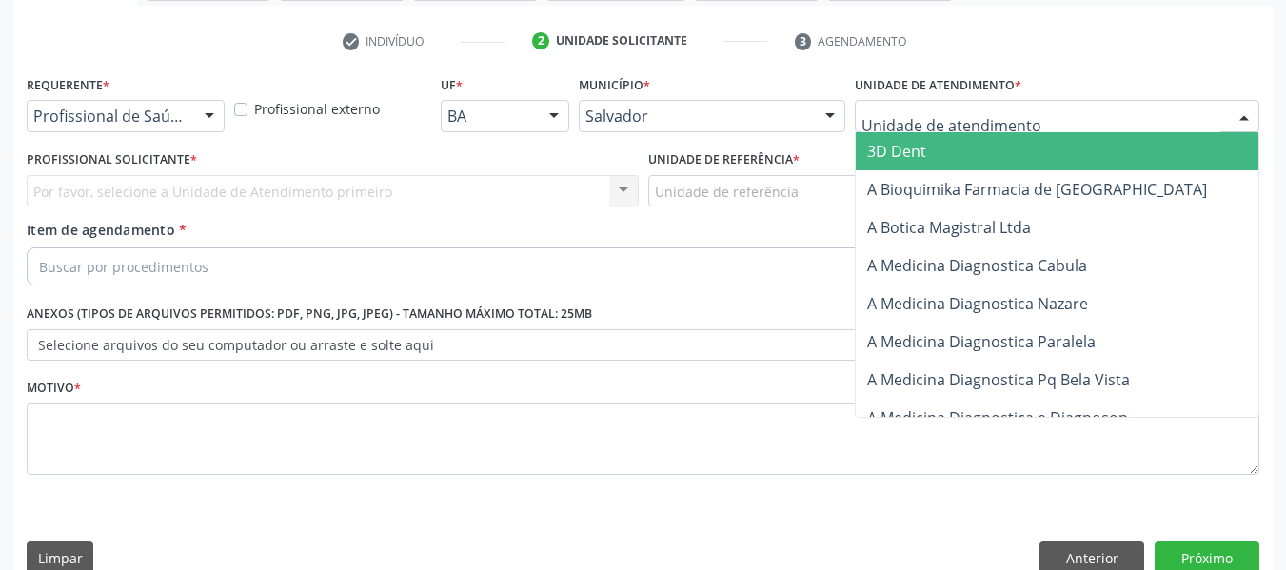
click at [920, 153] on span "3D Dent" at bounding box center [896, 151] width 59 height 21
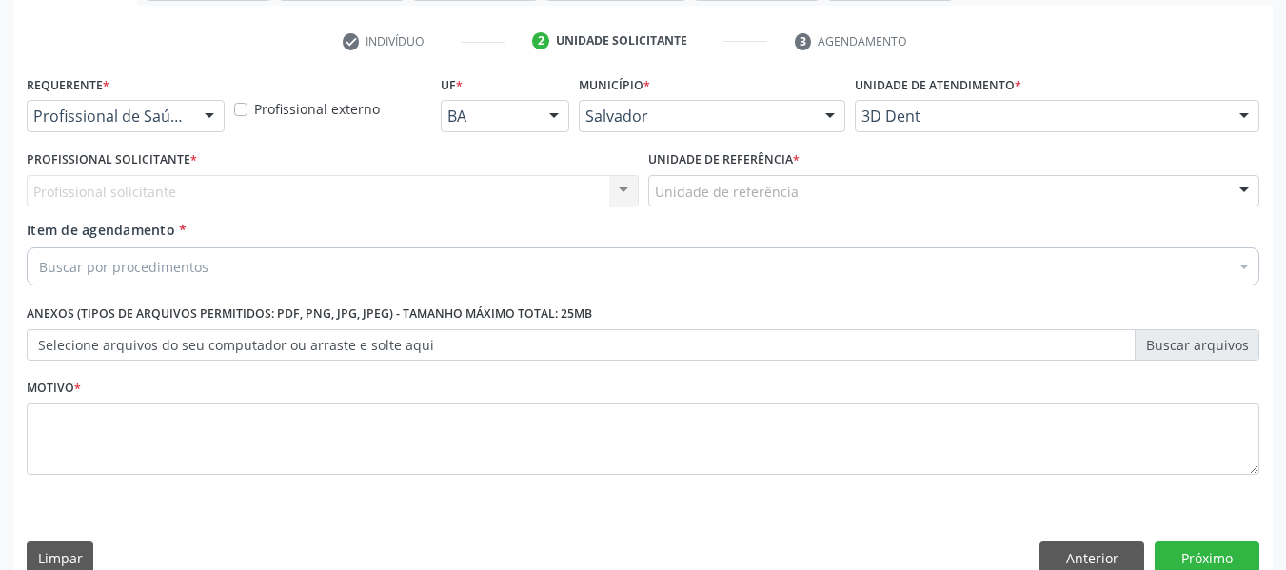
click at [544, 176] on div "Profissional solicitante Nenhum resultado encontrado para: " " Não há nenhuma o…" at bounding box center [333, 191] width 612 height 32
click at [489, 185] on div "Profissional solicitante Nenhum resultado encontrado para: " " Não há nenhuma o…" at bounding box center [333, 191] width 612 height 32
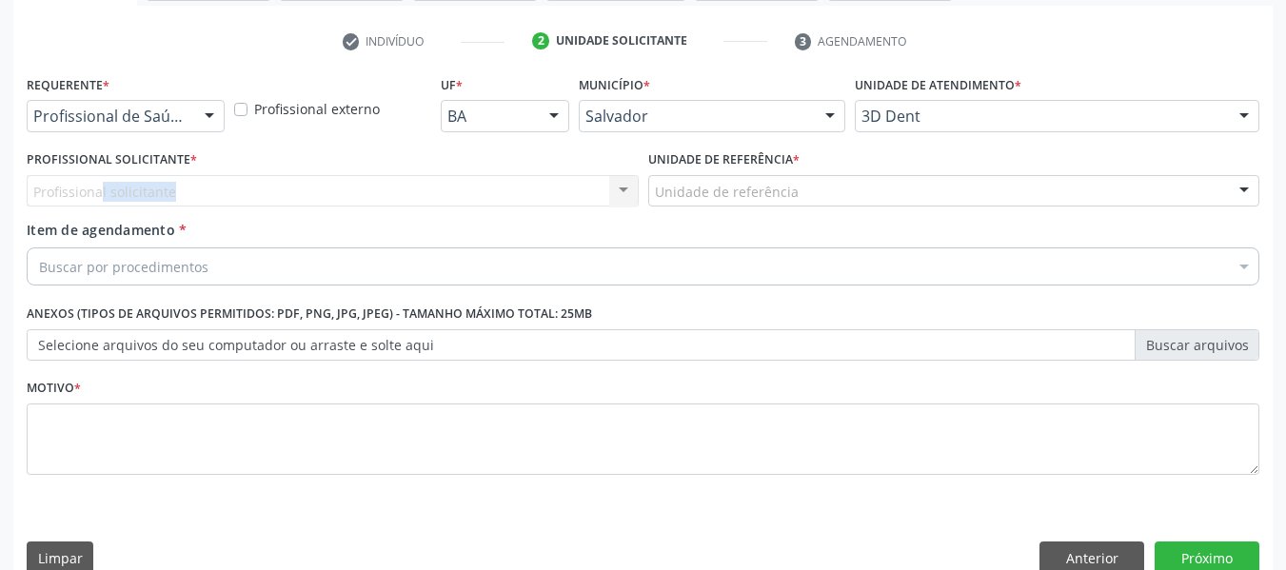
click at [489, 185] on div "Profissional solicitante Nenhum resultado encontrado para: " " Não há nenhuma o…" at bounding box center [333, 191] width 612 height 32
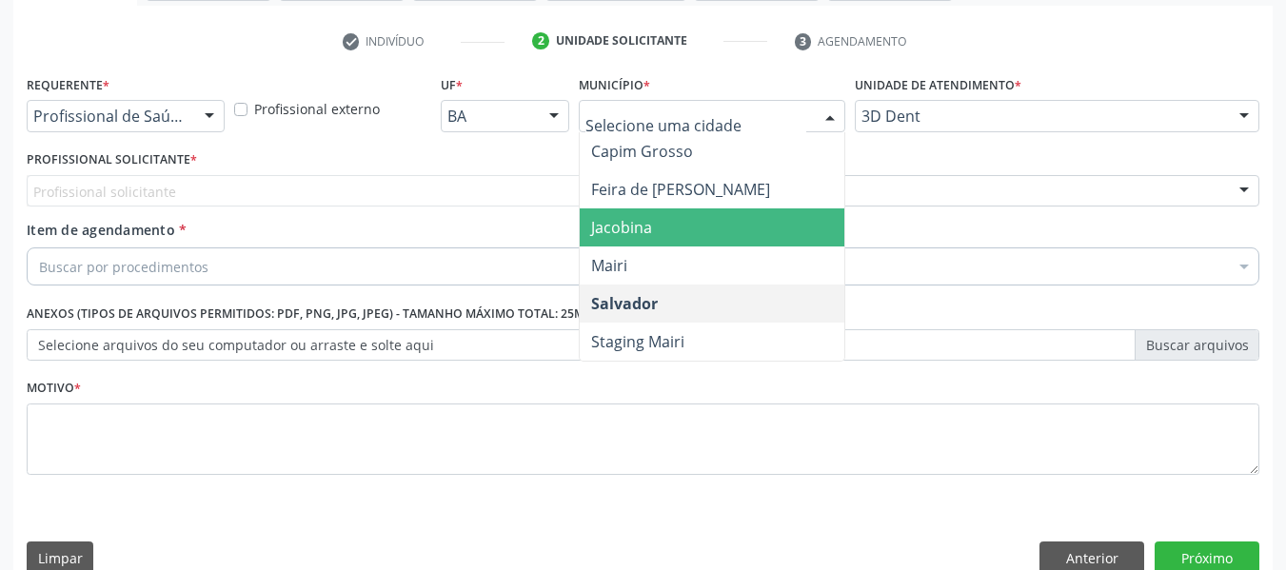
click at [667, 221] on span "Jacobina" at bounding box center [712, 227] width 265 height 38
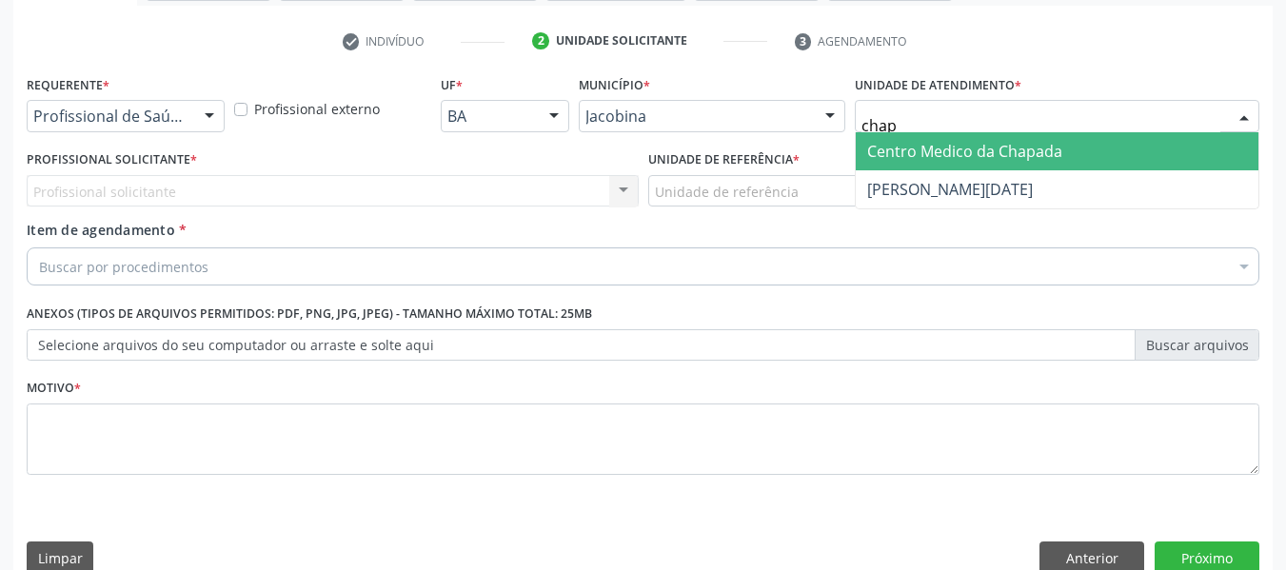
type input "chapa"
click at [901, 144] on span "Centro Medico da Chapada" at bounding box center [964, 151] width 195 height 21
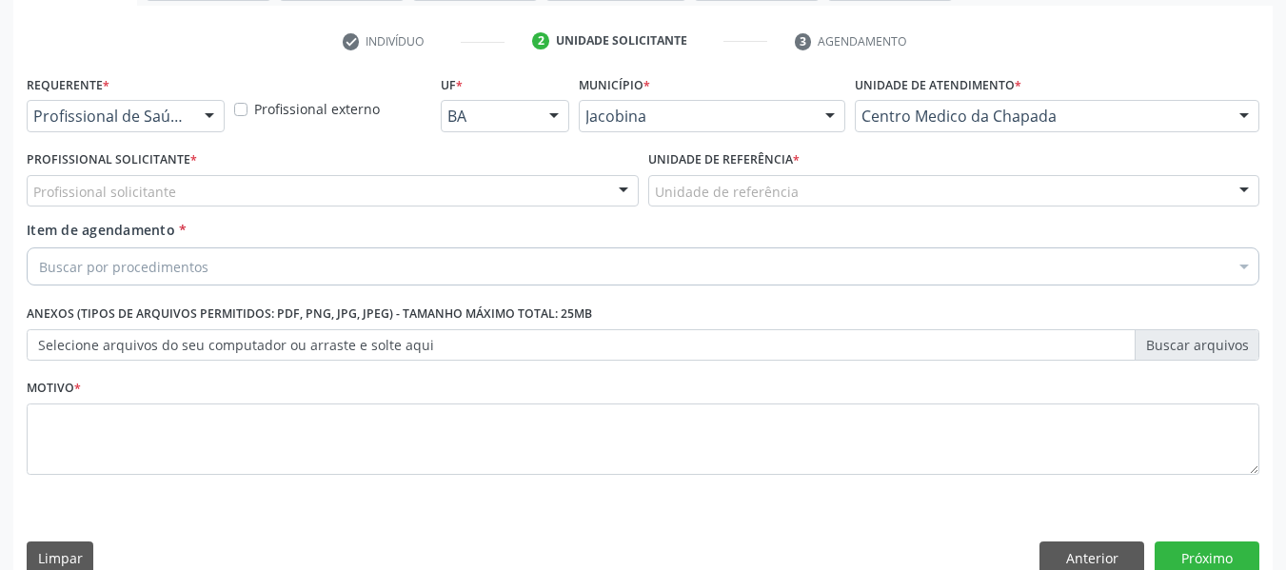
click at [281, 182] on div "Profissional solicitante" at bounding box center [333, 191] width 612 height 32
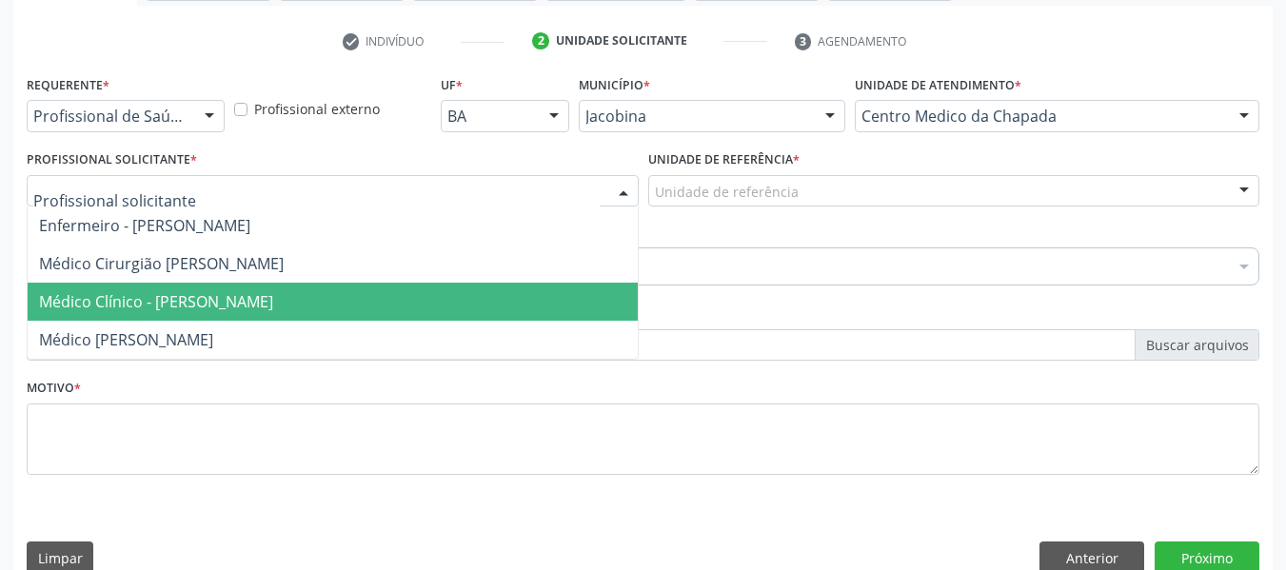
click at [211, 299] on span "Médico Clínico - [PERSON_NAME]" at bounding box center [156, 301] width 234 height 21
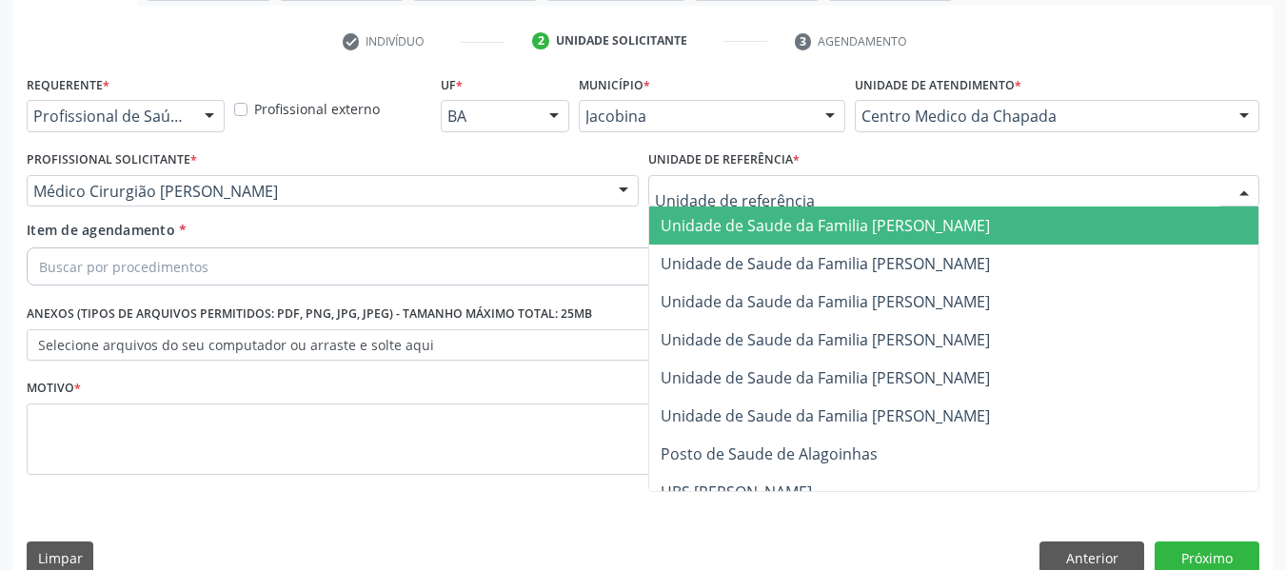
click at [680, 223] on span "Unidade de Saude da Familia [PERSON_NAME]" at bounding box center [825, 225] width 329 height 21
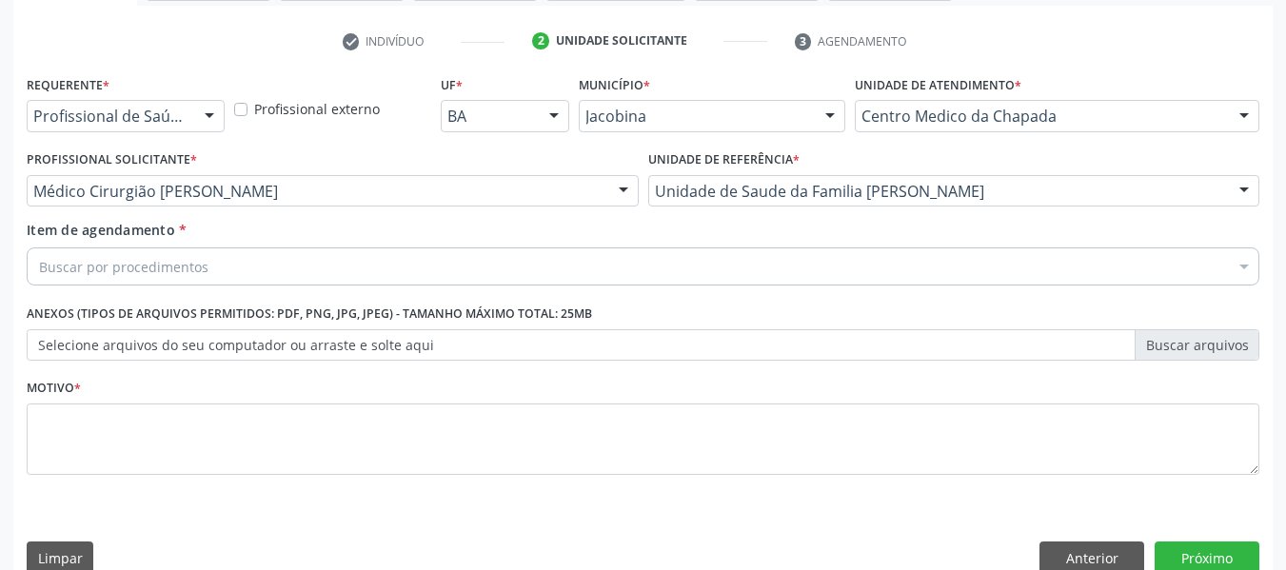
click at [401, 275] on div "Buscar por procedimentos" at bounding box center [643, 267] width 1233 height 38
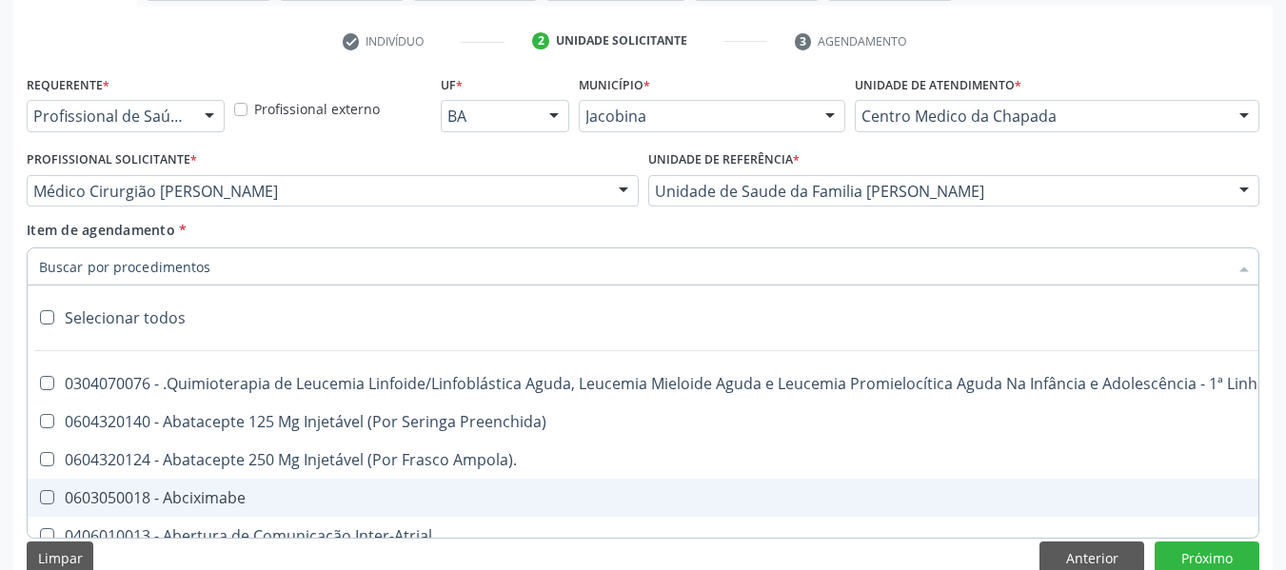
click at [228, 490] on div "0603050018 - Abciximabe" at bounding box center [780, 497] width 1482 height 15
checkbox Abciximabe "true"
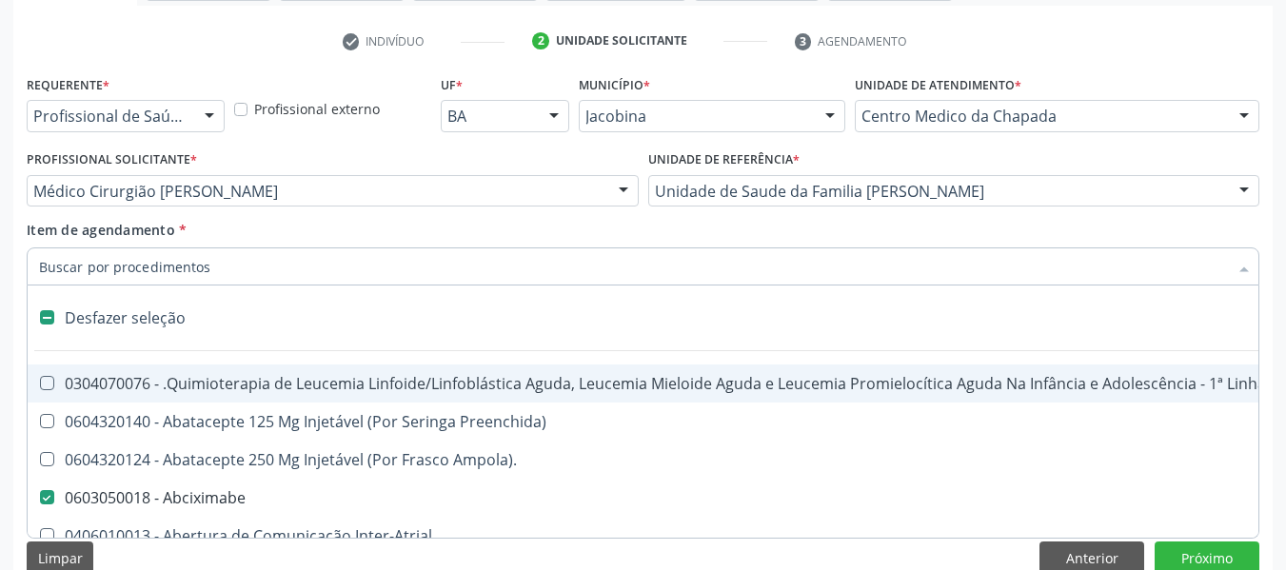
click at [518, 248] on input "Item de agendamento *" at bounding box center [633, 267] width 1189 height 38
click at [528, 238] on div "Item de agendamento * Desfazer seleção 0304070076 - .Quimioterapia de Leucemia …" at bounding box center [643, 250] width 1233 height 60
checkbox Preenchida\) "true"
checkbox Abciximabe "false"
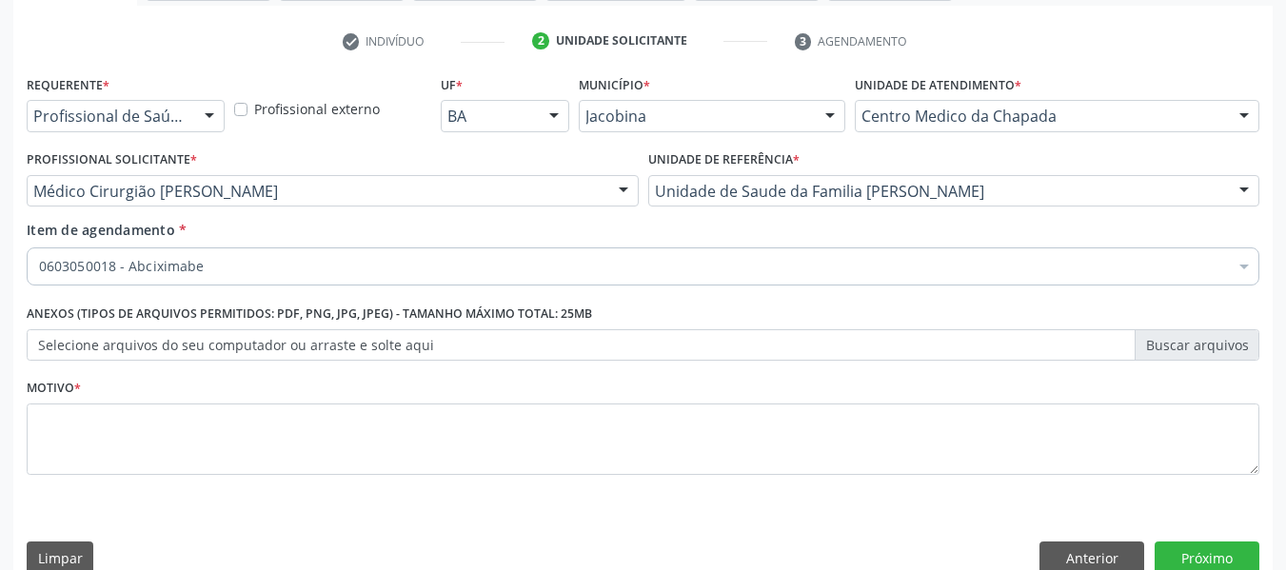
scroll to position [607, 0]
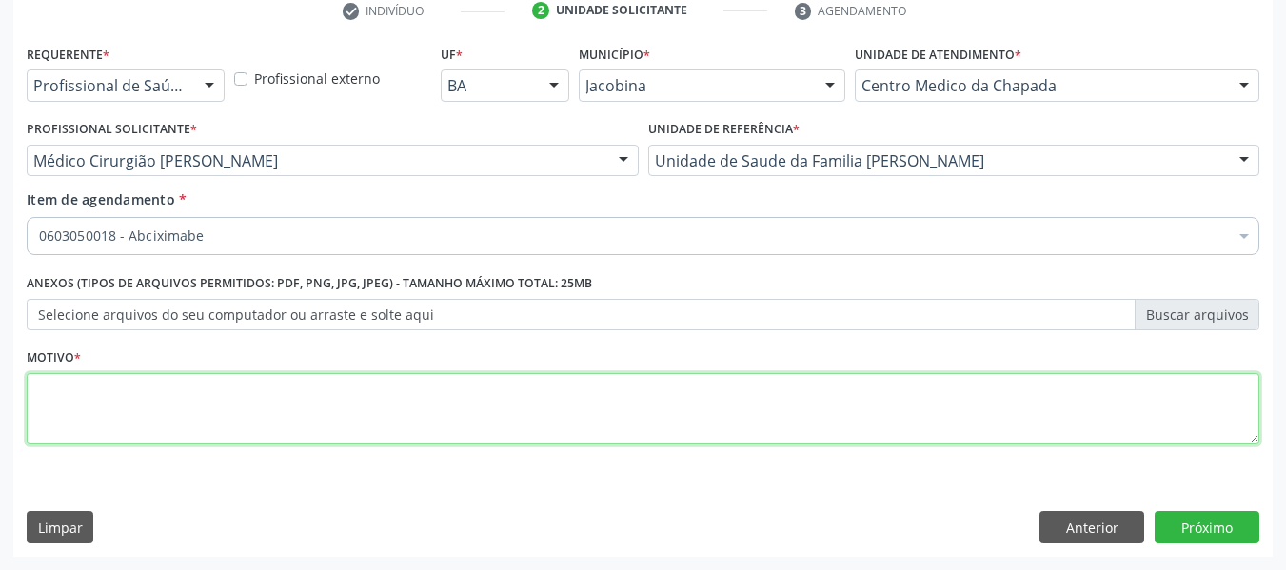
click at [328, 409] on textarea at bounding box center [643, 409] width 1233 height 72
type textarea "."
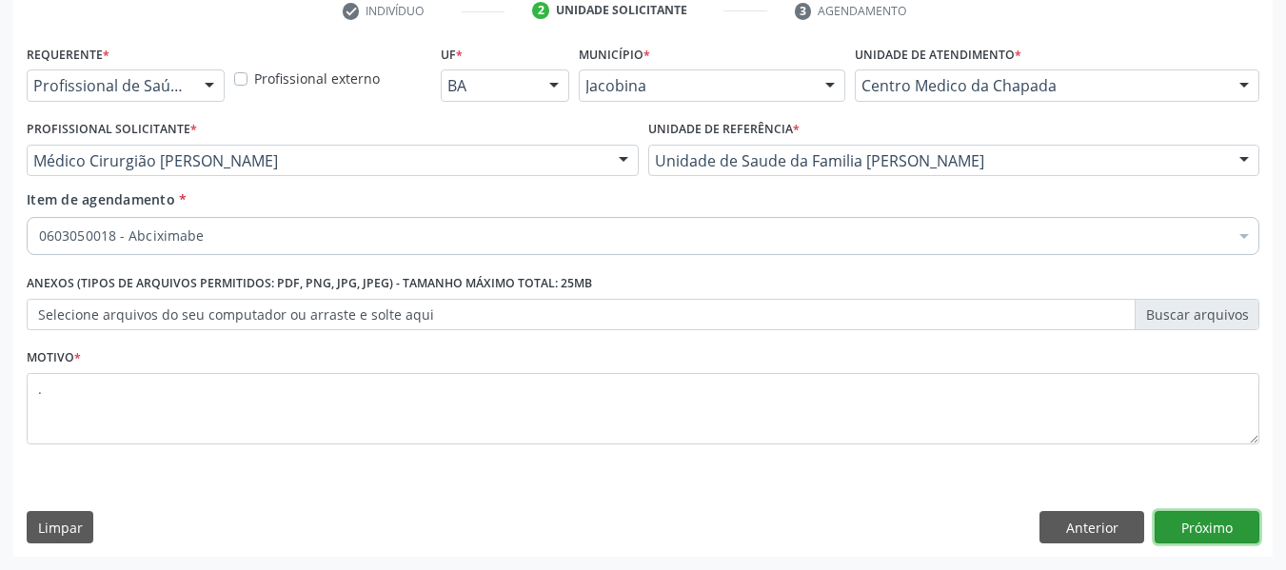
click at [1200, 521] on button "Próximo" at bounding box center [1207, 527] width 105 height 32
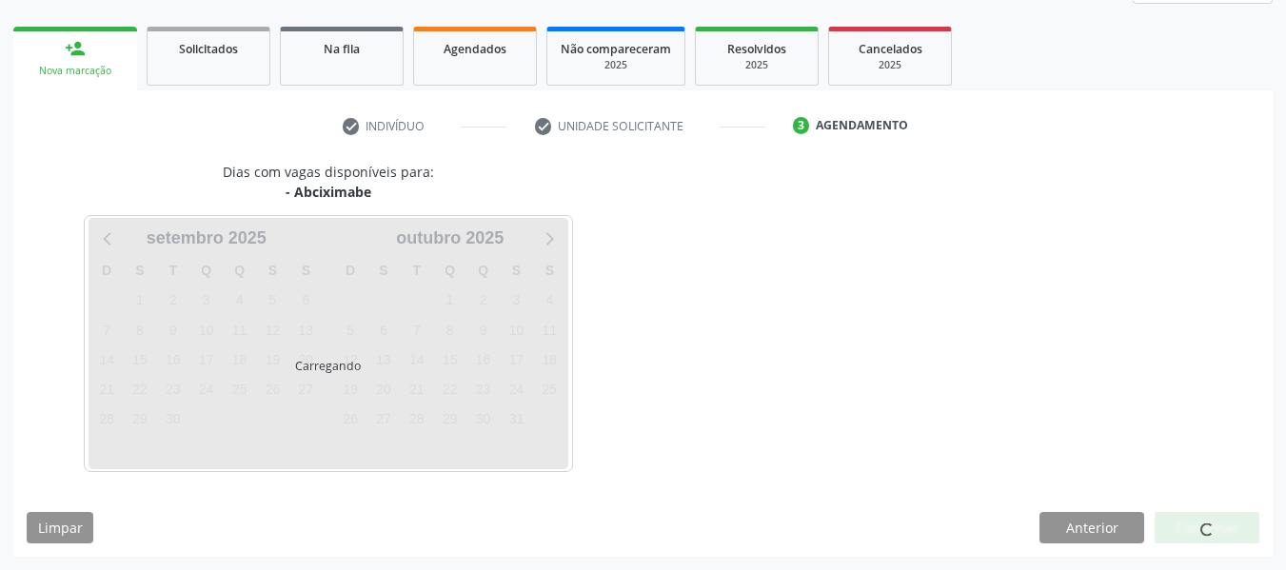
scroll to position [492, 0]
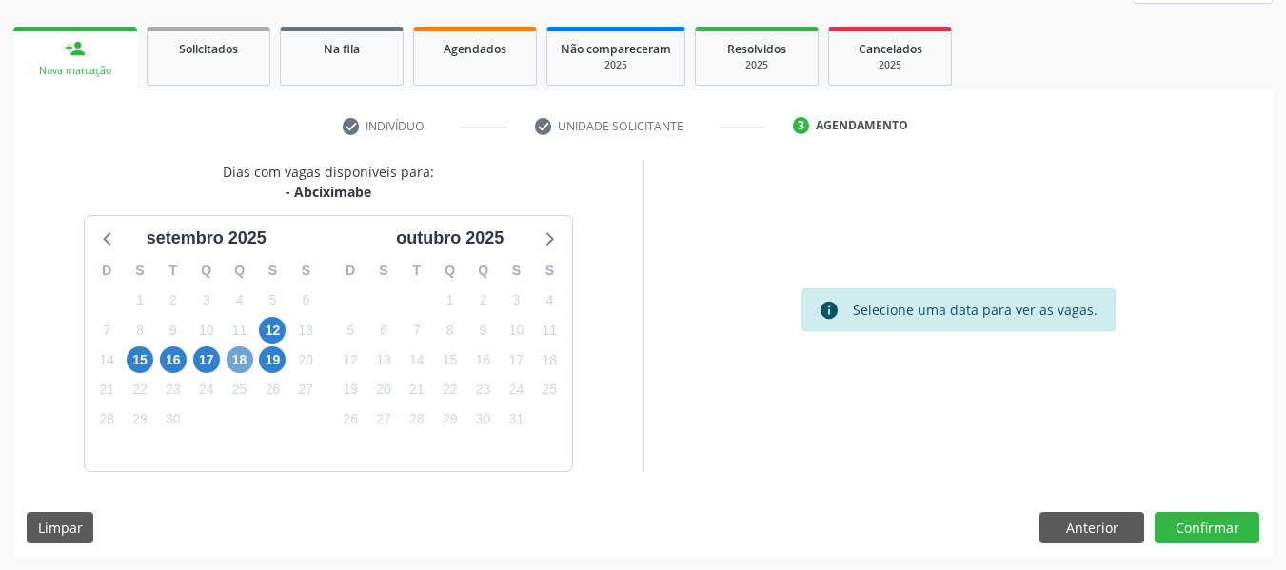
click at [244, 357] on span "18" at bounding box center [240, 360] width 27 height 27
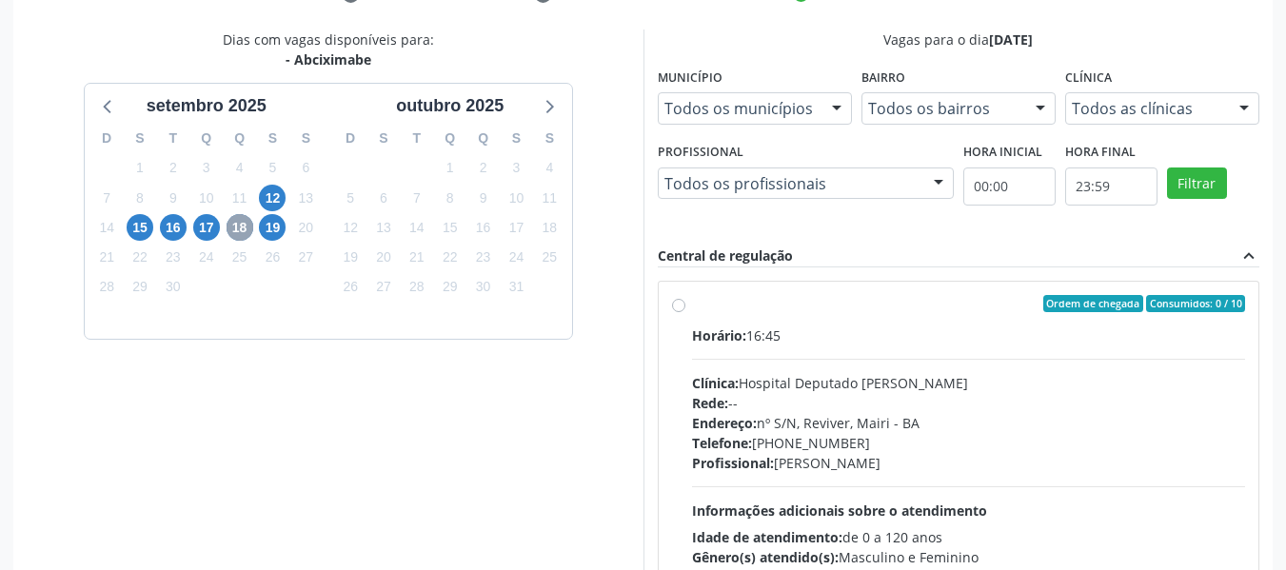
scroll to position [767, 0]
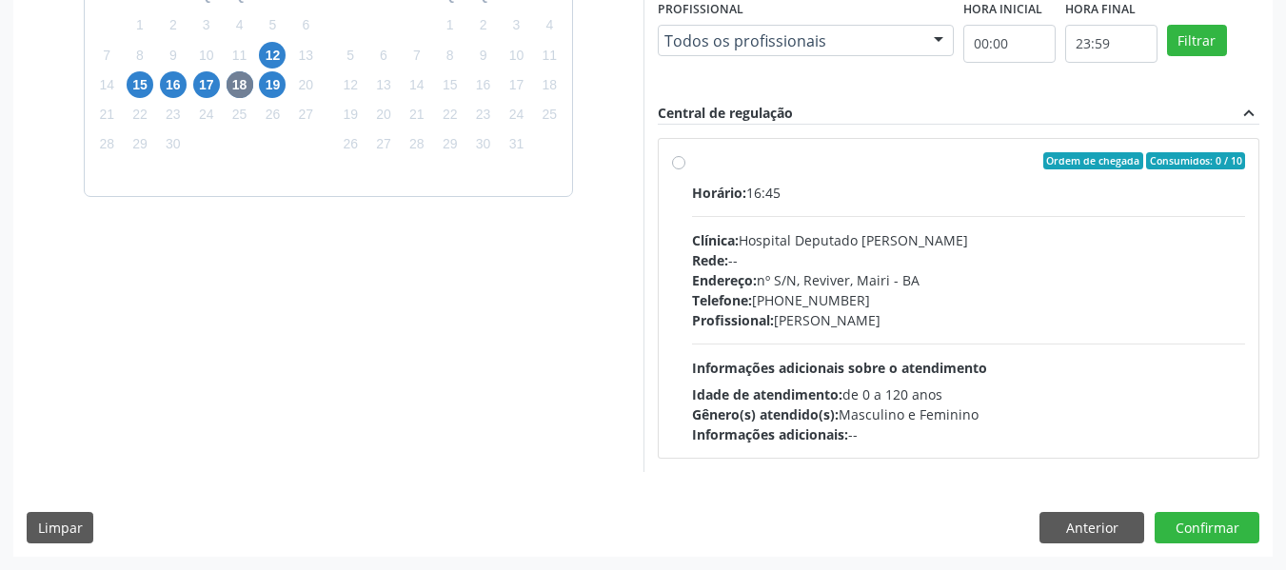
click at [1046, 315] on div "Profissional: [PERSON_NAME]" at bounding box center [969, 320] width 554 height 20
click at [685, 169] on input "Ordem de chegada Consumidos: 0 / 10 Horário: 16:45 Clínica: Hospital Deputado […" at bounding box center [678, 160] width 13 height 17
radio input "true"
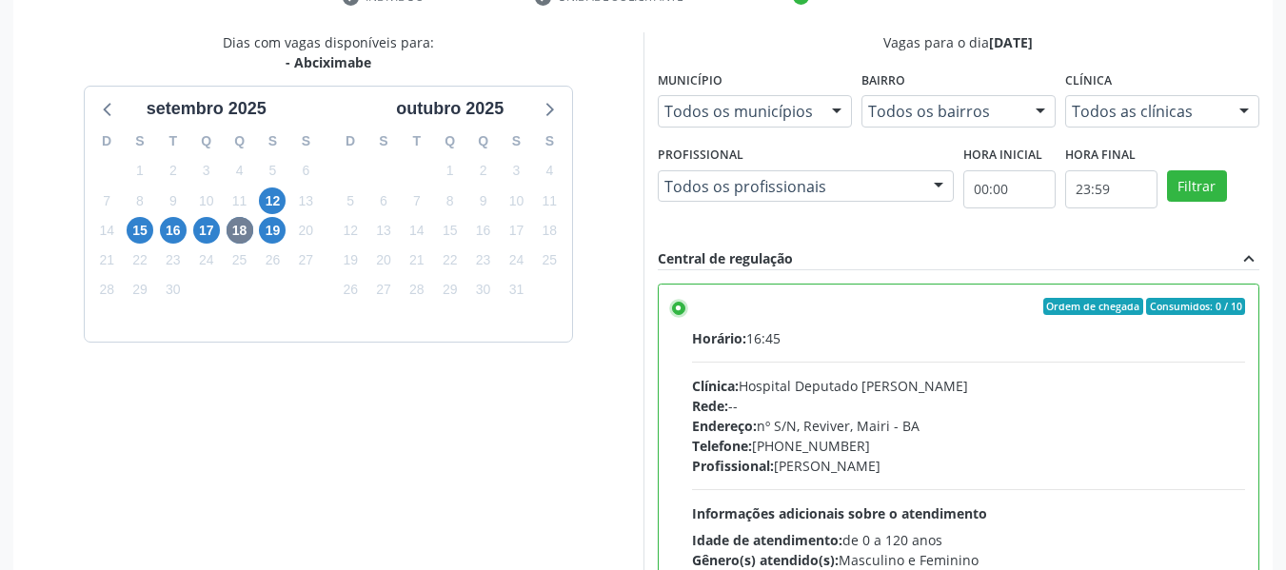
scroll to position [802, 0]
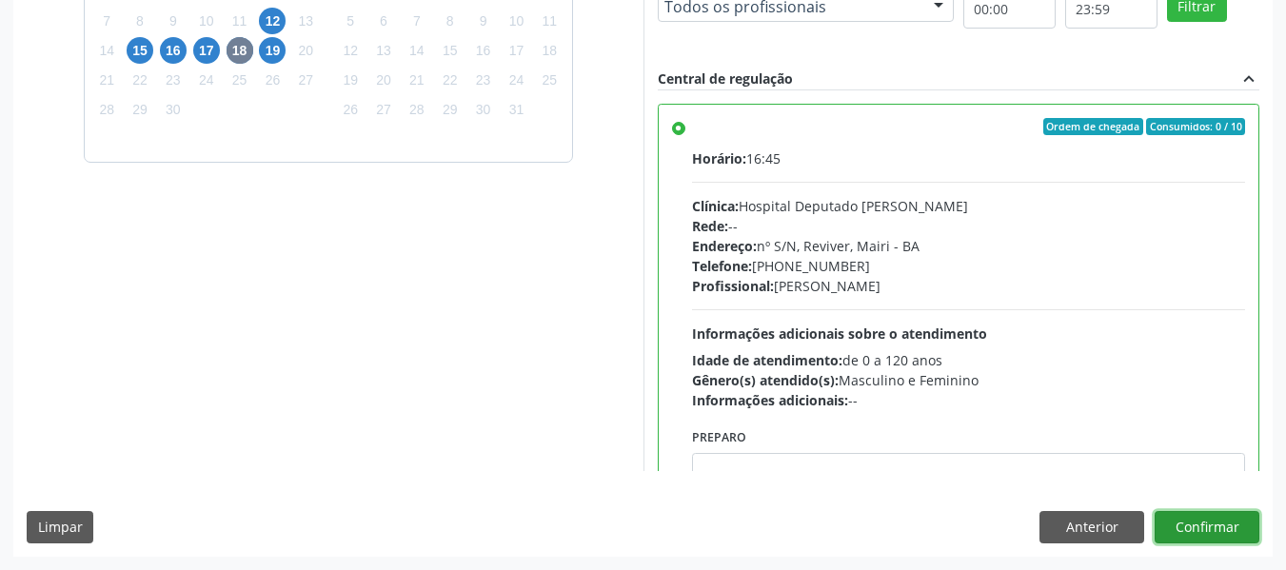
click at [1204, 526] on button "Confirmar" at bounding box center [1207, 527] width 105 height 32
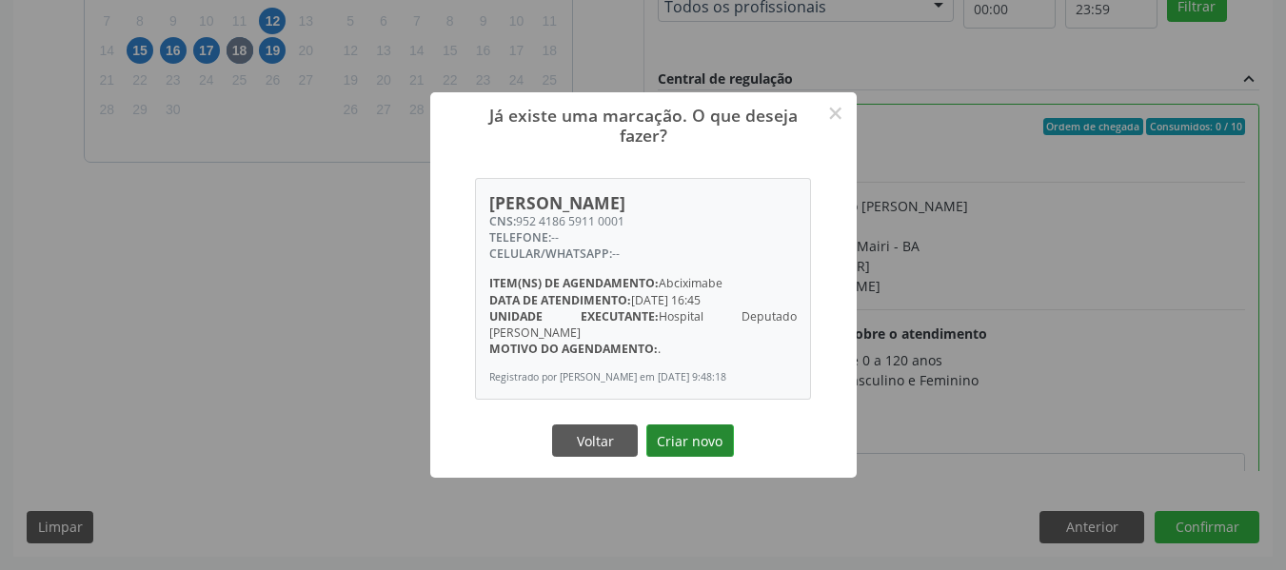
click at [711, 435] on button "Criar novo" at bounding box center [690, 441] width 88 height 32
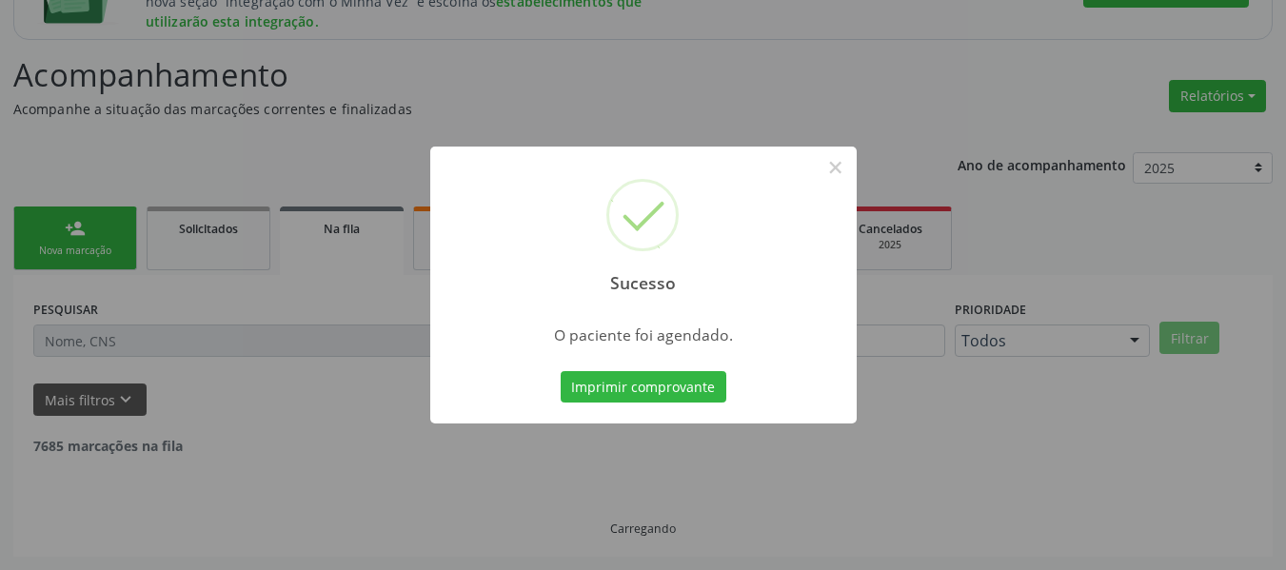
scroll to position [292, 0]
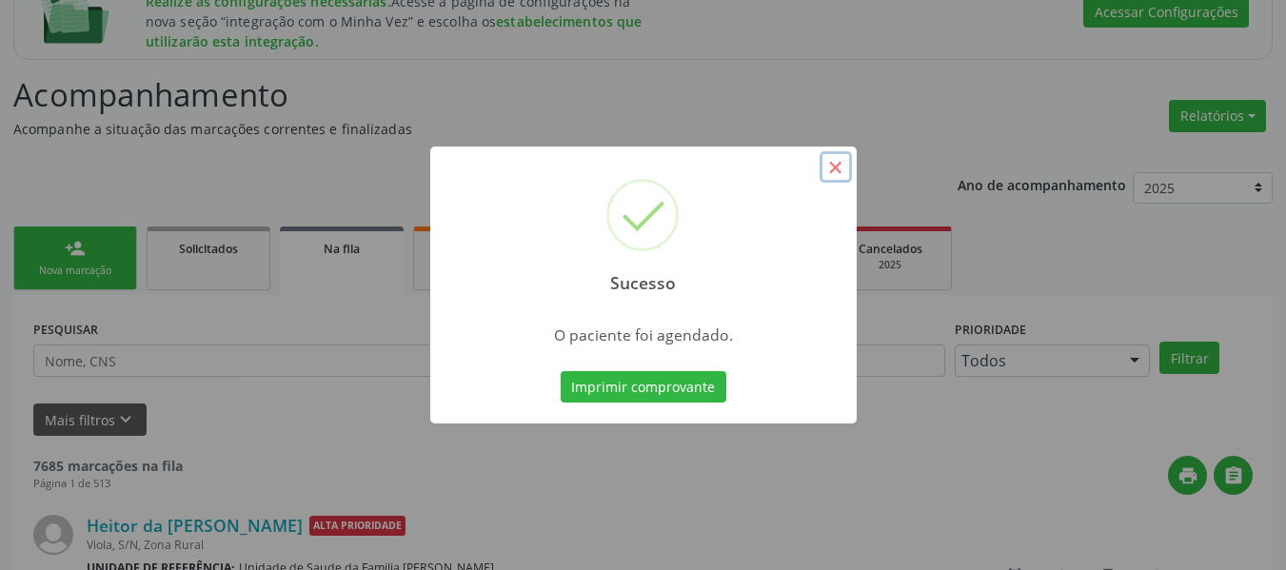
click at [840, 169] on button "×" at bounding box center [836, 167] width 32 height 32
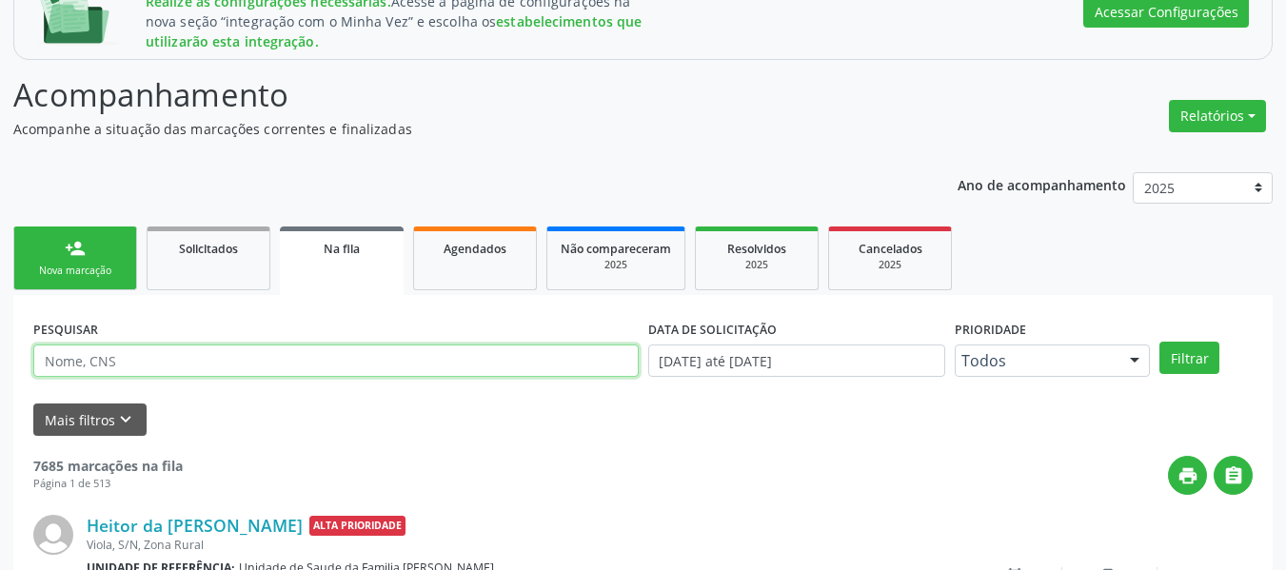
click at [290, 359] on input "text" at bounding box center [335, 361] width 605 height 32
paste input "102.987.264-32"
type input "102.987.264-32"
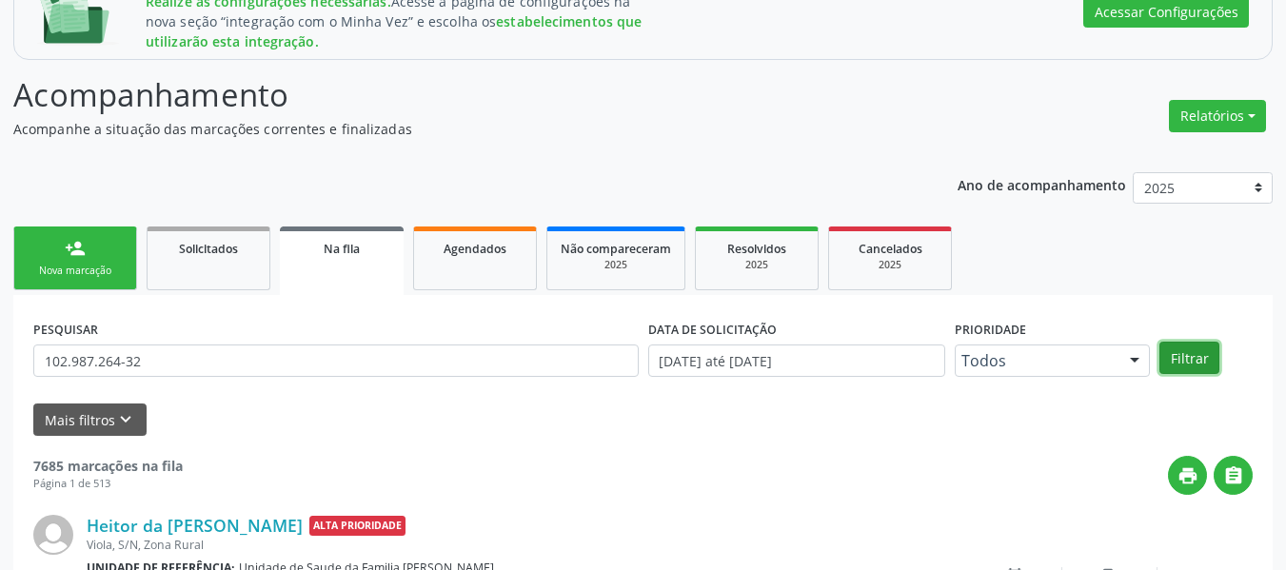
click at [1188, 352] on button "Filtrar" at bounding box center [1190, 358] width 60 height 32
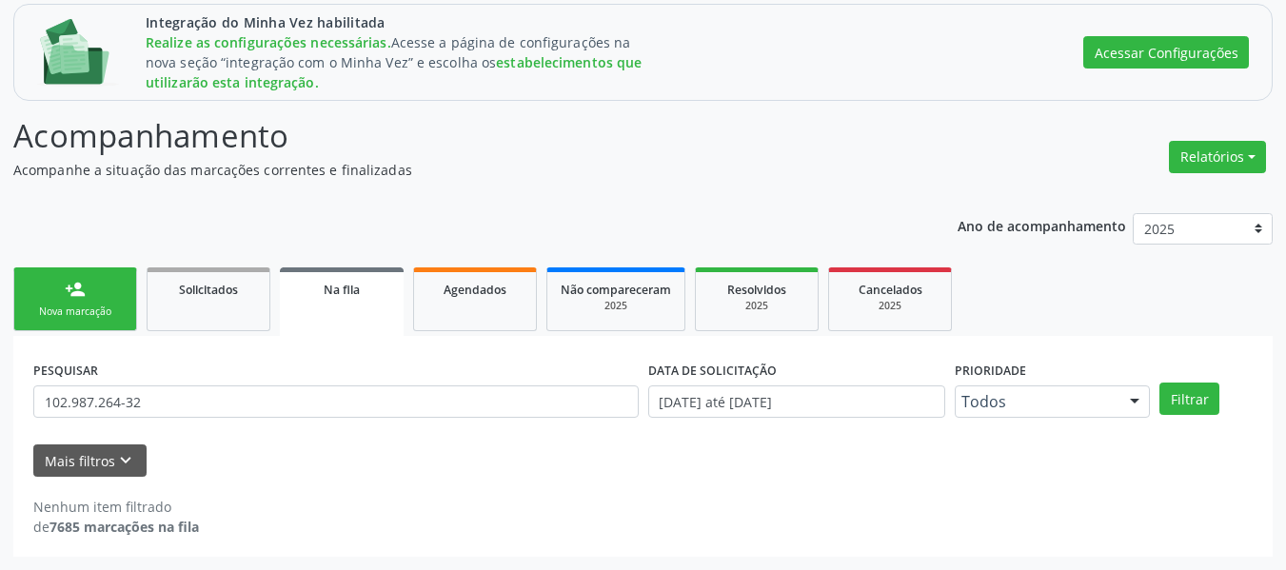
scroll to position [251, 0]
click at [741, 390] on input "[DATE] até [DATE]" at bounding box center [797, 402] width 298 height 32
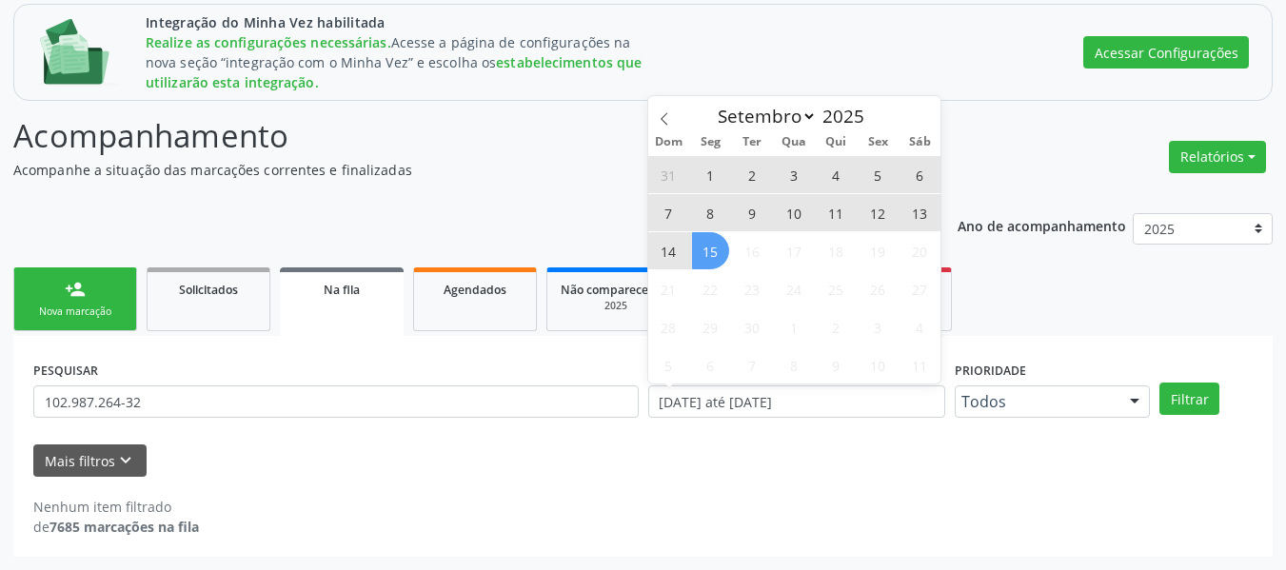
click at [704, 248] on span "15" at bounding box center [710, 250] width 37 height 37
type input "[DATE]"
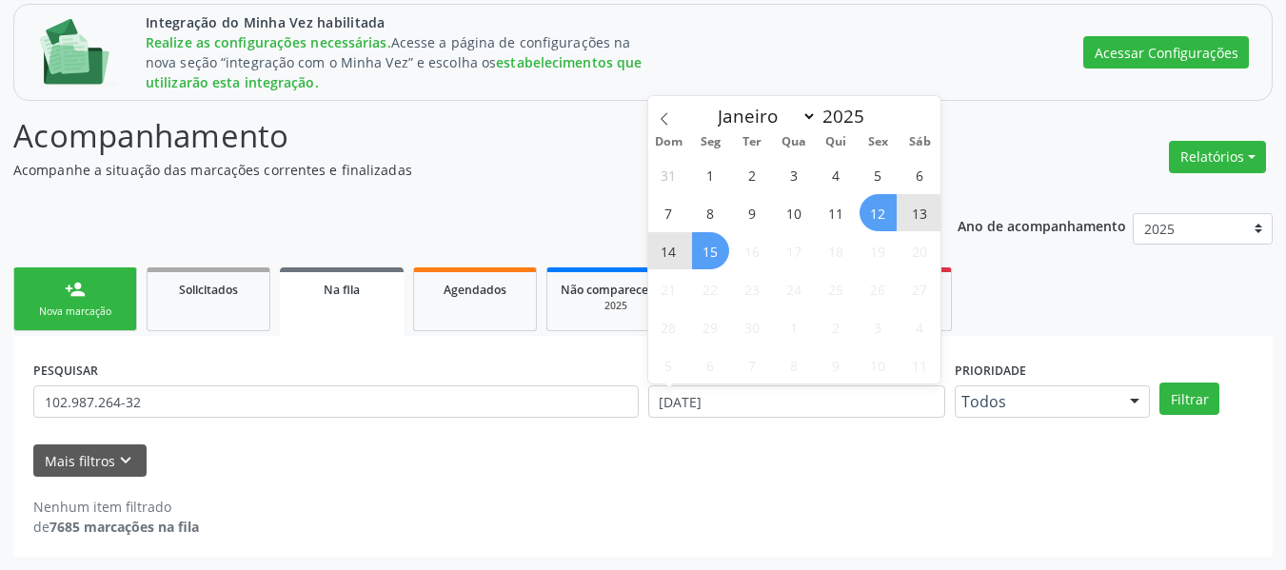
click at [875, 209] on span "12" at bounding box center [878, 212] width 37 height 37
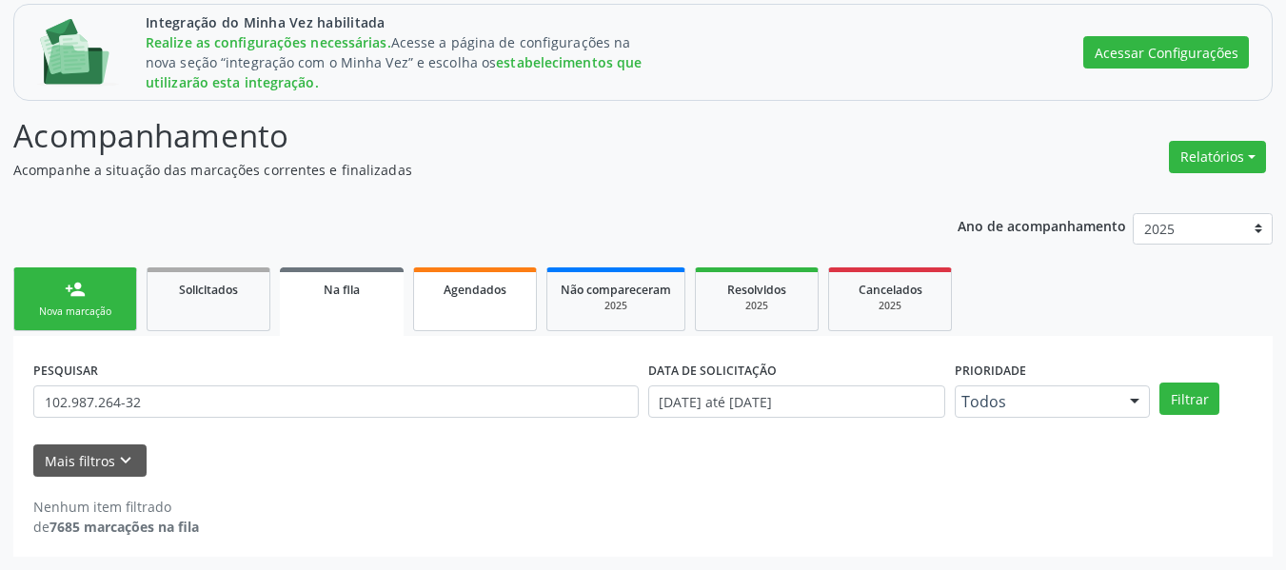
click at [493, 323] on link "Agendados" at bounding box center [475, 300] width 124 height 64
select select "8"
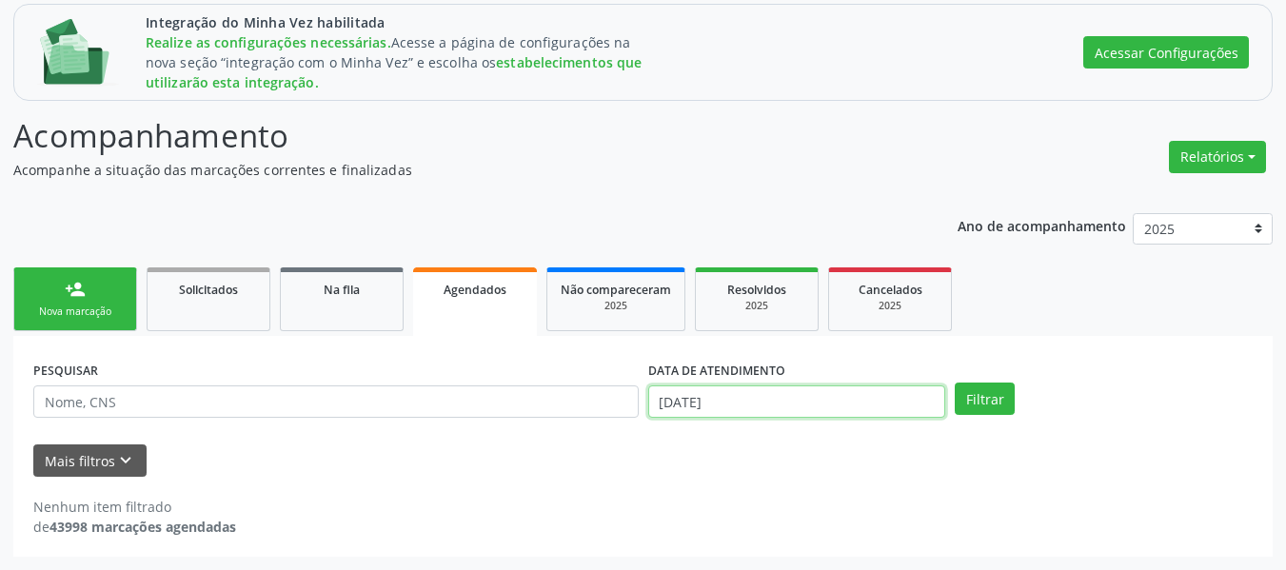
click at [683, 396] on input "[DATE]" at bounding box center [797, 402] width 298 height 32
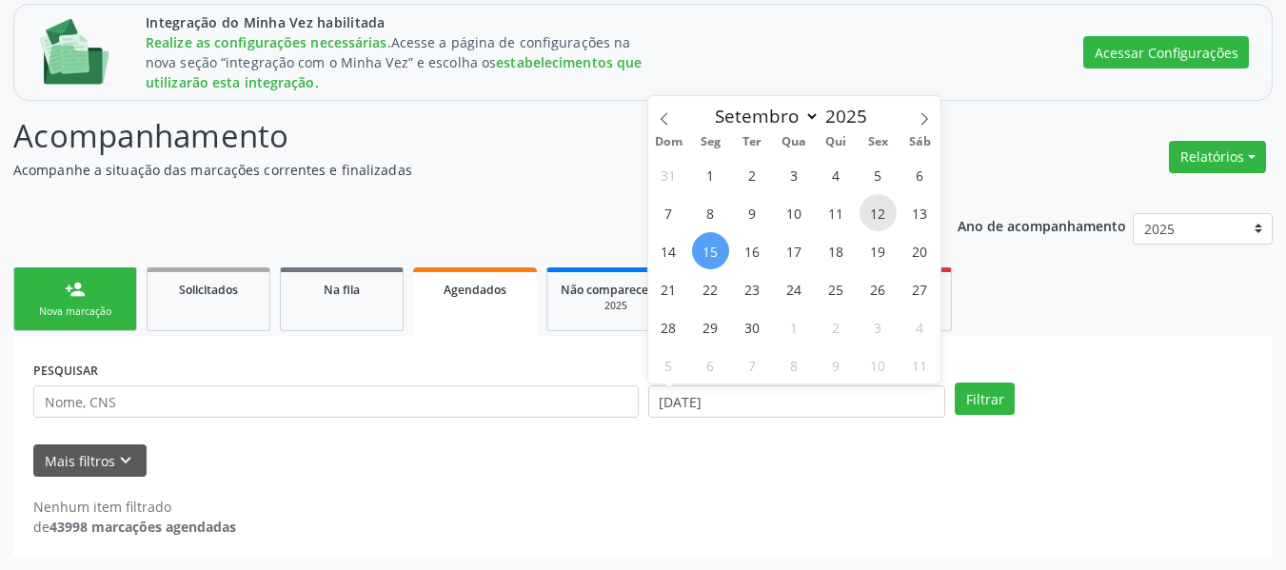
click at [888, 211] on span "12" at bounding box center [878, 212] width 37 height 37
type input "[DATE]"
click at [874, 219] on span "12" at bounding box center [878, 212] width 37 height 37
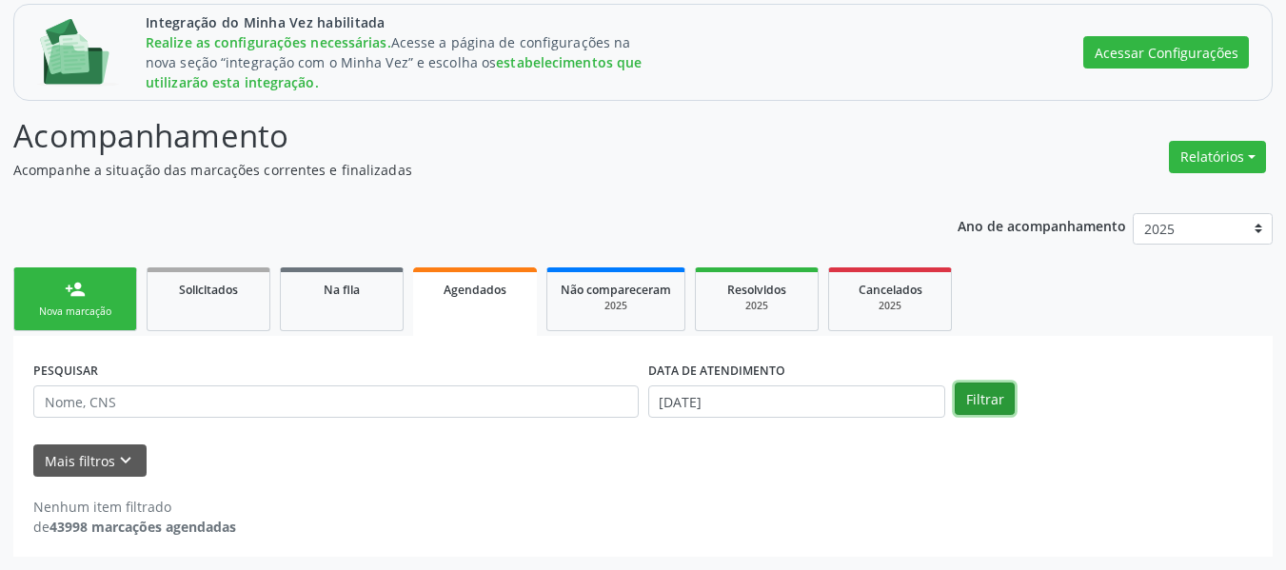
click at [977, 406] on button "Filtrar" at bounding box center [985, 399] width 60 height 32
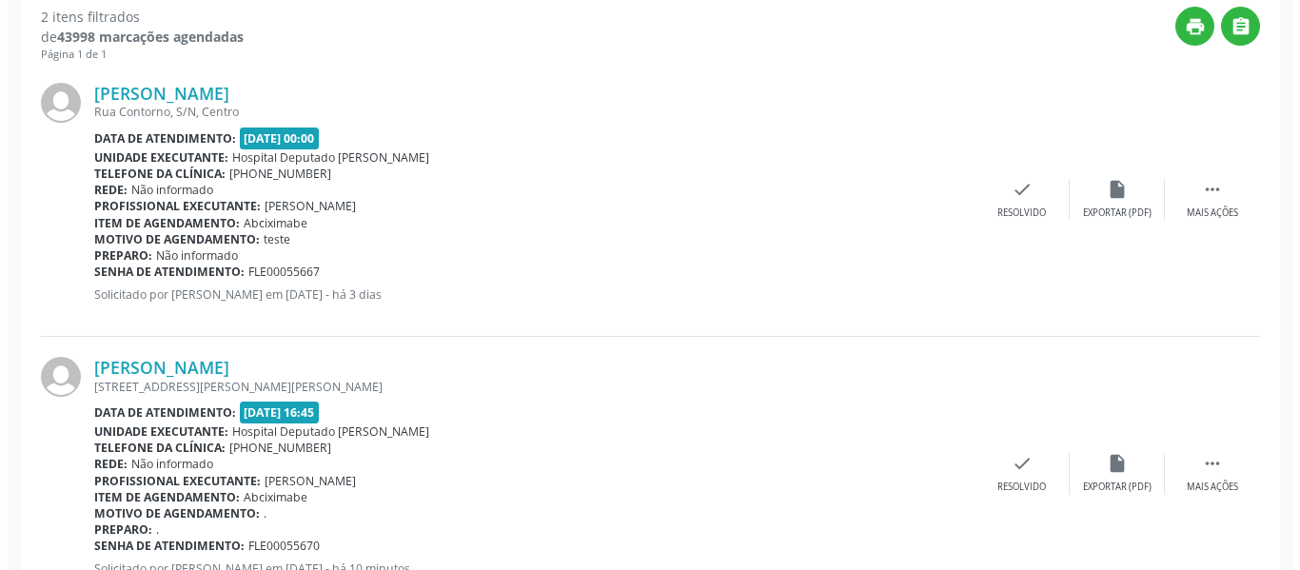
scroll to position [816, 0]
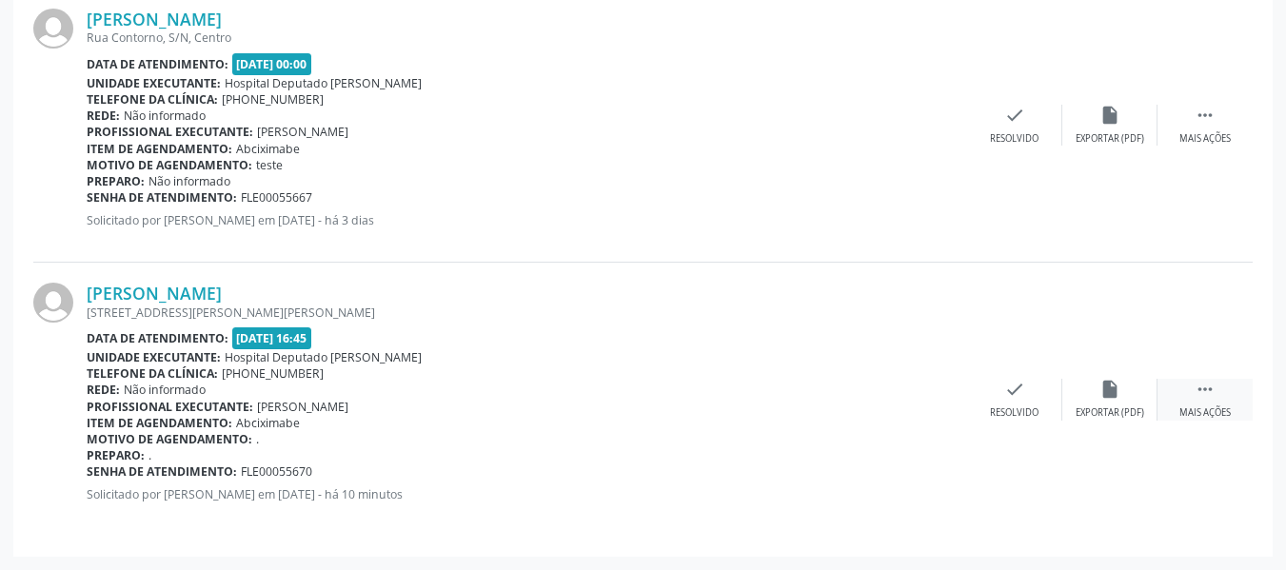
click at [1185, 388] on div " Mais ações" at bounding box center [1205, 399] width 95 height 41
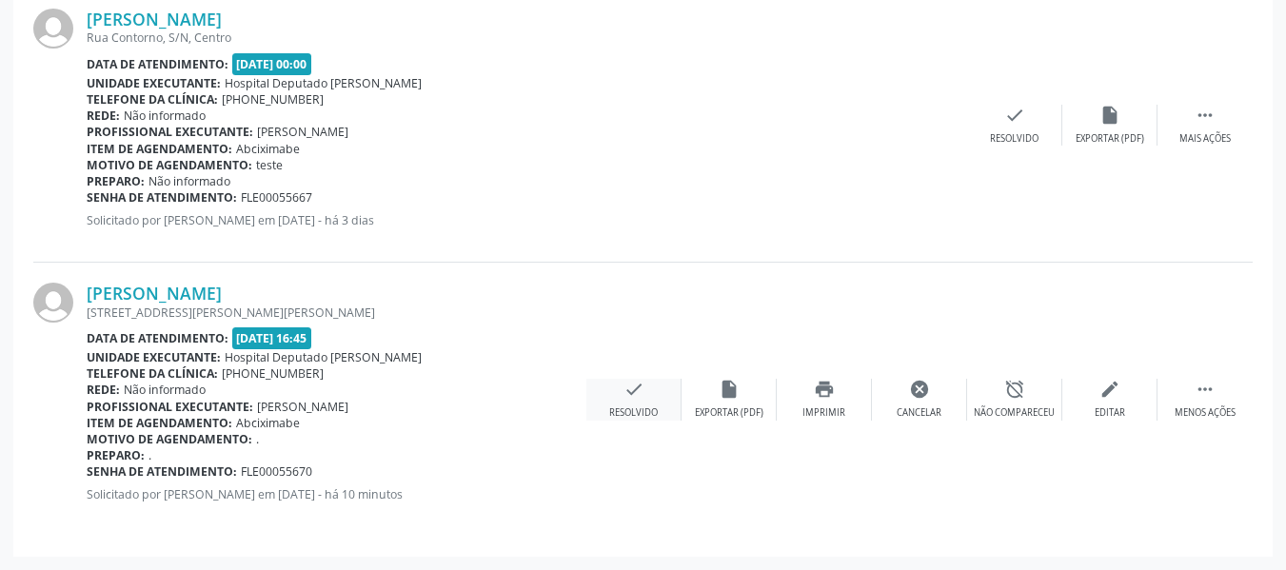
click at [647, 380] on div "check Resolvido" at bounding box center [633, 399] width 95 height 41
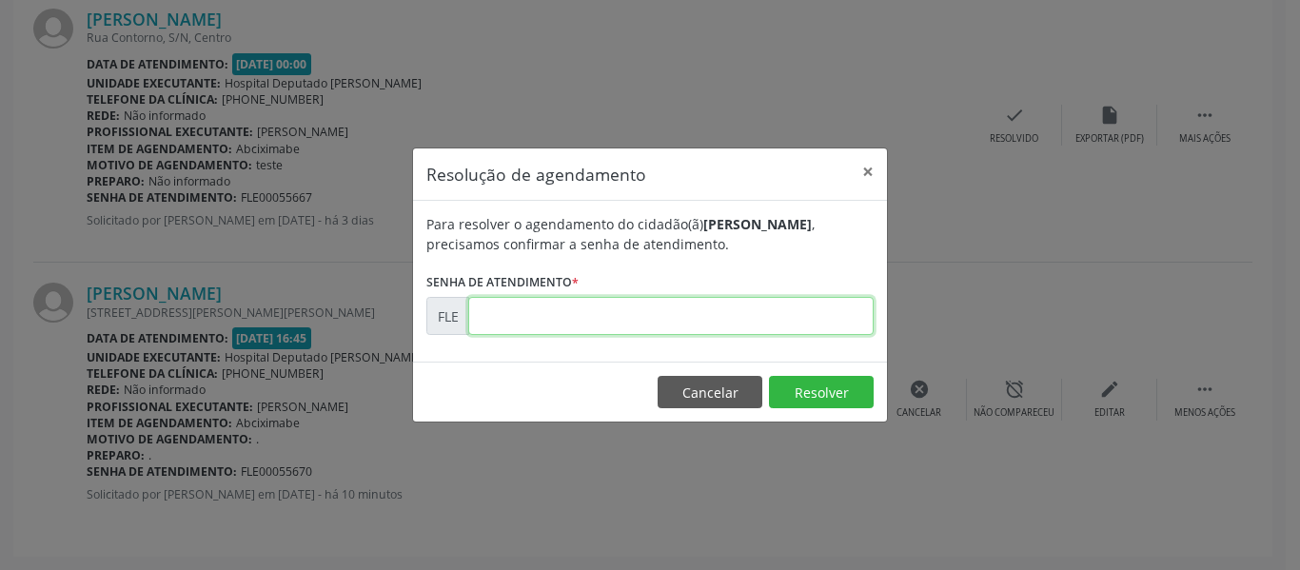
click at [637, 304] on input "text" at bounding box center [671, 316] width 406 height 38
type input "00055670"
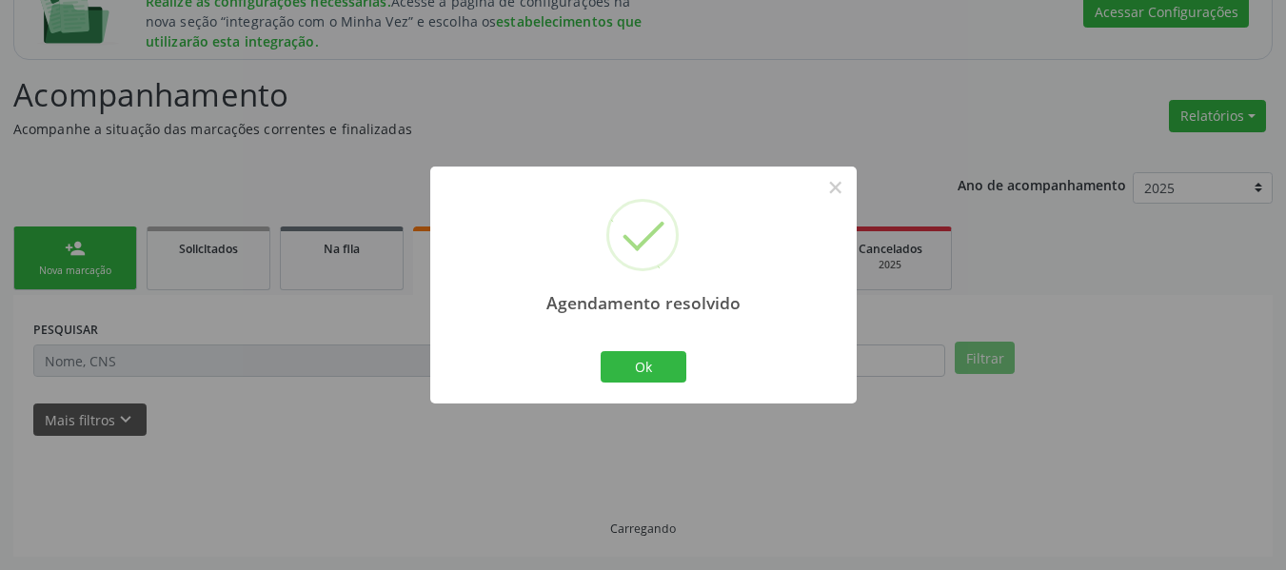
scroll to position [541, 0]
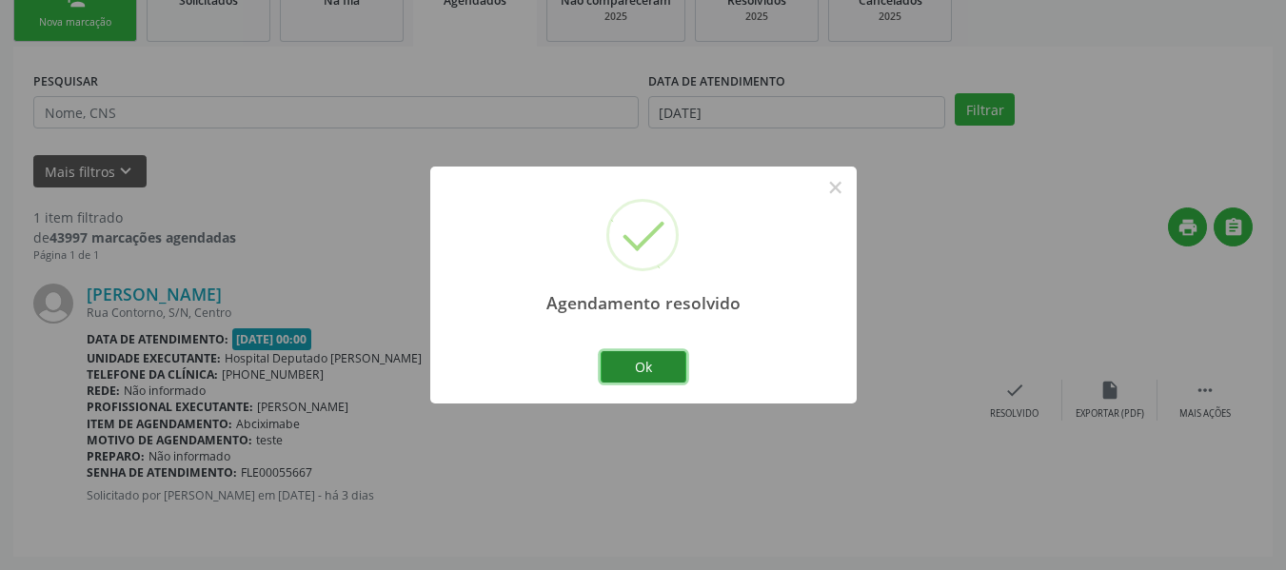
click at [663, 361] on button "Ok" at bounding box center [644, 367] width 86 height 32
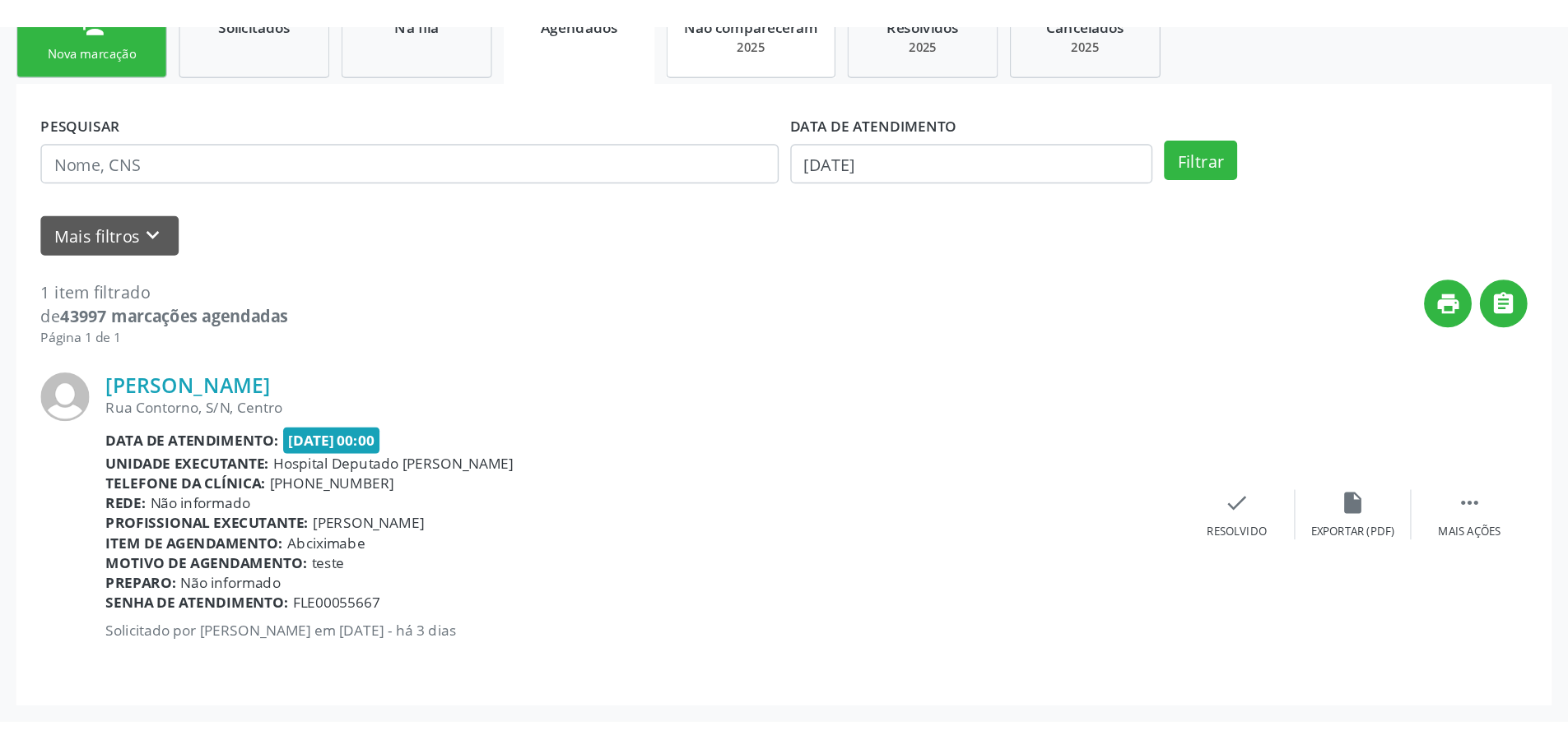
scroll to position [211, 0]
